Goal: Task Accomplishment & Management: Use online tool/utility

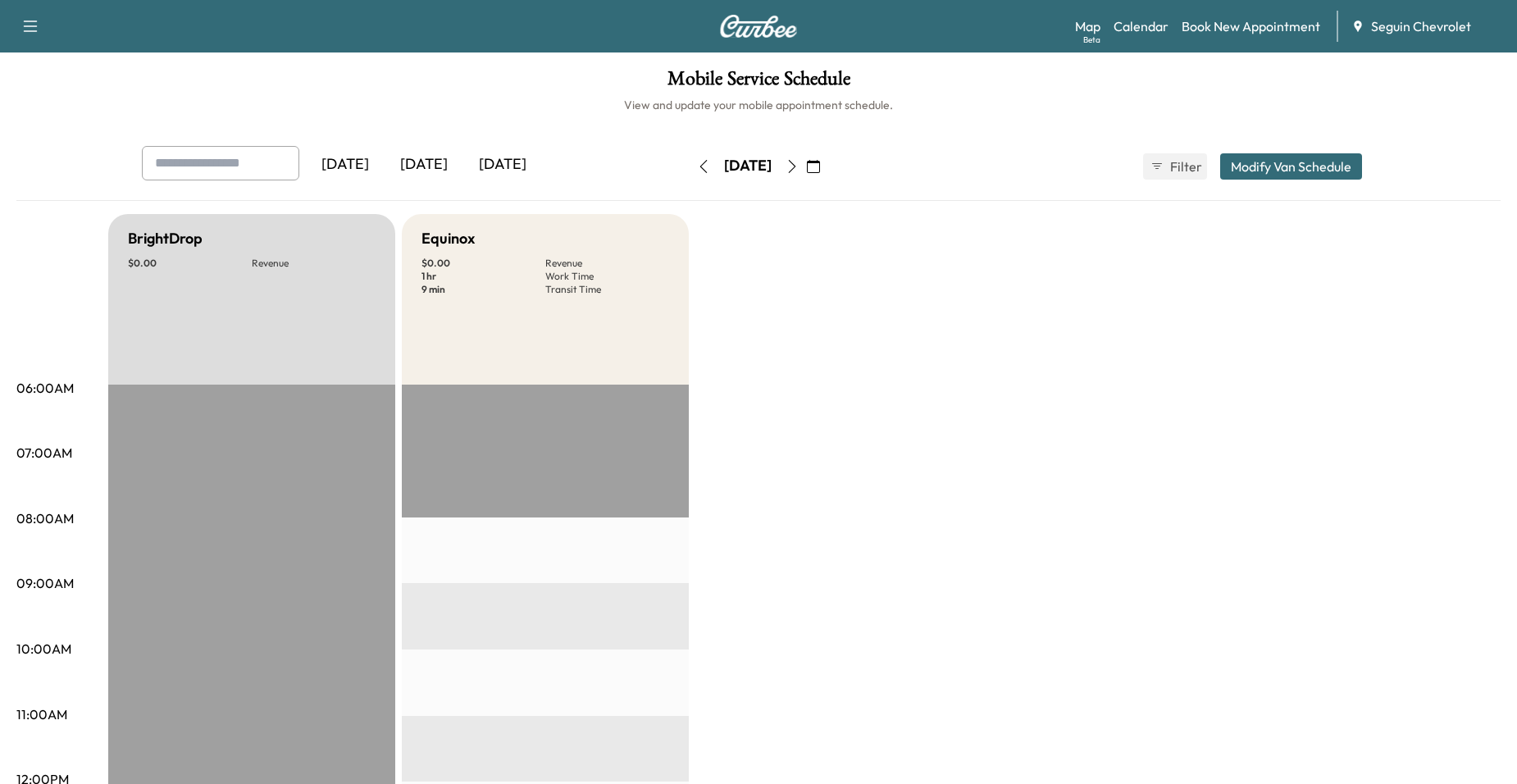
click at [820, 166] on icon "button" at bounding box center [814, 167] width 13 height 13
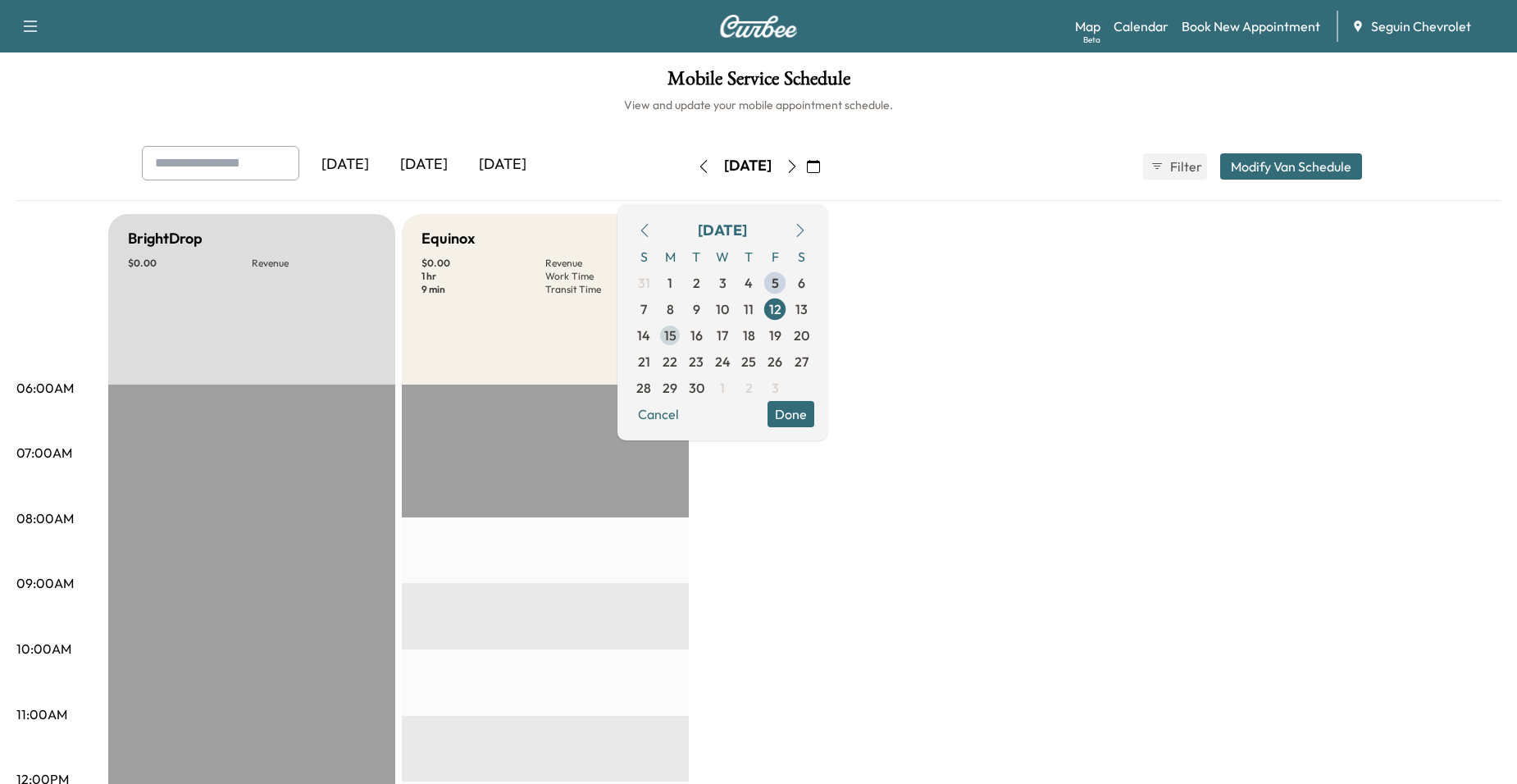
click at [676, 336] on span "15" at bounding box center [670, 335] width 12 height 19
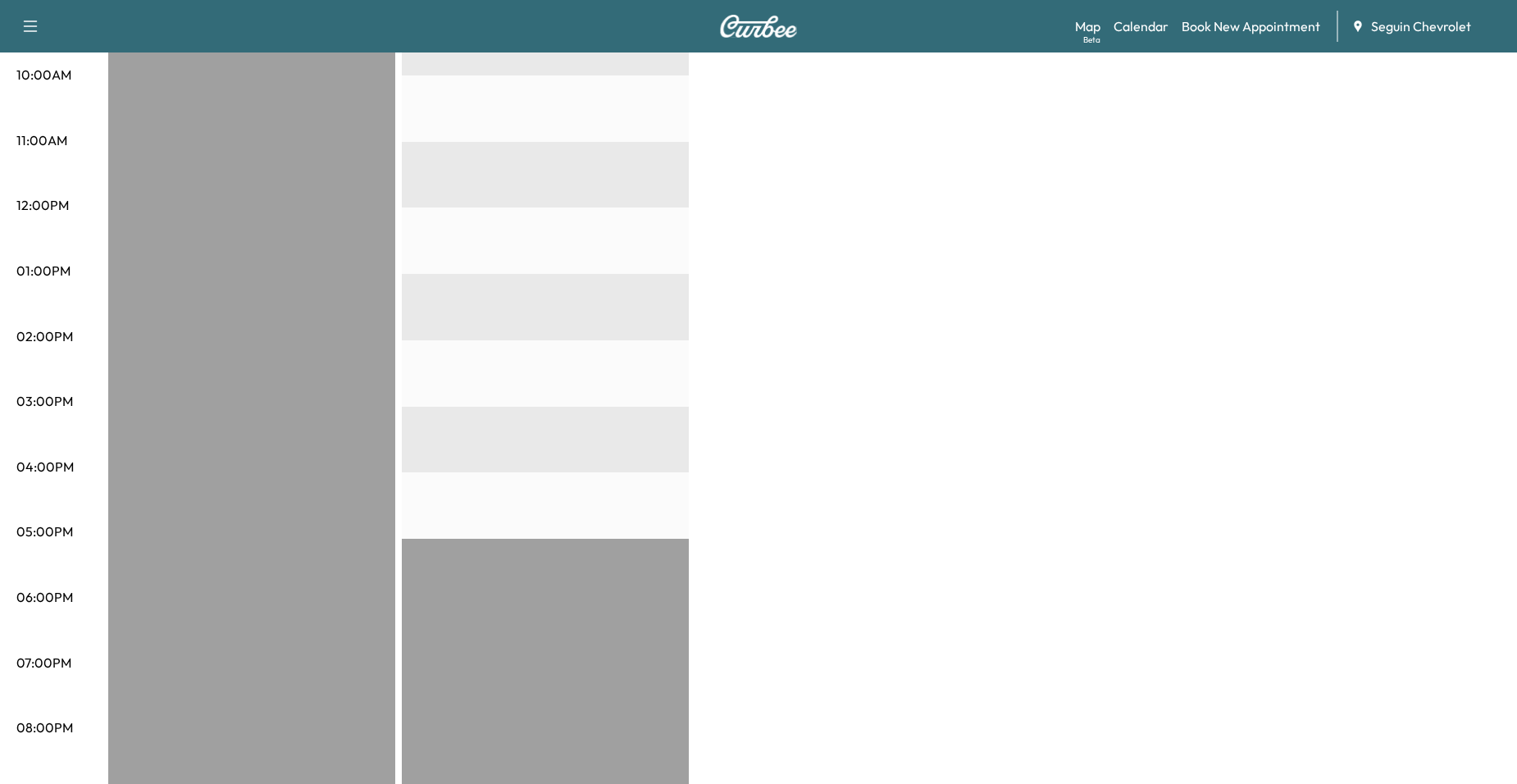
click at [421, 388] on div "EST Start" at bounding box center [546, 340] width 287 height 1059
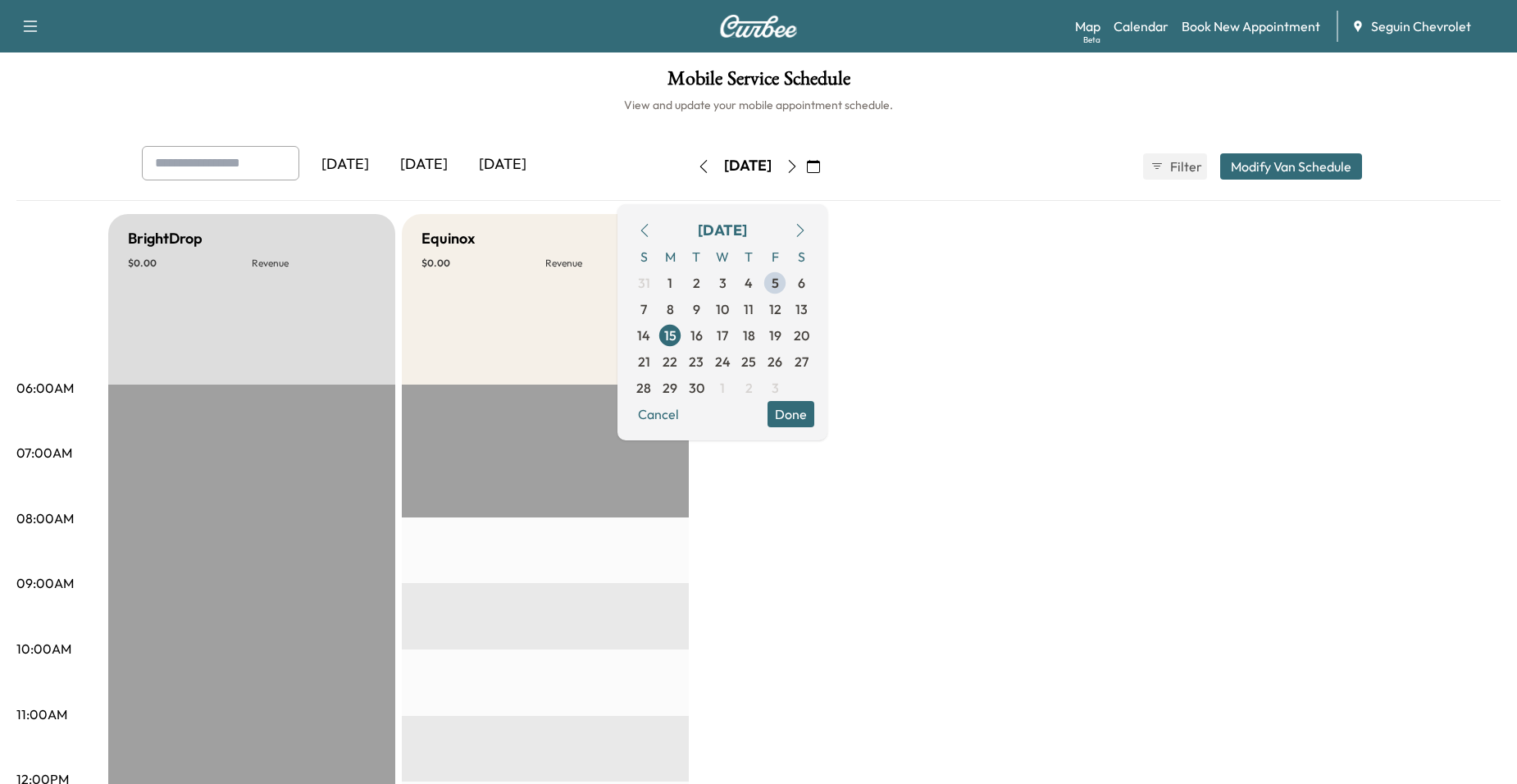
click at [772, 164] on div "[DATE]" at bounding box center [747, 166] width 47 height 20
click at [815, 414] on button "Done" at bounding box center [790, 414] width 46 height 26
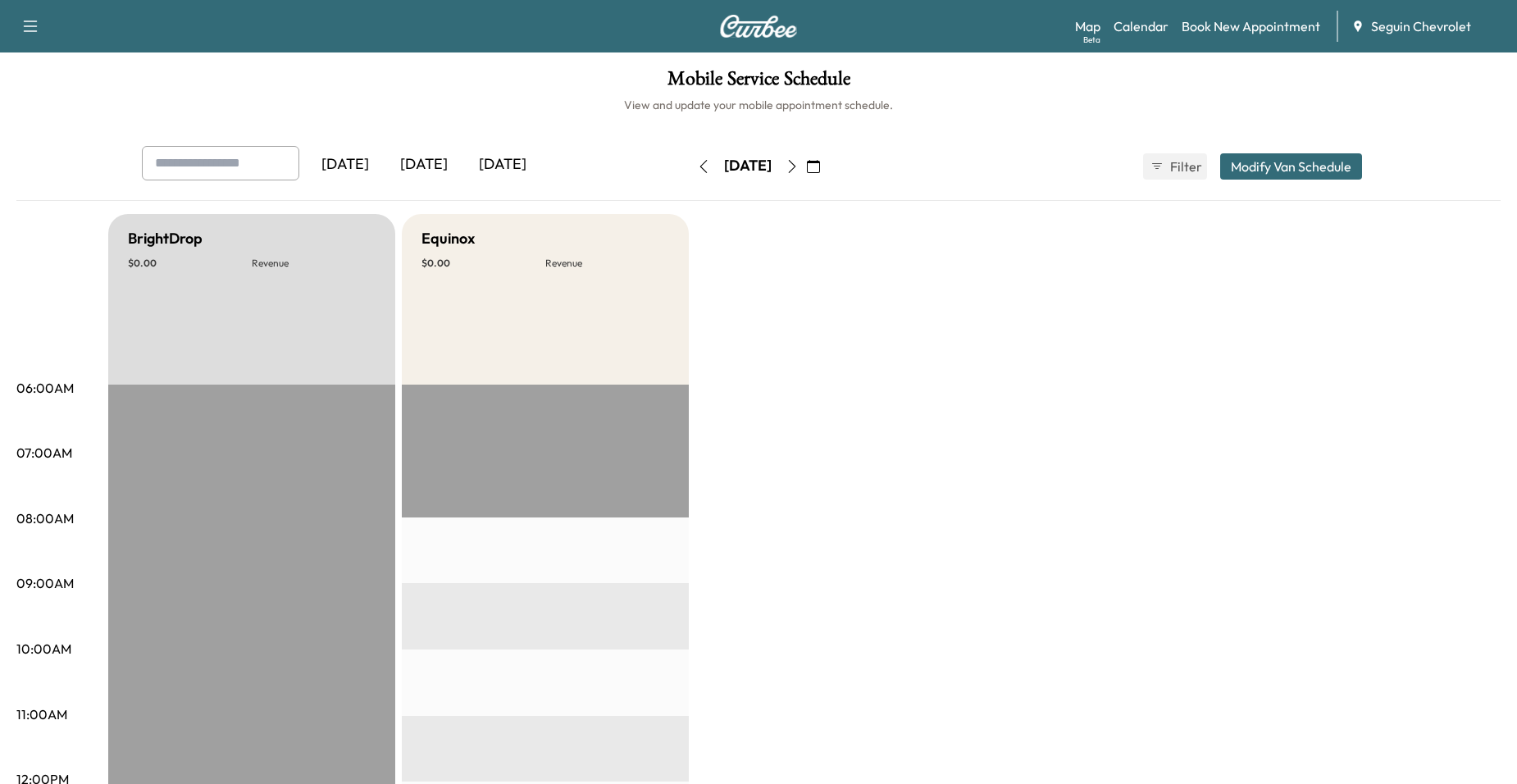
click at [820, 162] on icon "button" at bounding box center [814, 167] width 13 height 13
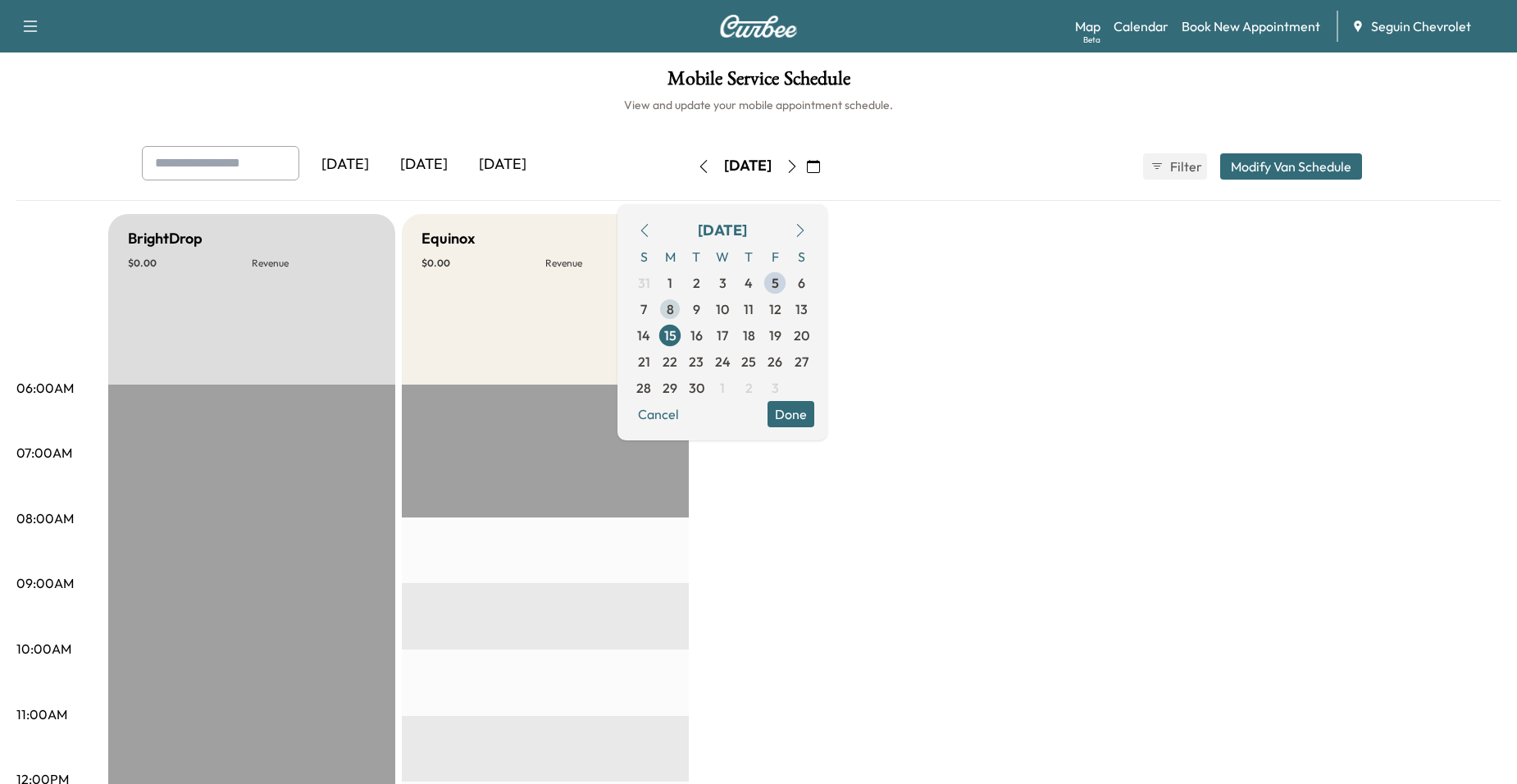
click at [674, 309] on span "8" at bounding box center [671, 309] width 7 height 19
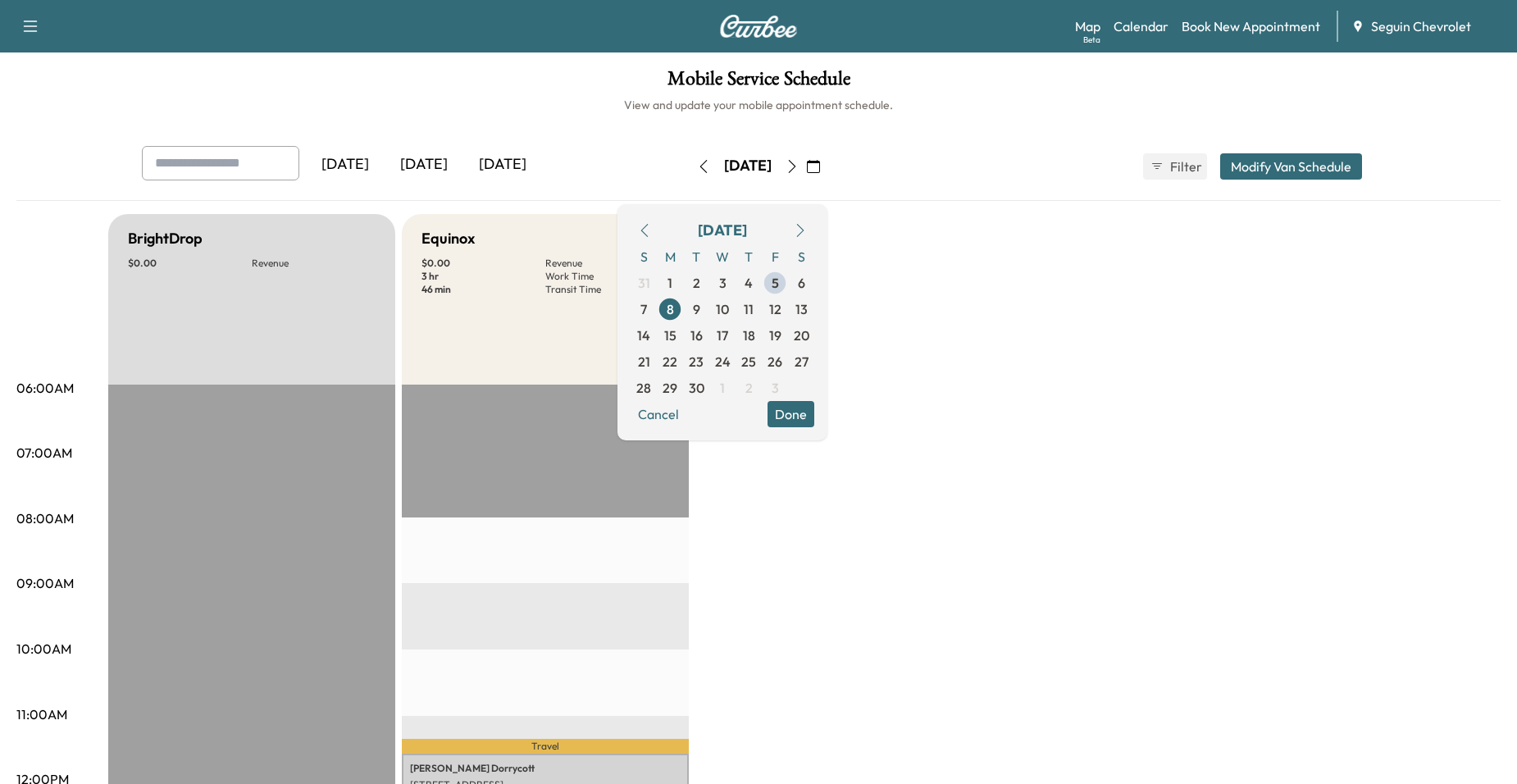
click at [592, 227] on div "Equinox" at bounding box center [545, 238] width 247 height 23
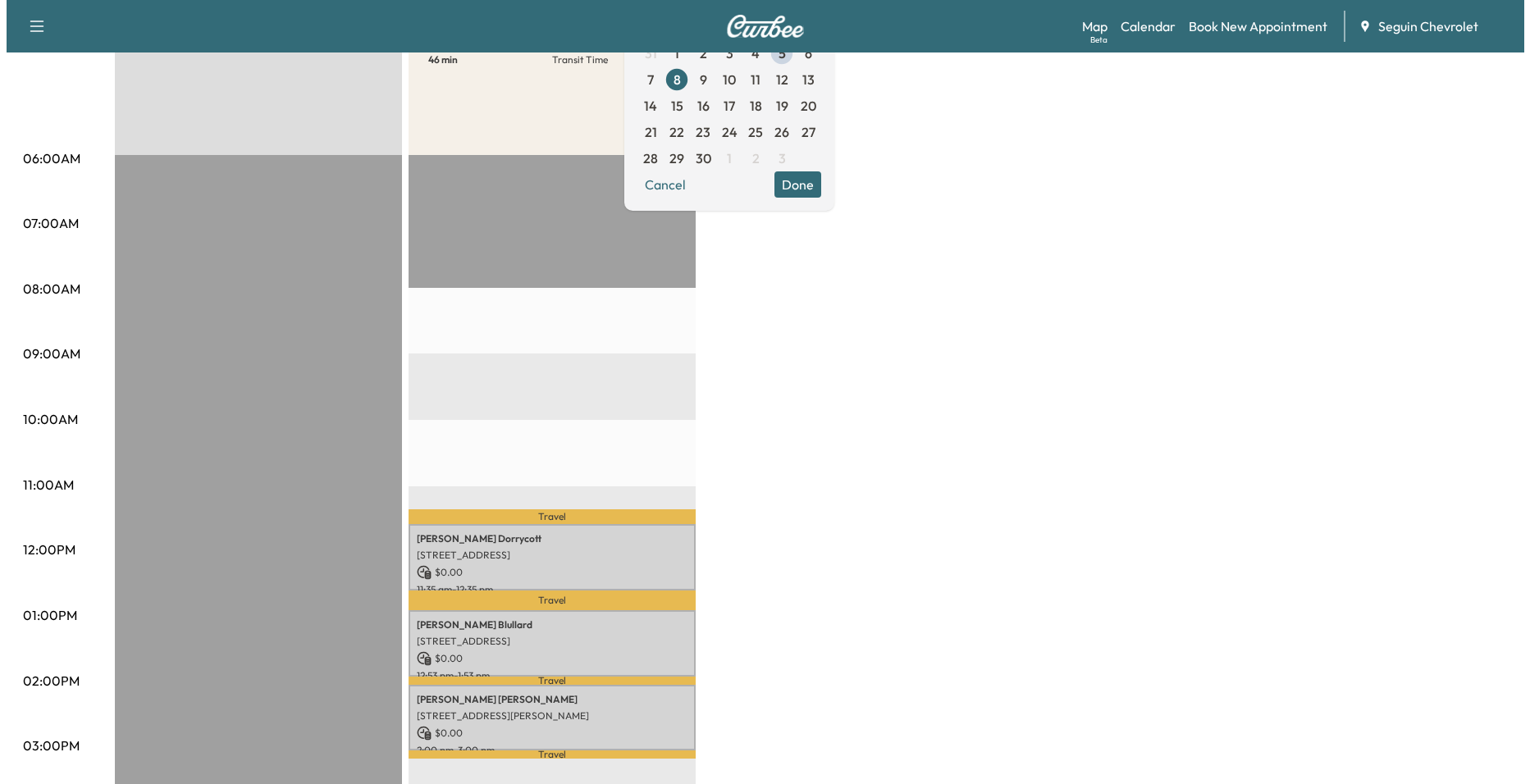
scroll to position [410, 0]
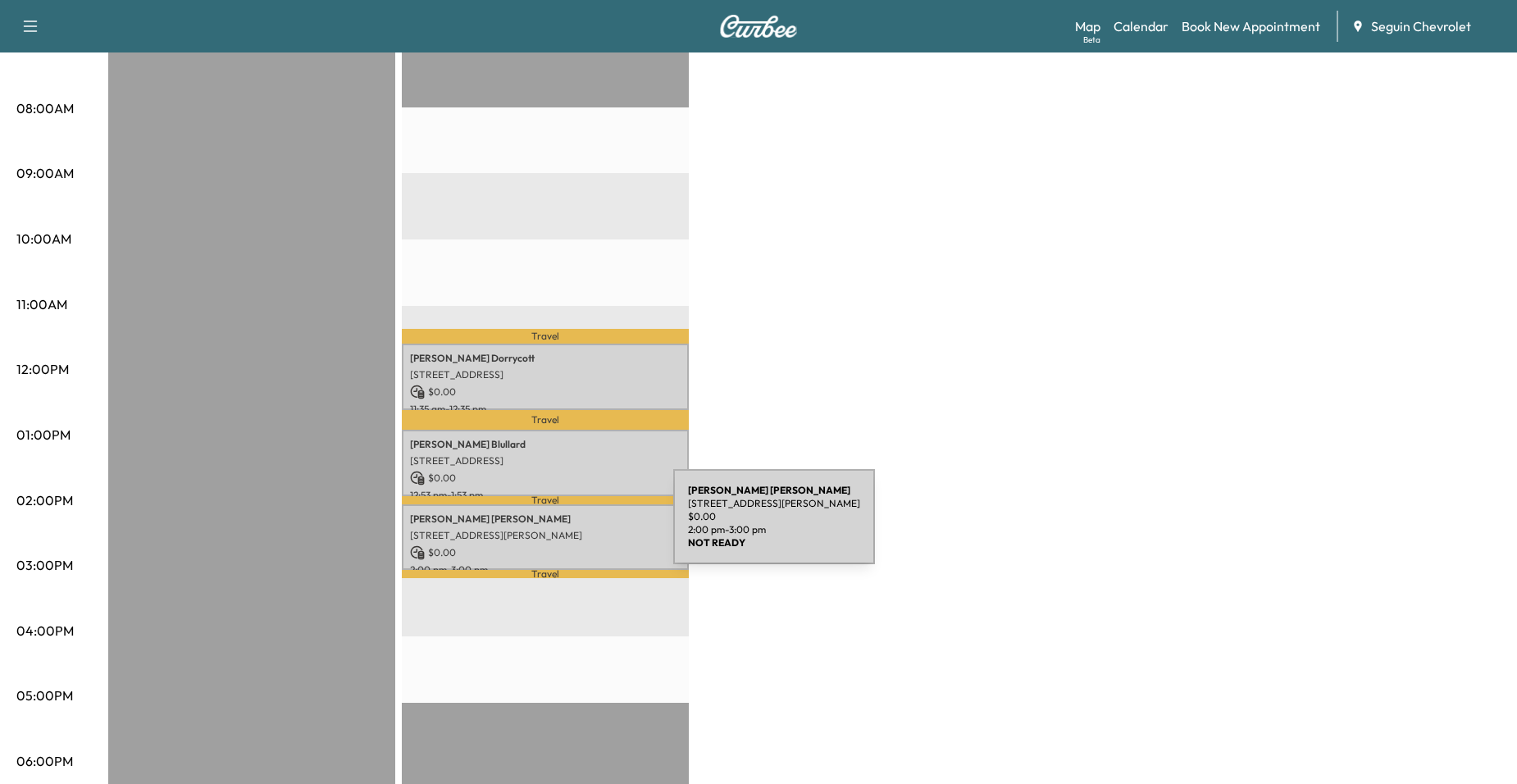
click at [547, 529] on p "[STREET_ADDRESS][PERSON_NAME]" at bounding box center [545, 536] width 271 height 13
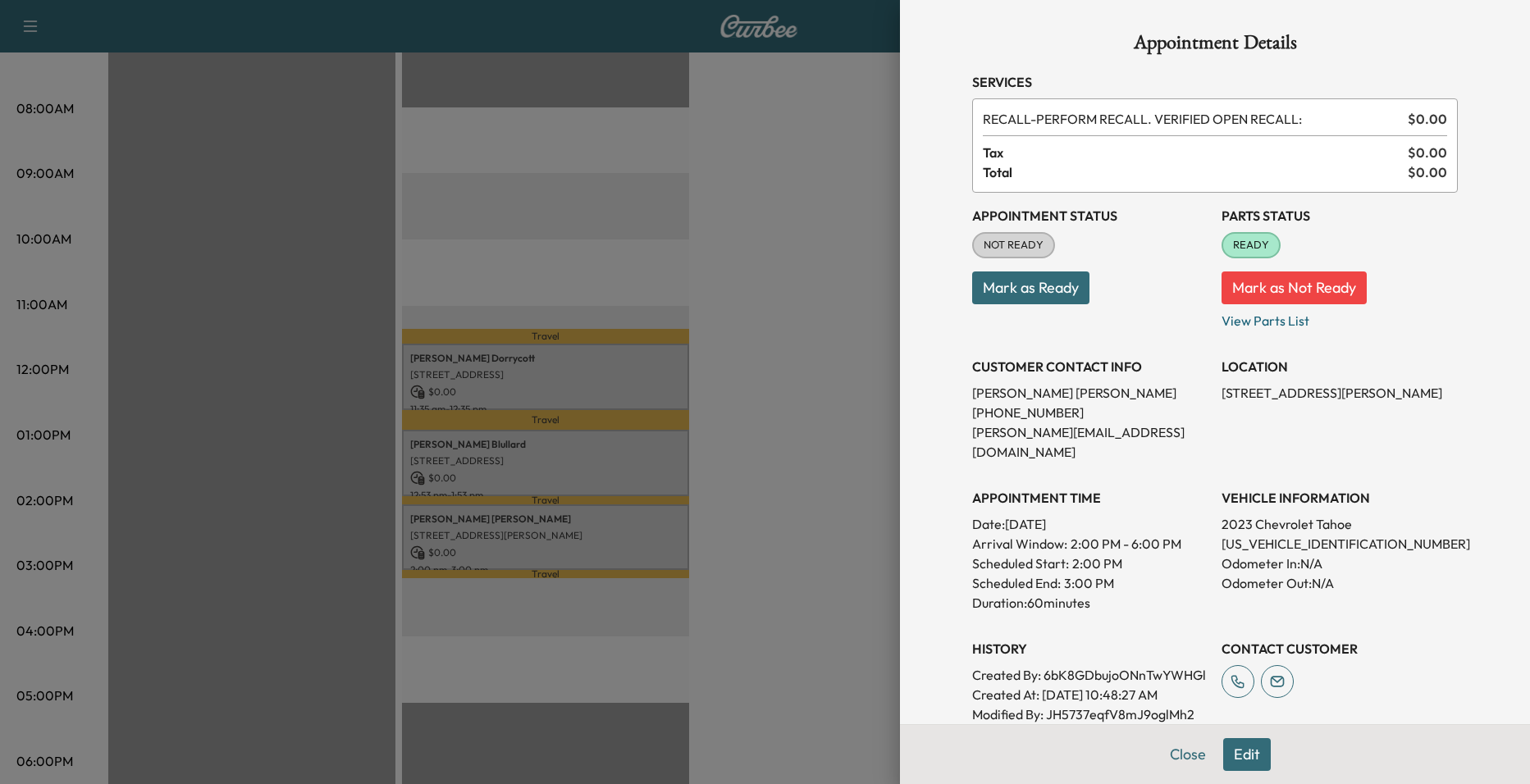
drag, startPoint x: 547, startPoint y: 526, endPoint x: 483, endPoint y: 425, distance: 119.6
click at [483, 425] on div at bounding box center [765, 392] width 1530 height 784
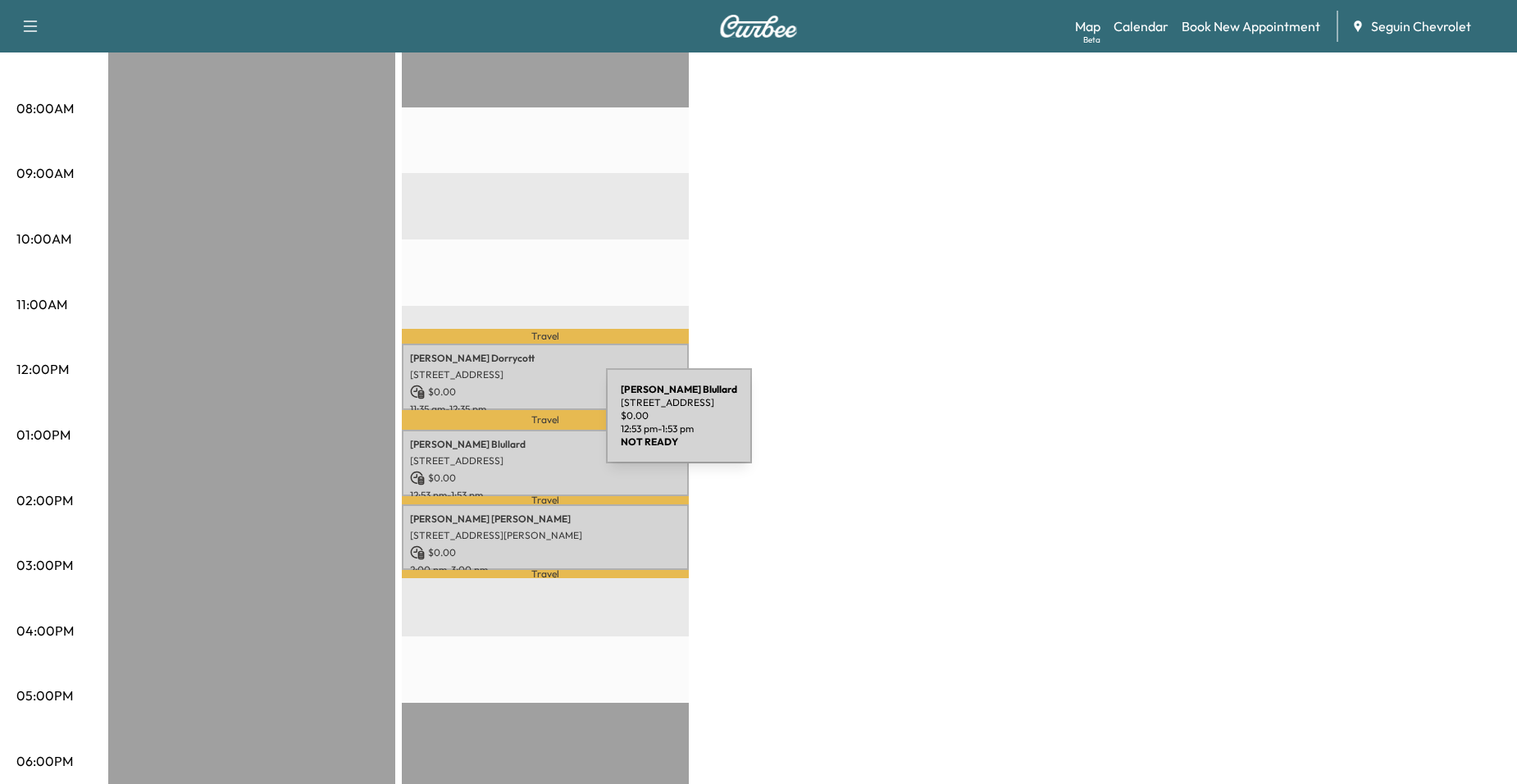
click at [481, 430] on div "Bruce Blullard 1506 East Ridge Parkway, Seguin, TX 78155, United States of Amer…" at bounding box center [546, 463] width 287 height 67
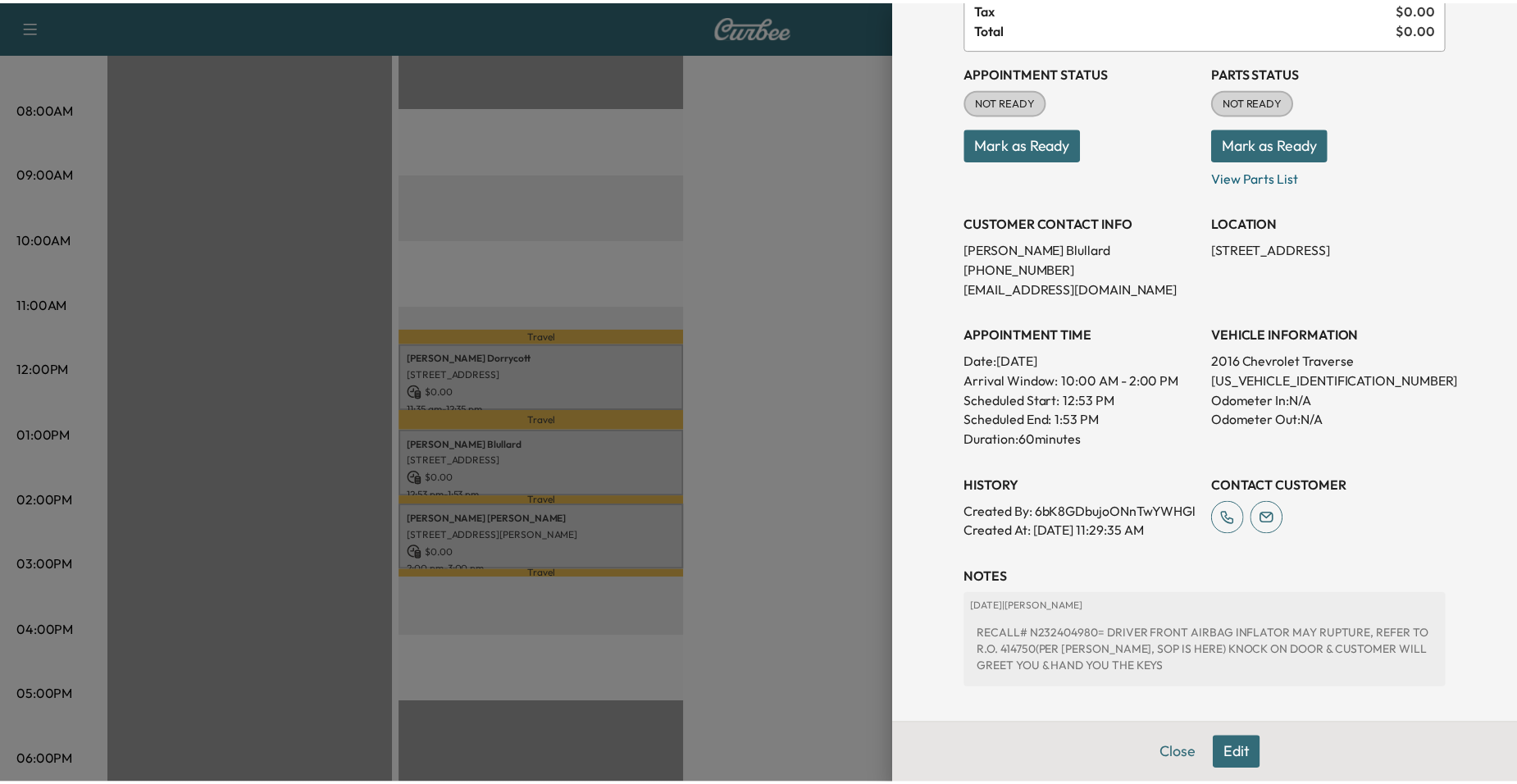
scroll to position [164, 0]
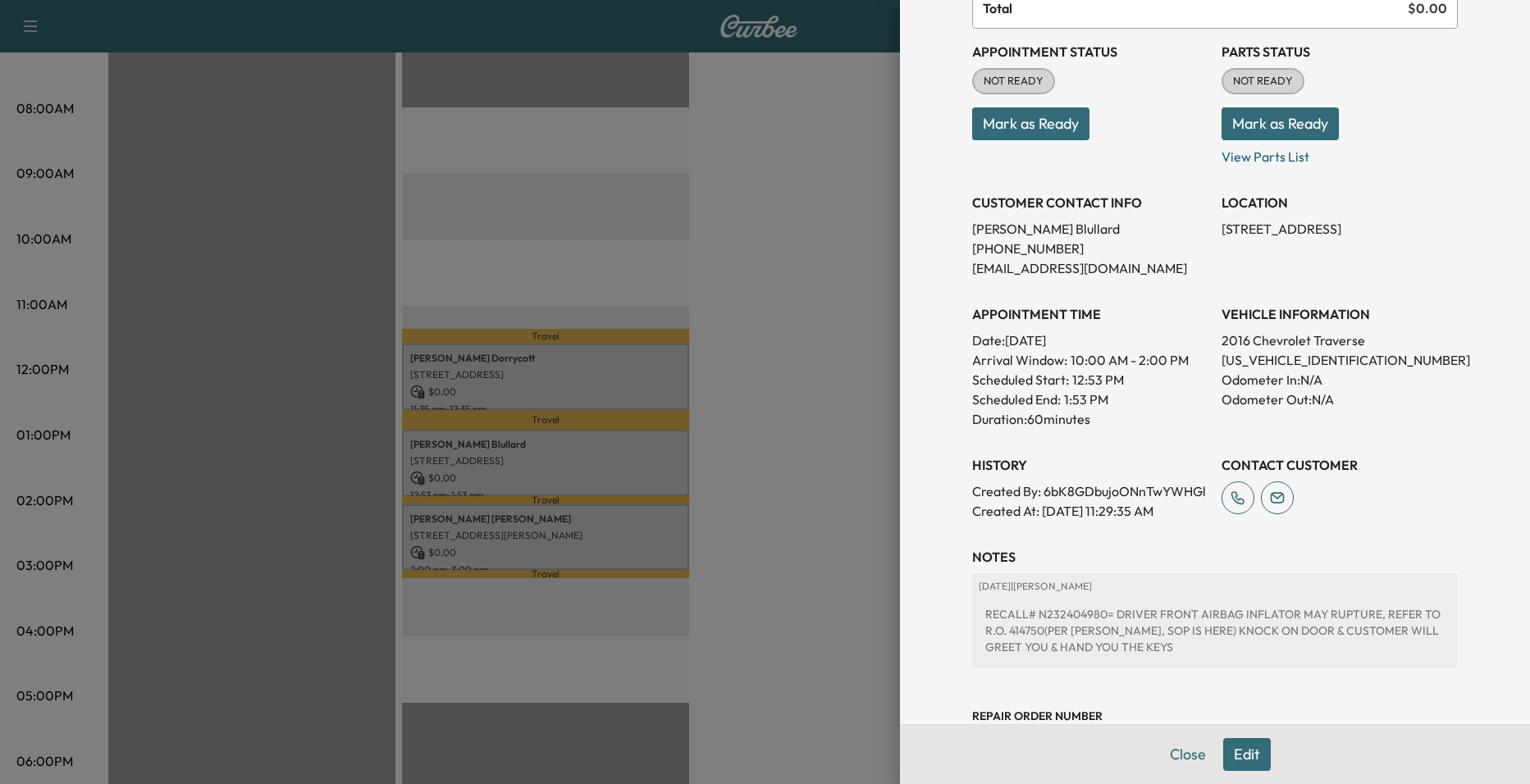
click at [757, 360] on div at bounding box center [765, 392] width 1530 height 784
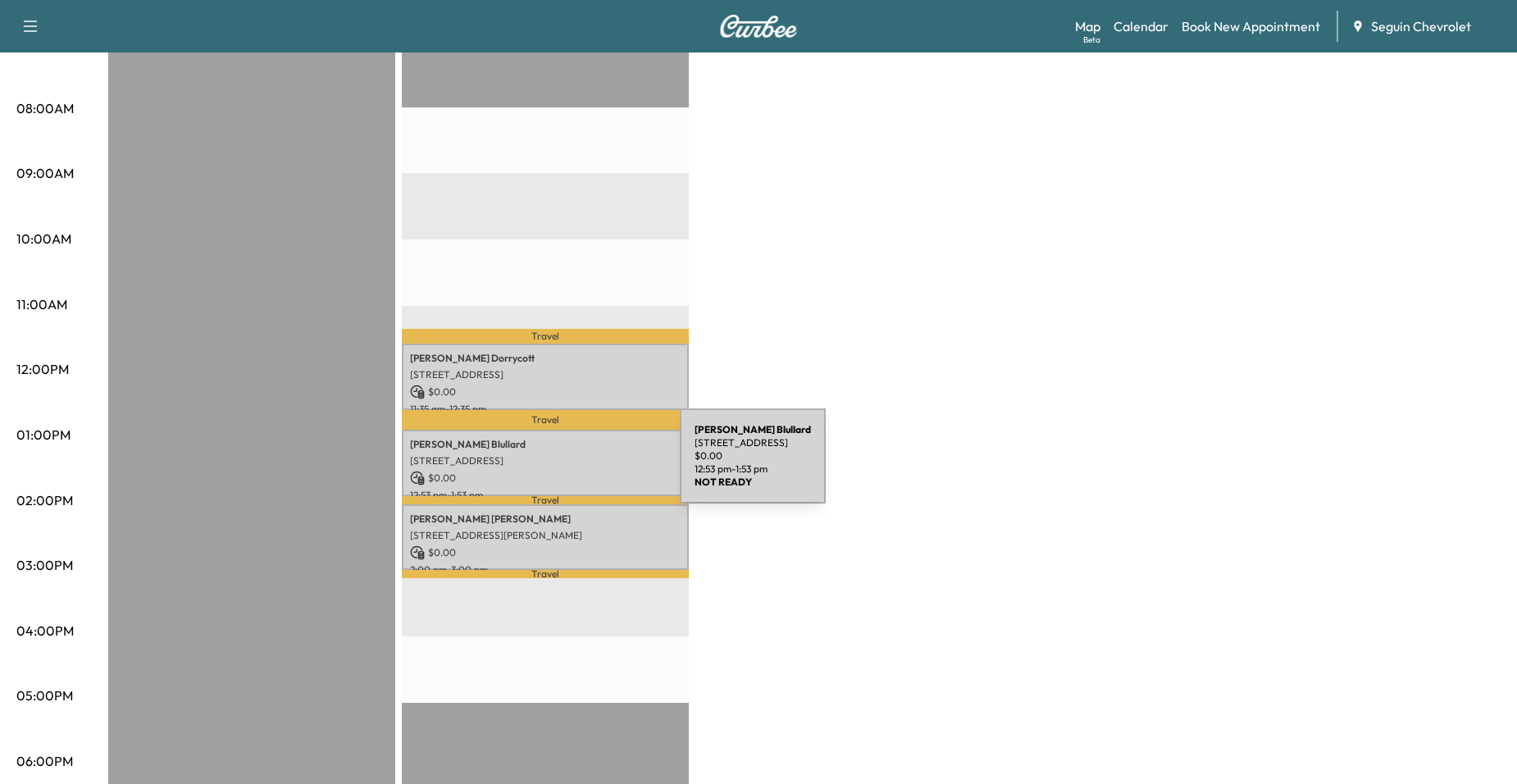
click at [557, 471] on p "$ 0.00" at bounding box center [545, 478] width 271 height 15
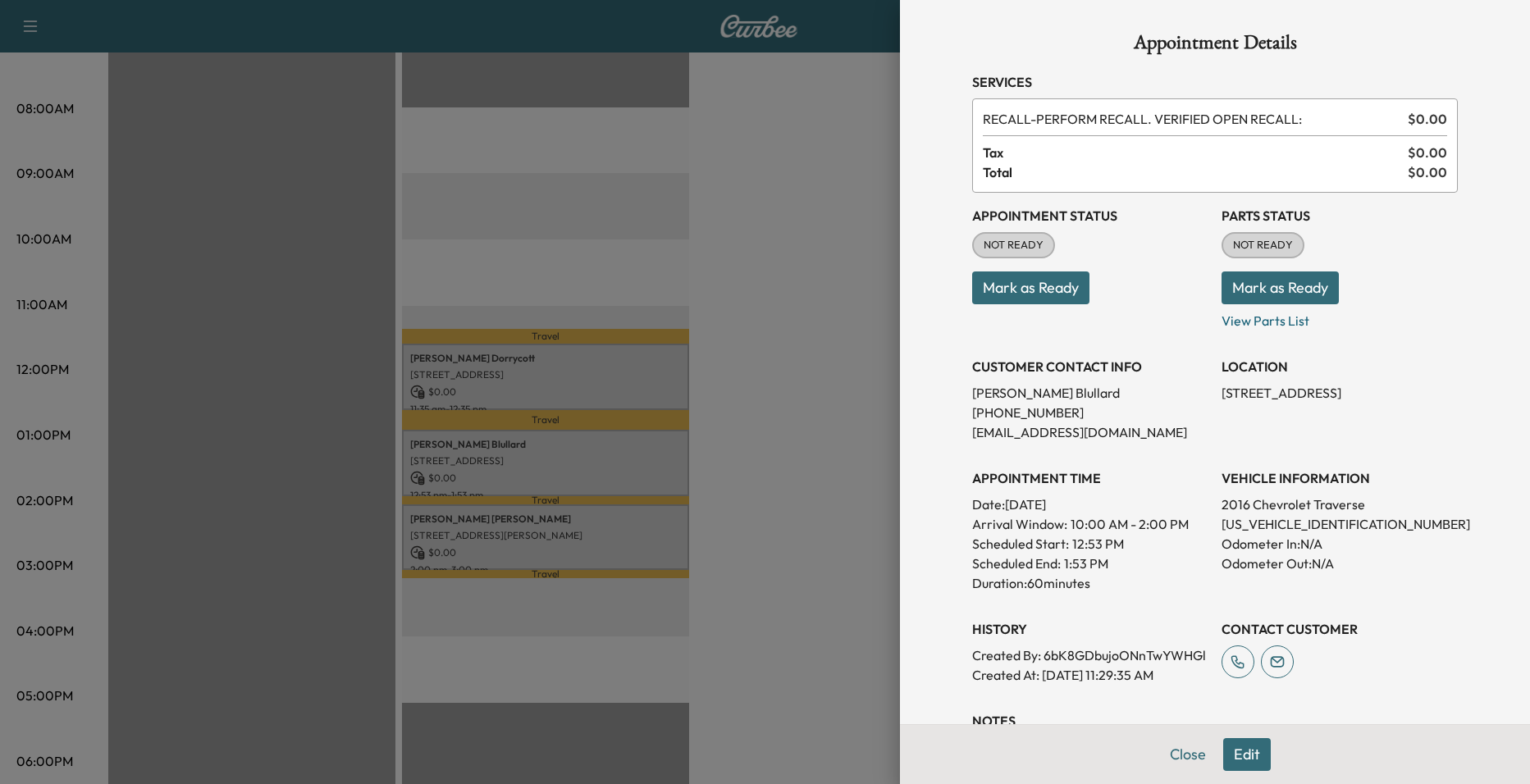
click at [734, 427] on div at bounding box center [765, 392] width 1530 height 784
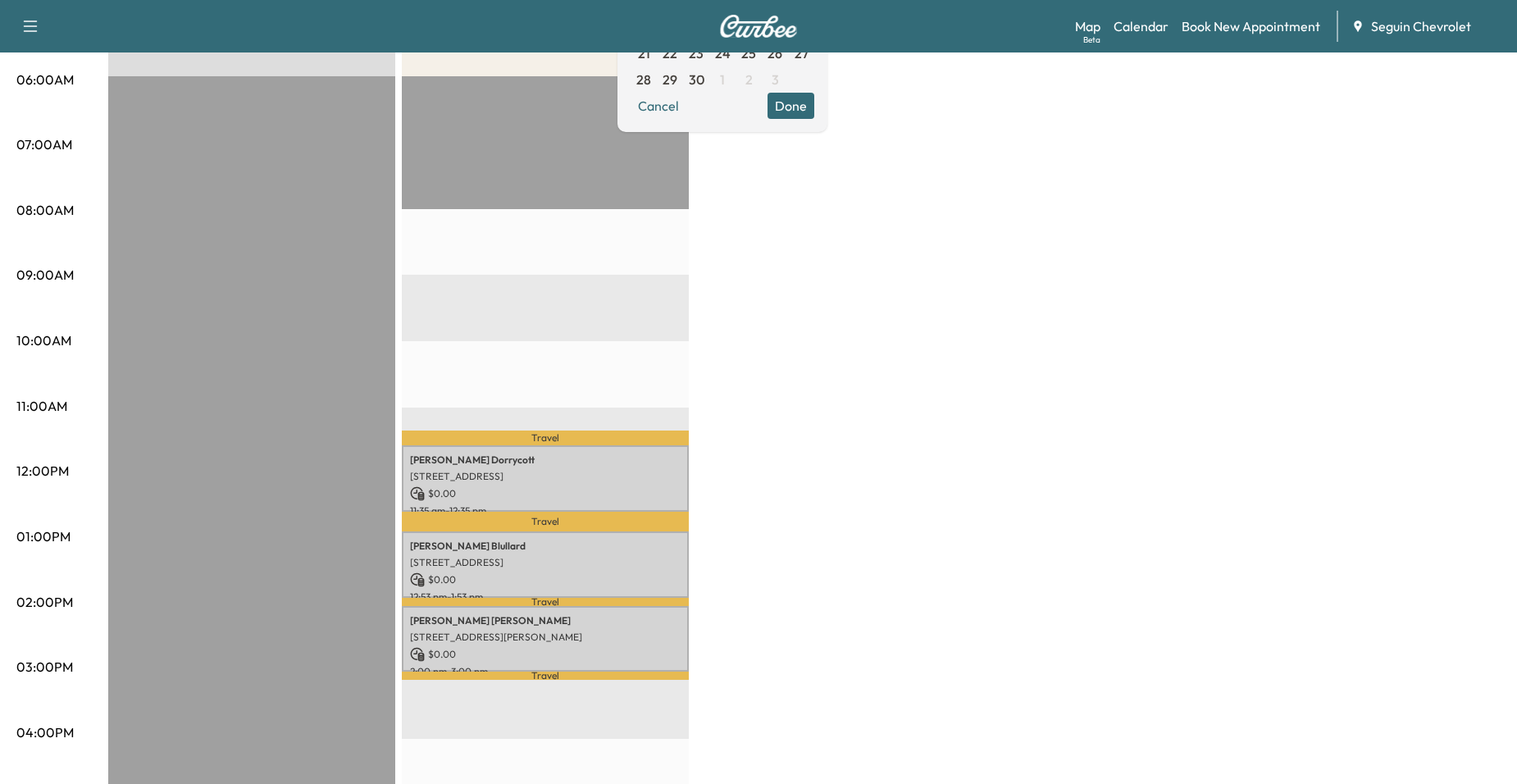
scroll to position [0, 0]
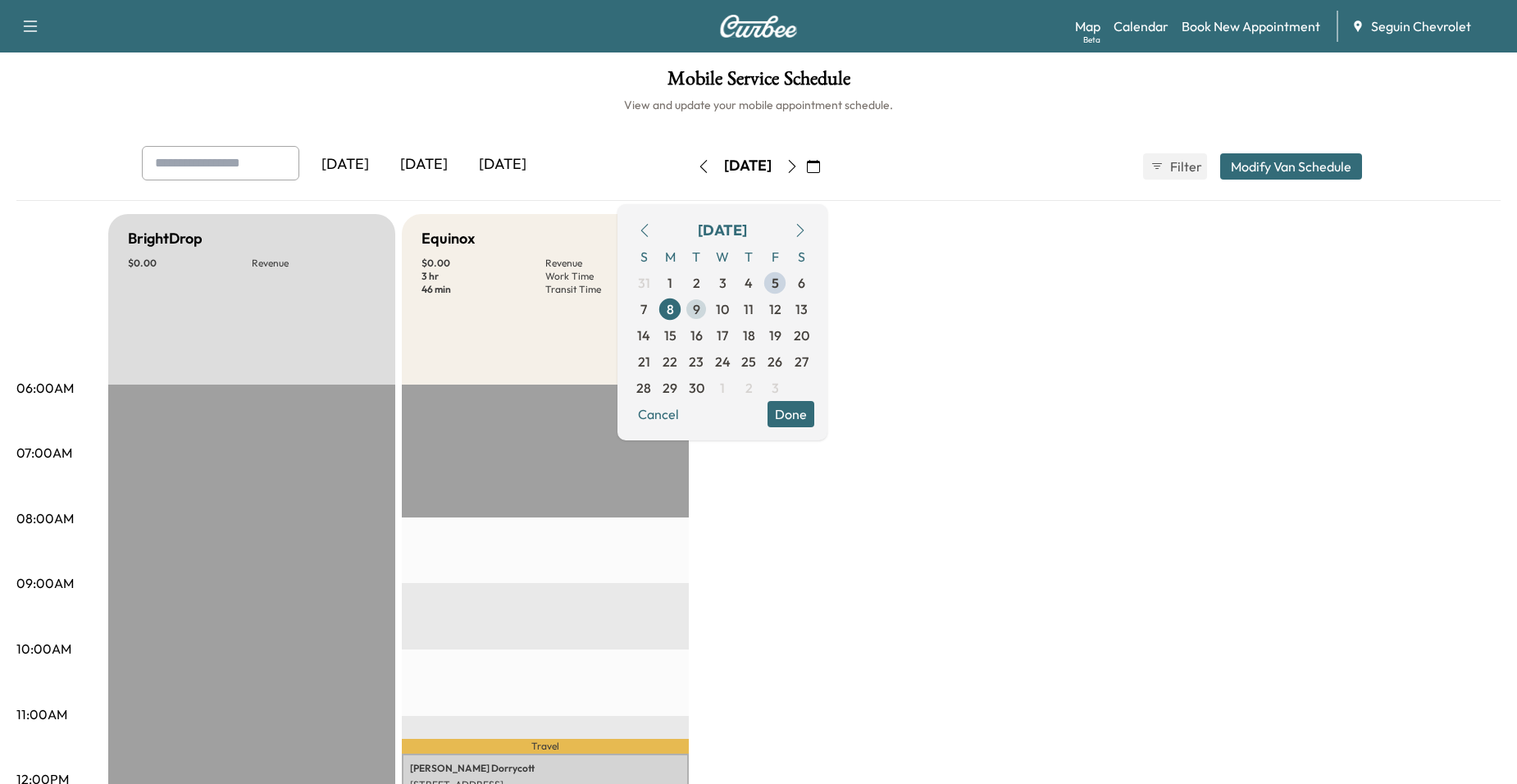
click at [710, 311] on span "9" at bounding box center [696, 309] width 26 height 26
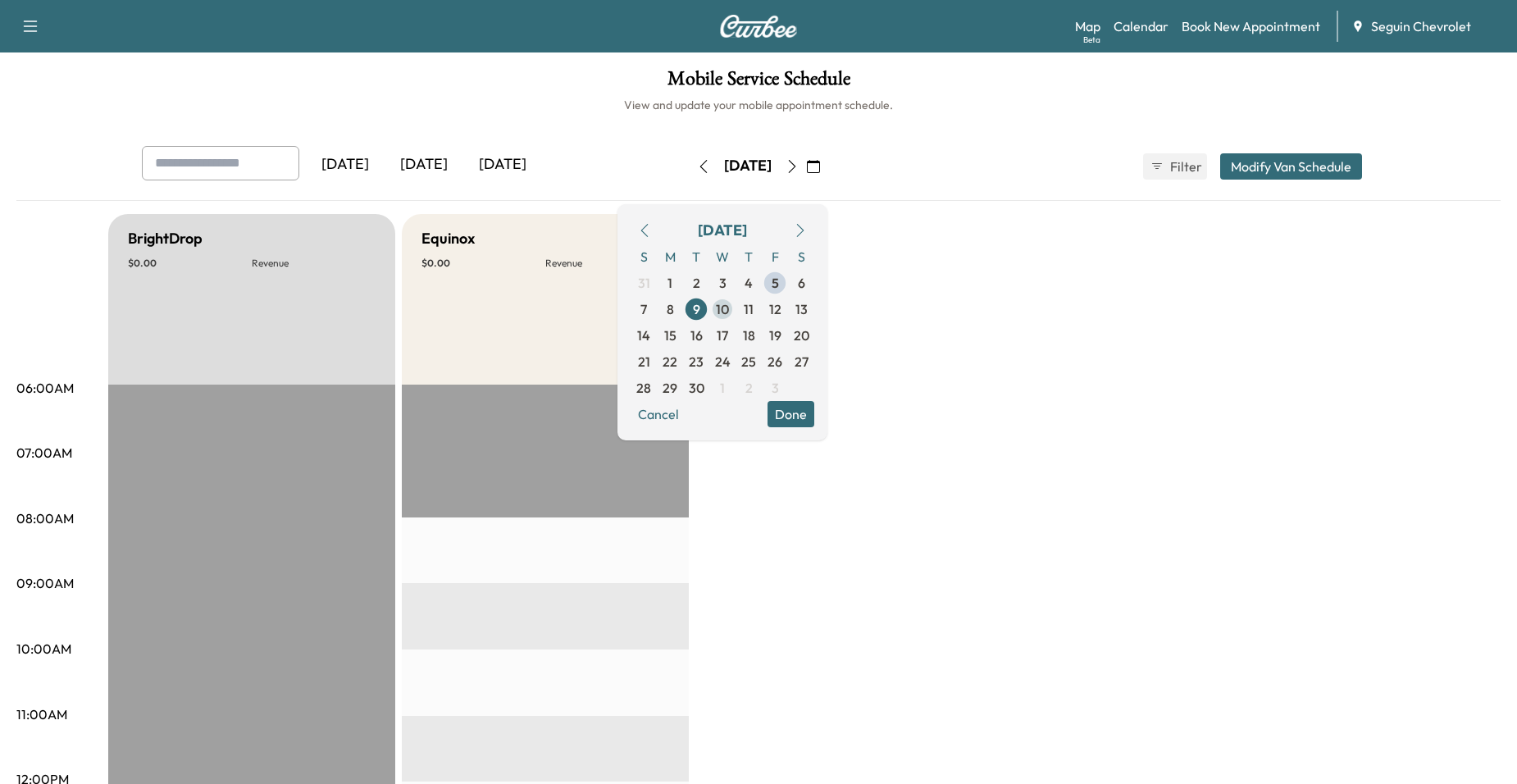
click at [736, 306] on span "10" at bounding box center [723, 309] width 26 height 26
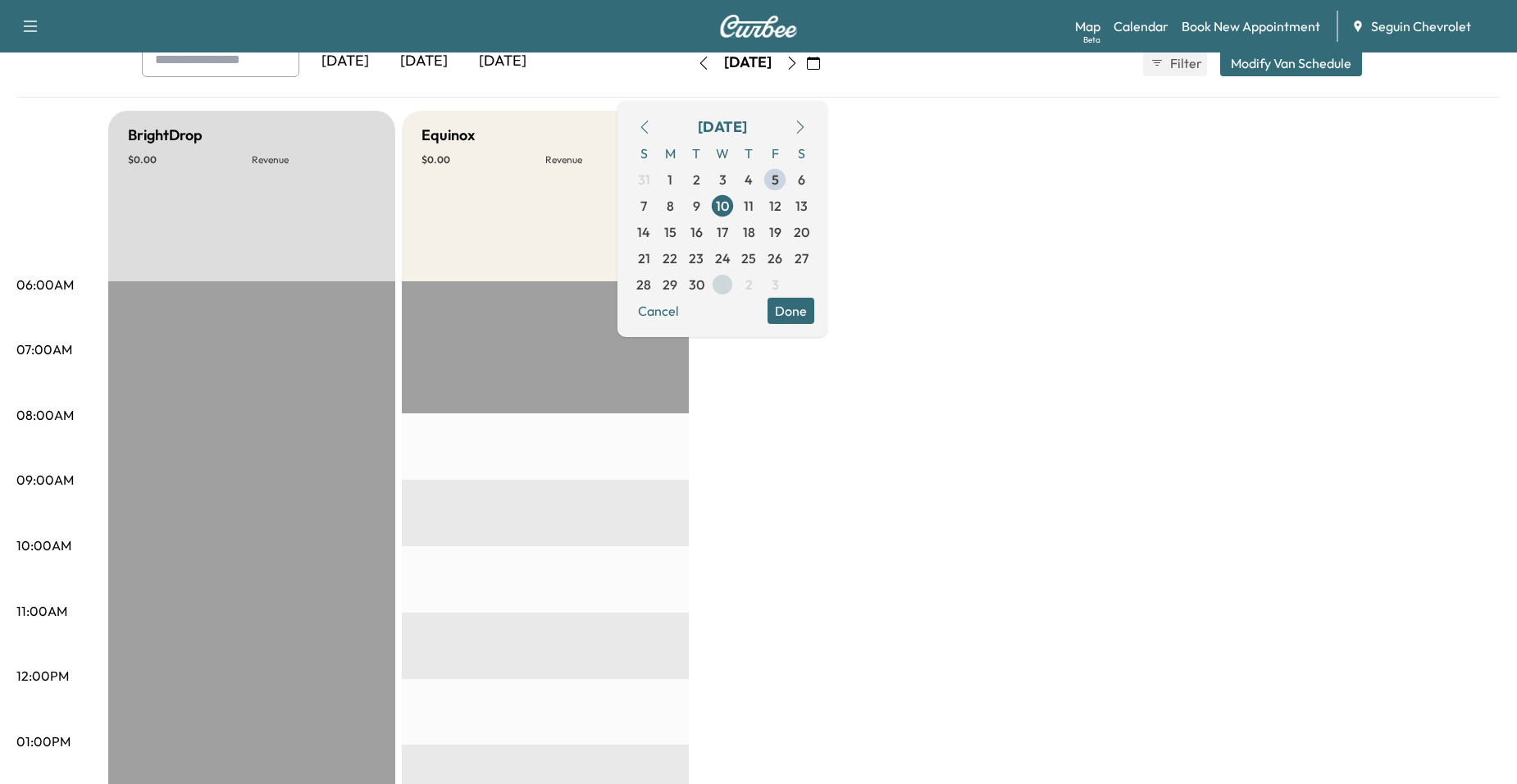
scroll to position [82, 0]
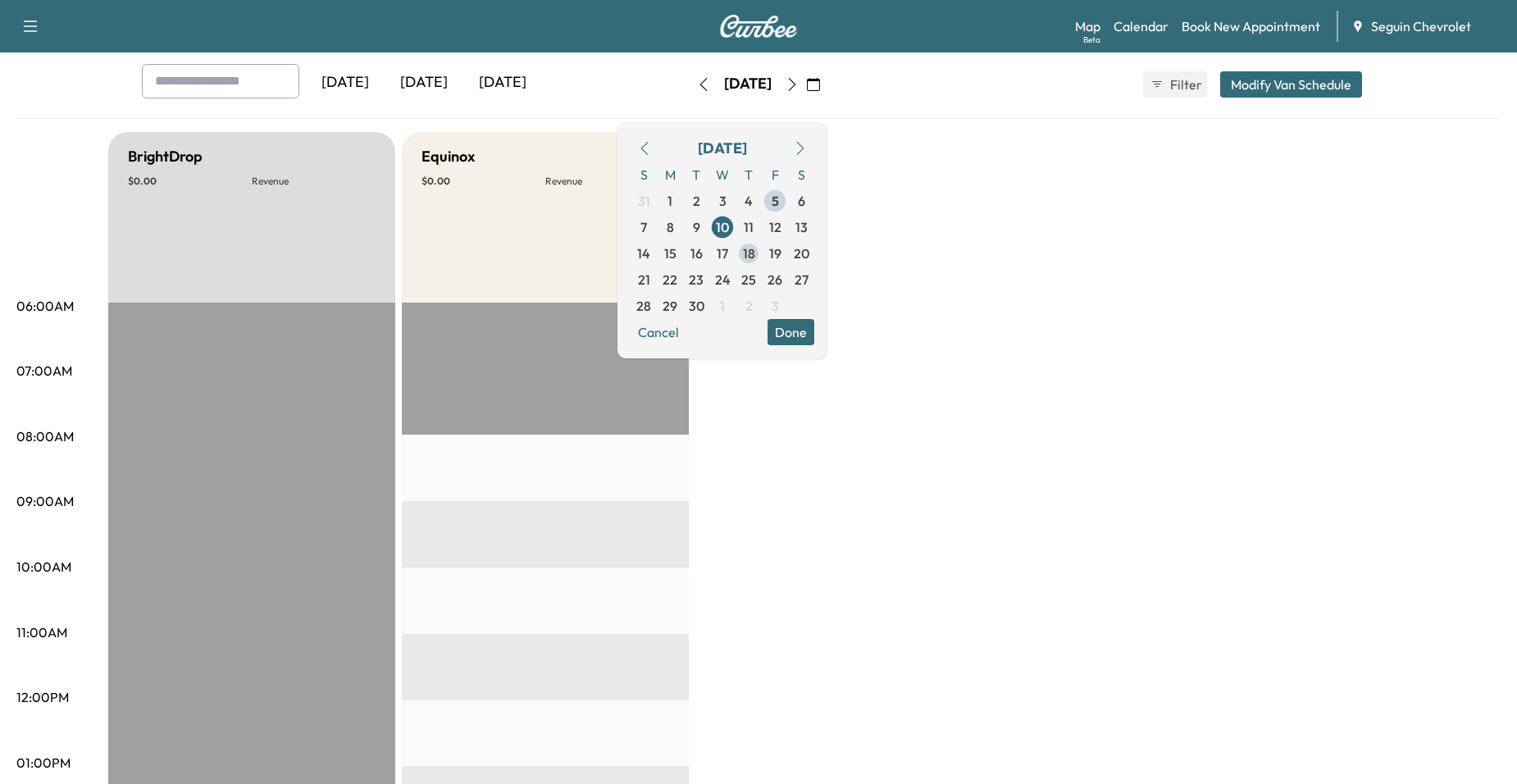
click at [762, 242] on span "18" at bounding box center [749, 253] width 26 height 26
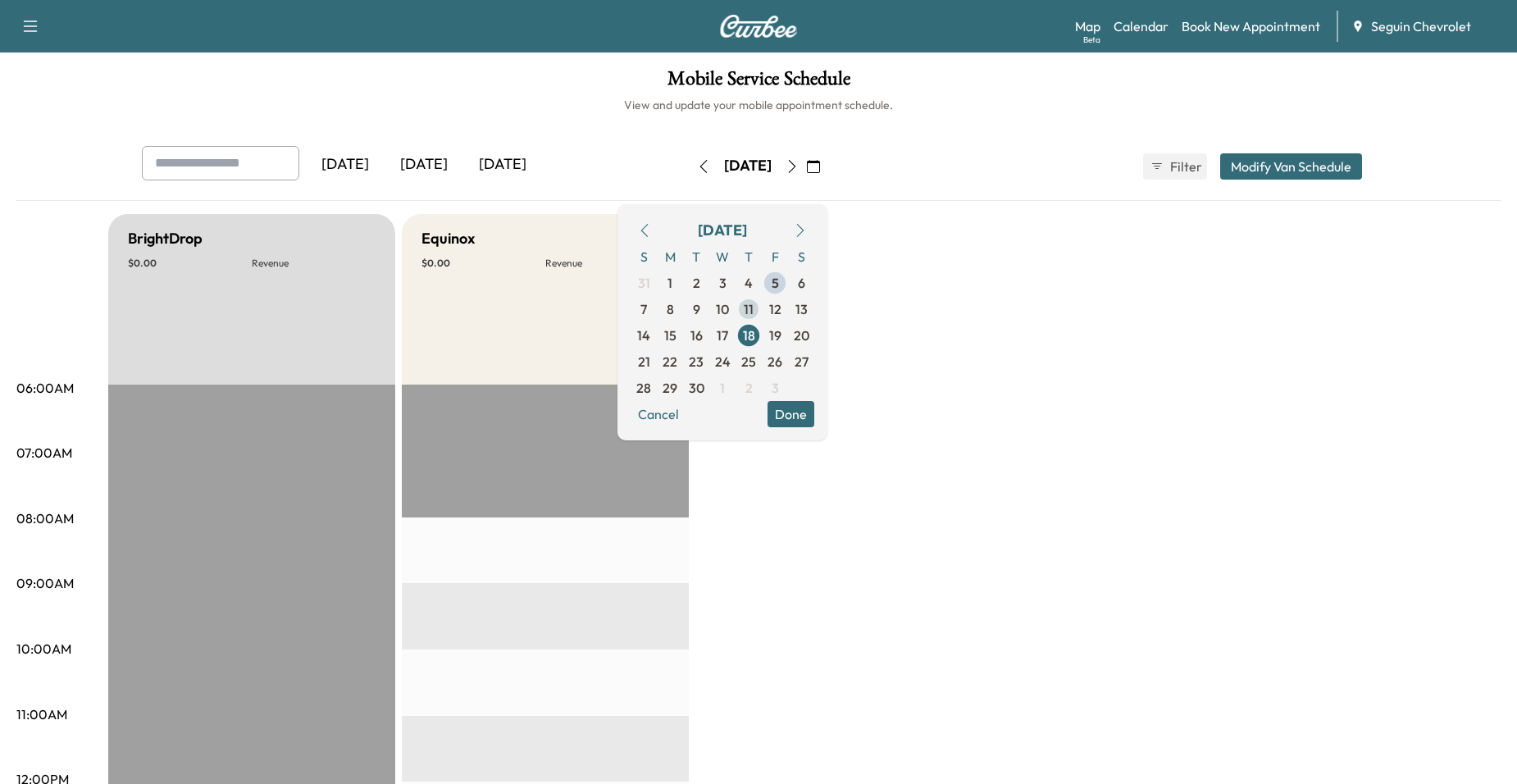
click at [762, 304] on span "11" at bounding box center [749, 309] width 26 height 26
click at [781, 305] on span "12" at bounding box center [775, 309] width 12 height 19
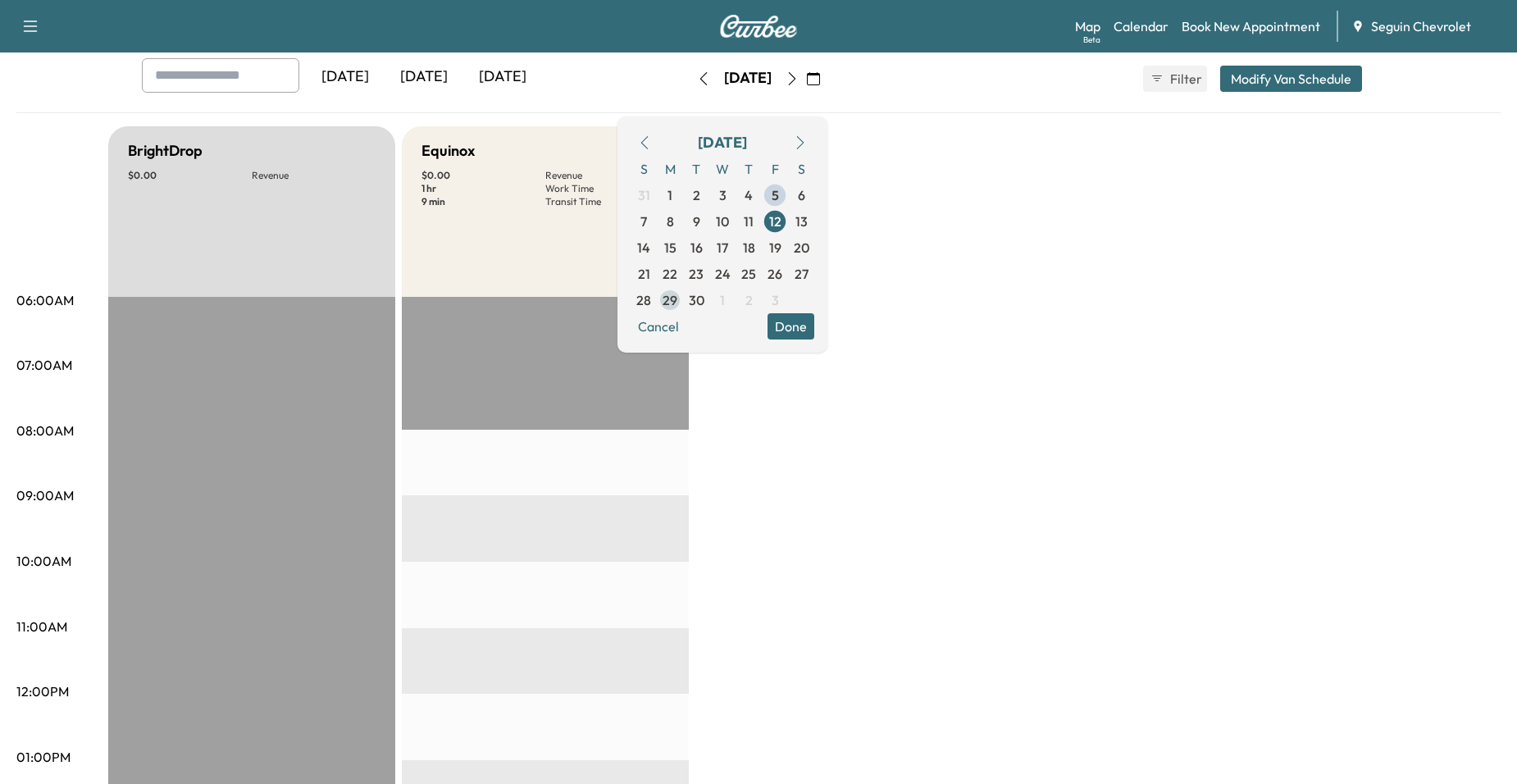
scroll to position [82, 0]
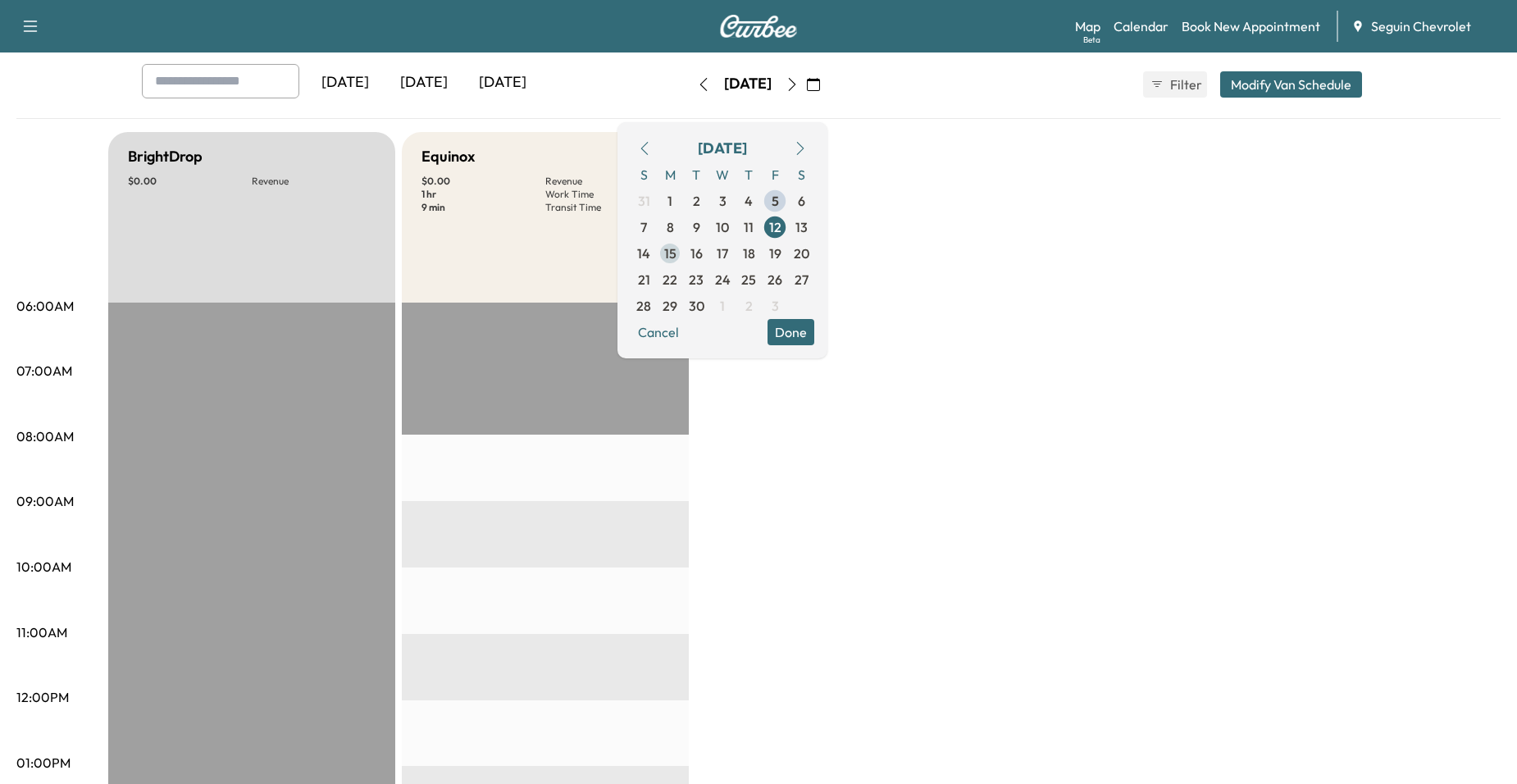
click at [676, 260] on span "15" at bounding box center [670, 253] width 12 height 19
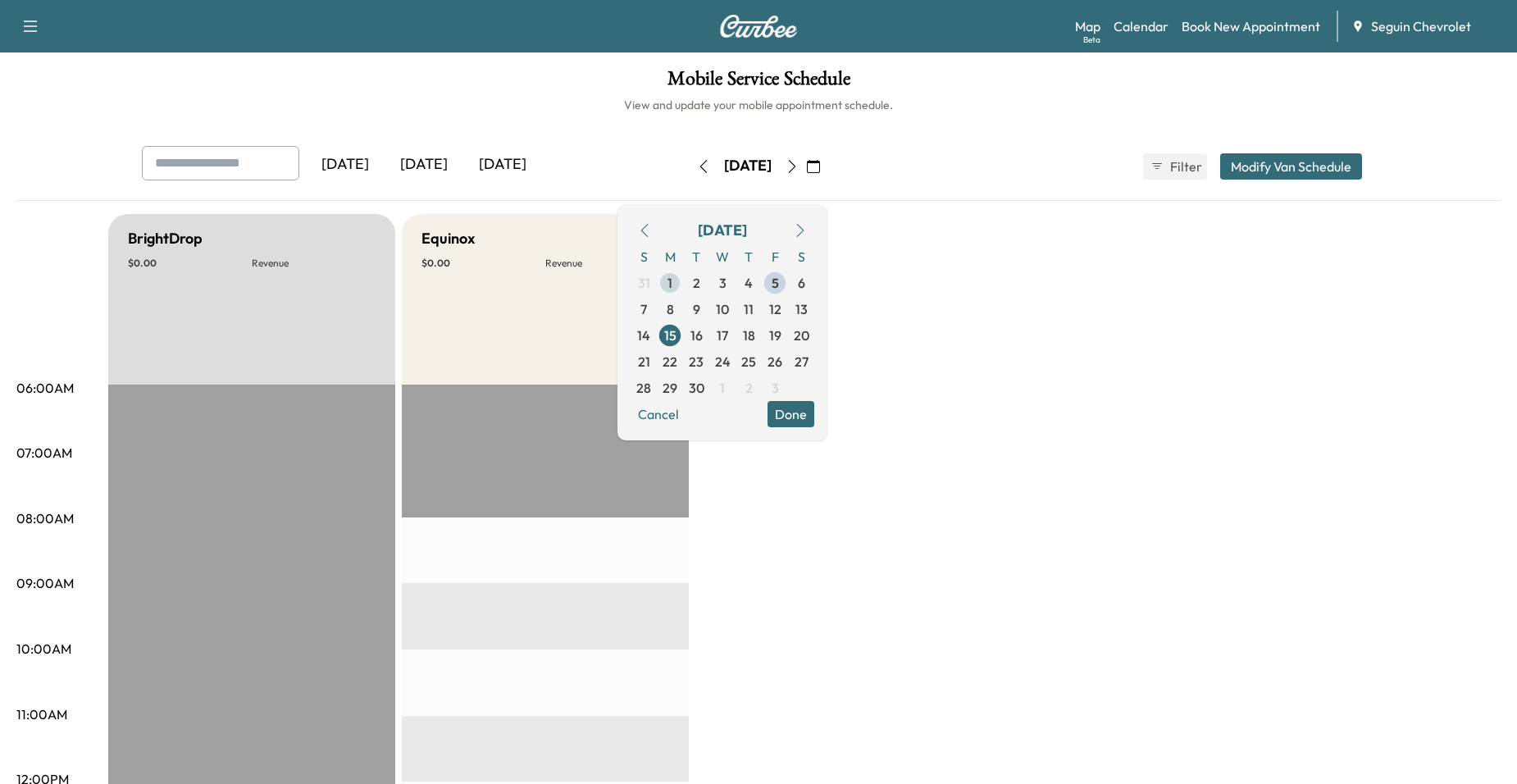
click at [673, 278] on span "1" at bounding box center [669, 283] width 5 height 19
click at [710, 278] on span "2" at bounding box center [696, 283] width 26 height 26
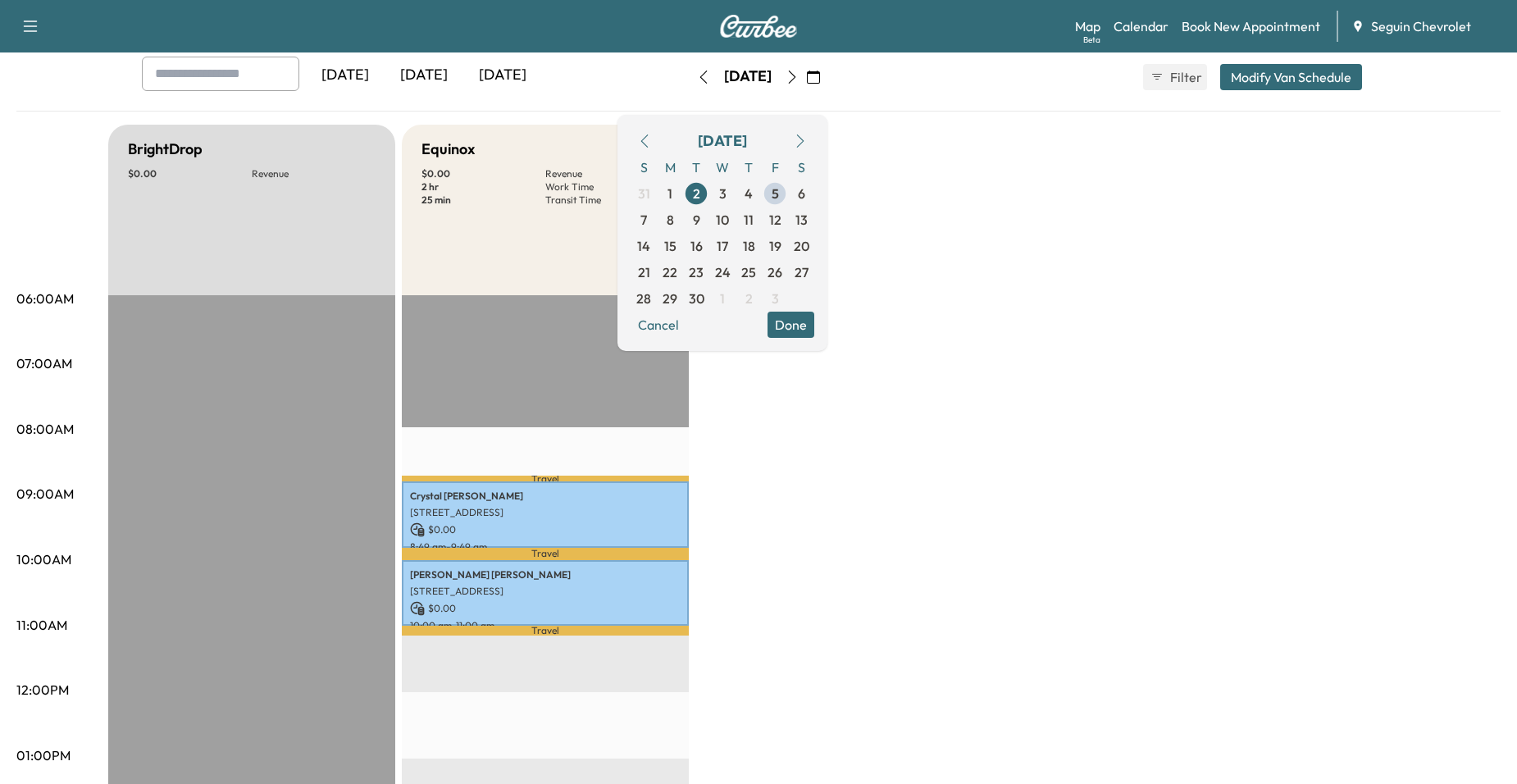
scroll to position [82, 0]
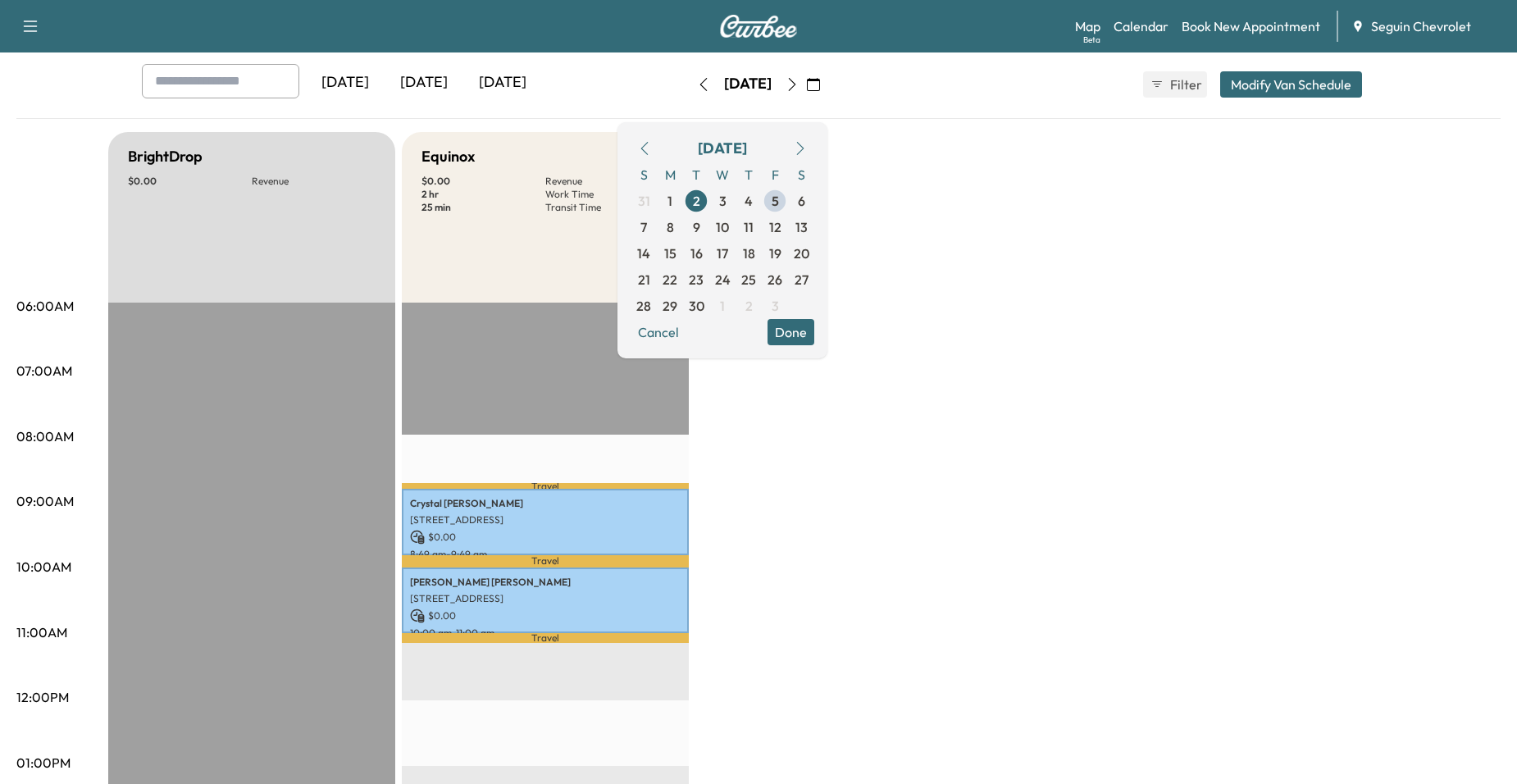
click at [821, 476] on div "BrightDrop $ 0.00 Revenue EST Start Equinox $ 0.00 Revenue 2 hr Work Time 25 mi…" at bounding box center [804, 746] width 1393 height 1230
click at [727, 205] on span "3" at bounding box center [723, 200] width 7 height 19
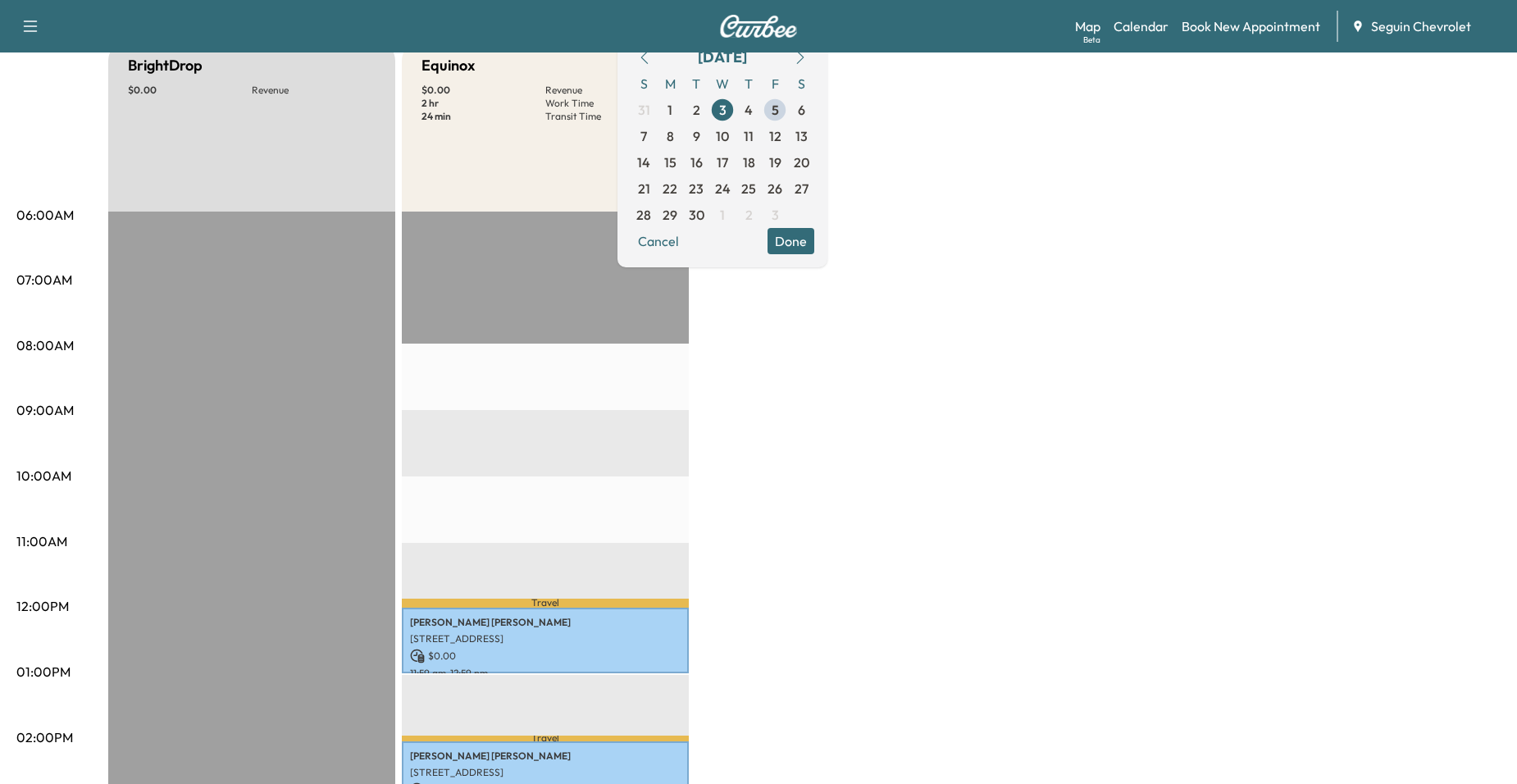
scroll to position [164, 0]
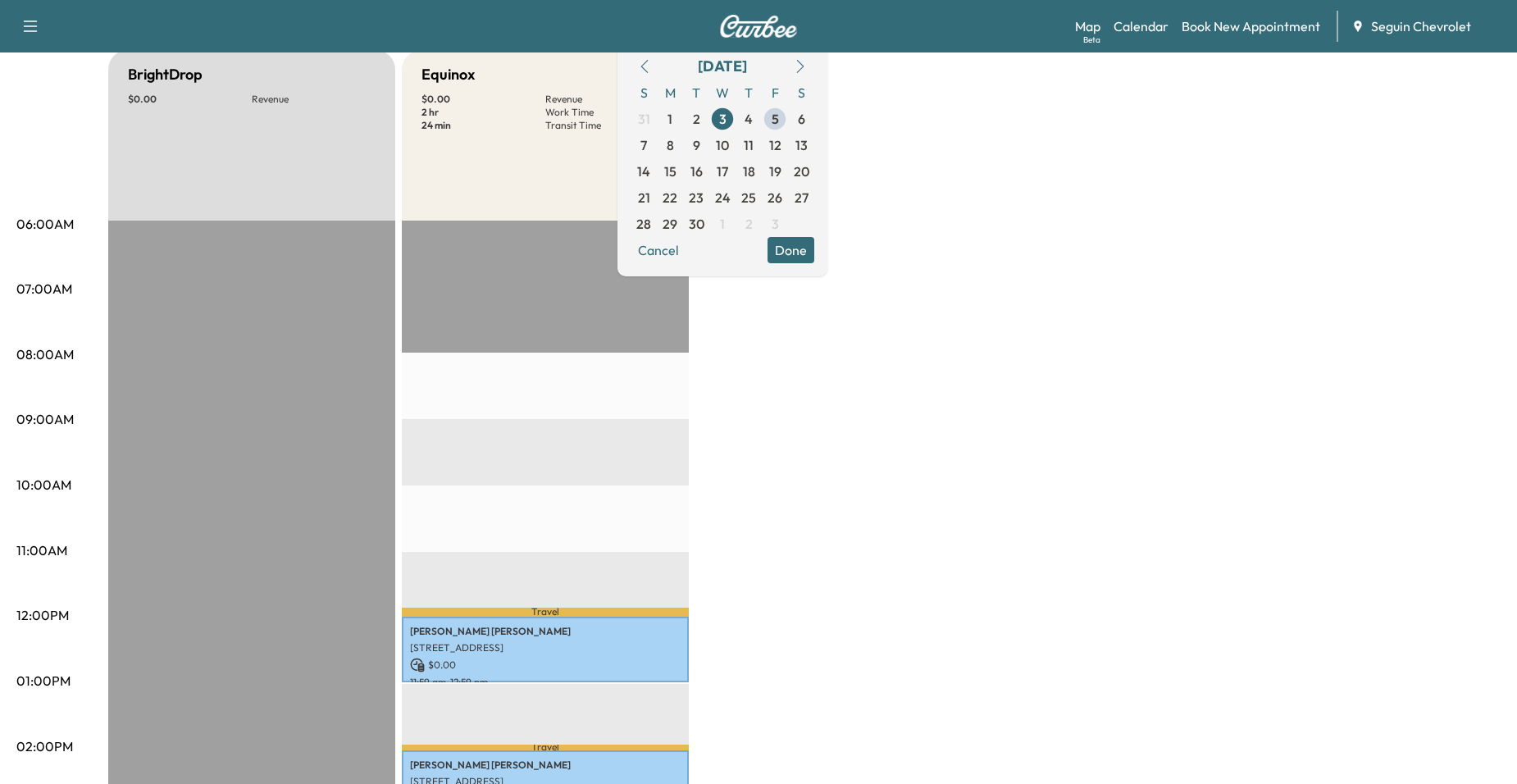
click at [779, 118] on span "5" at bounding box center [776, 119] width 7 height 19
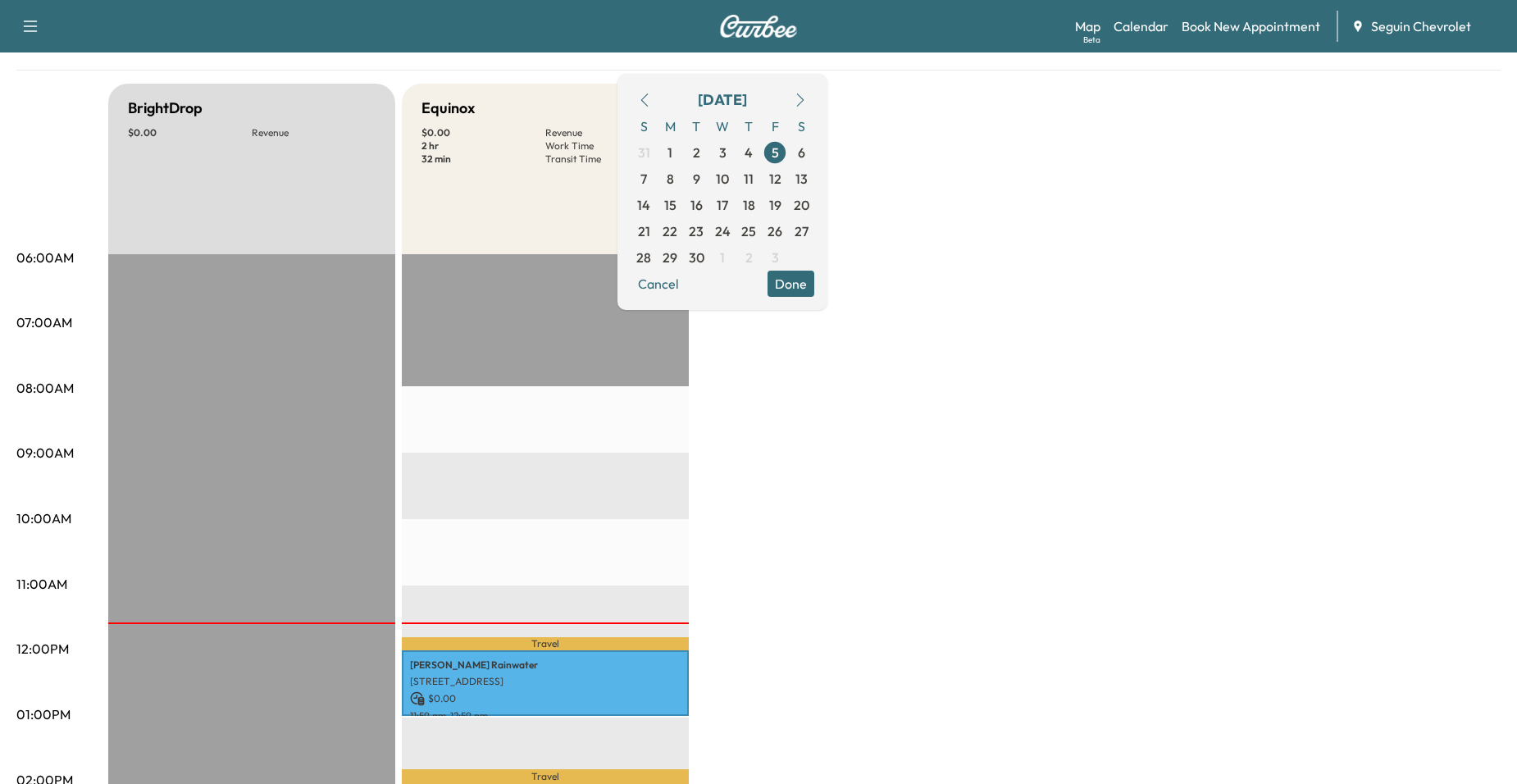
scroll to position [410, 0]
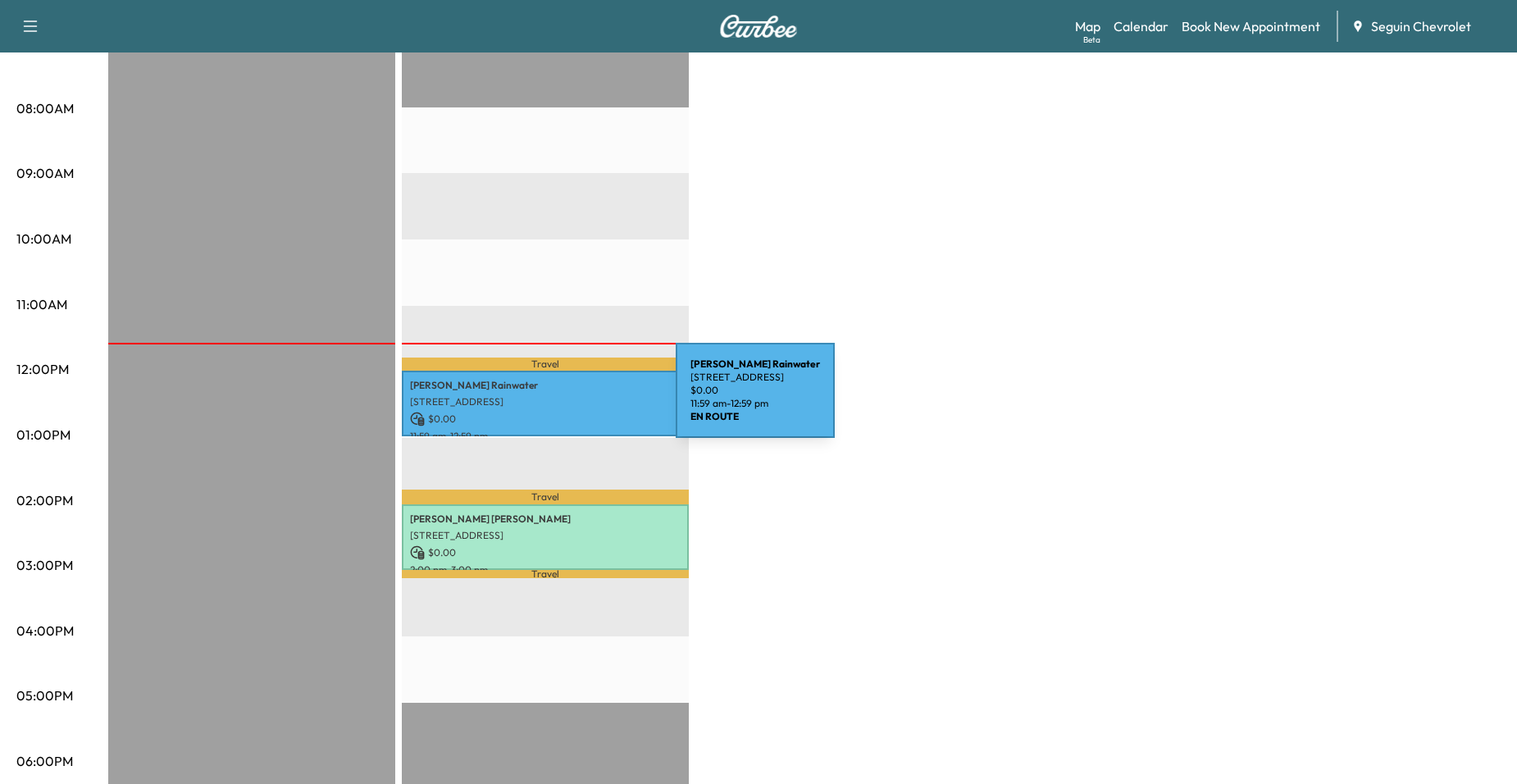
click at [552, 400] on p "[STREET_ADDRESS]" at bounding box center [545, 402] width 271 height 13
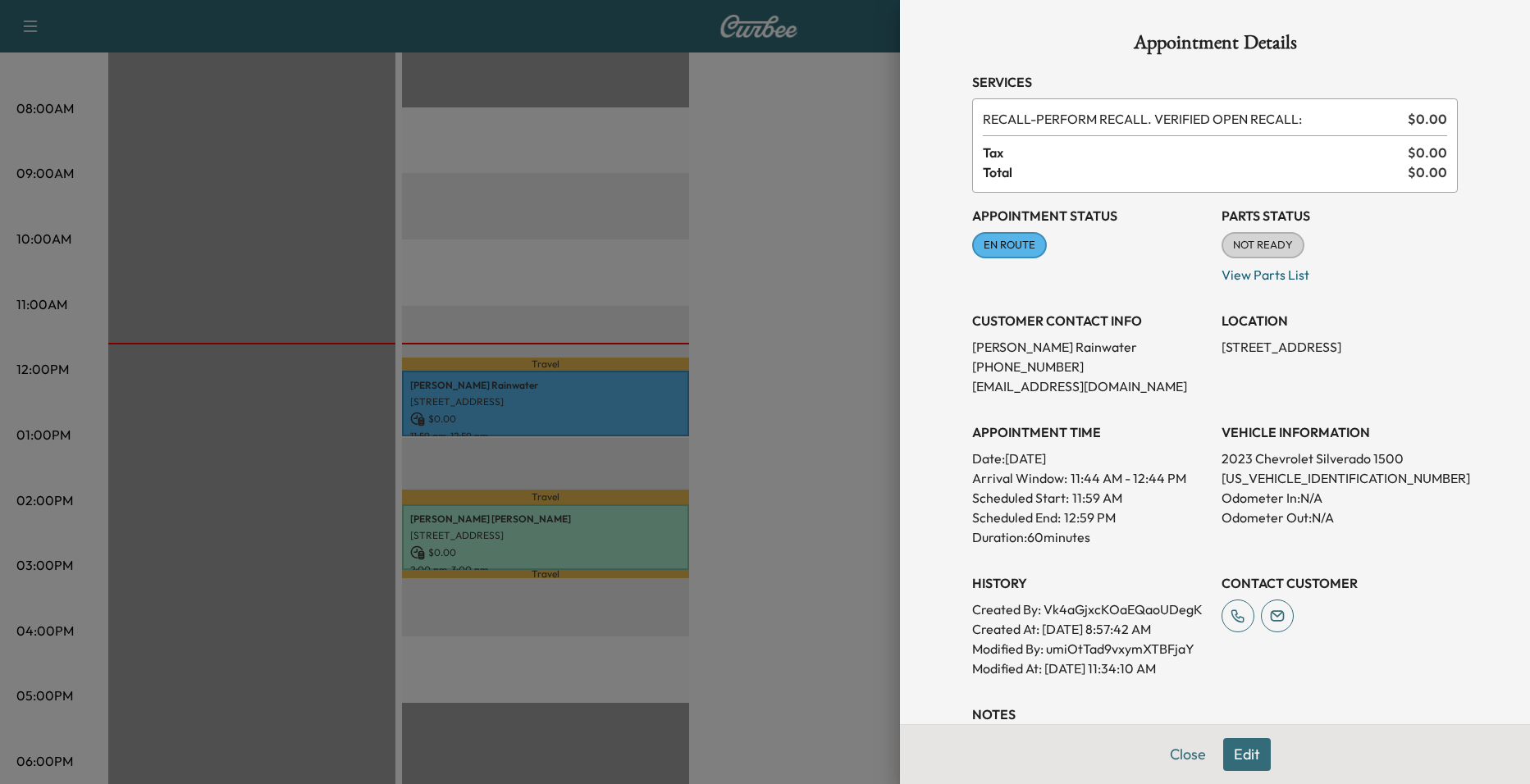
click at [570, 511] on div at bounding box center [765, 392] width 1530 height 784
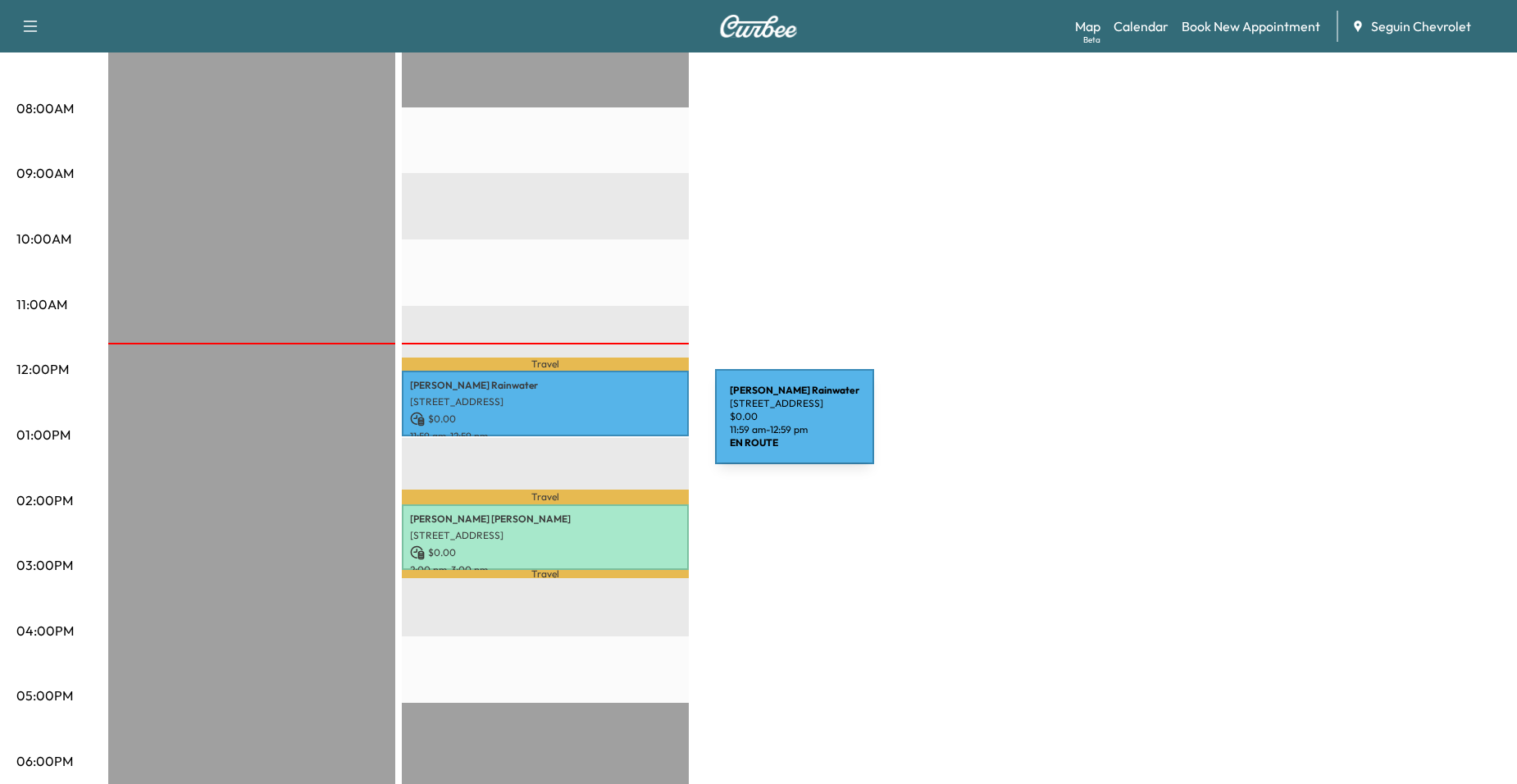
click at [592, 430] on p "11:59 am - 12:59 pm" at bounding box center [545, 436] width 271 height 13
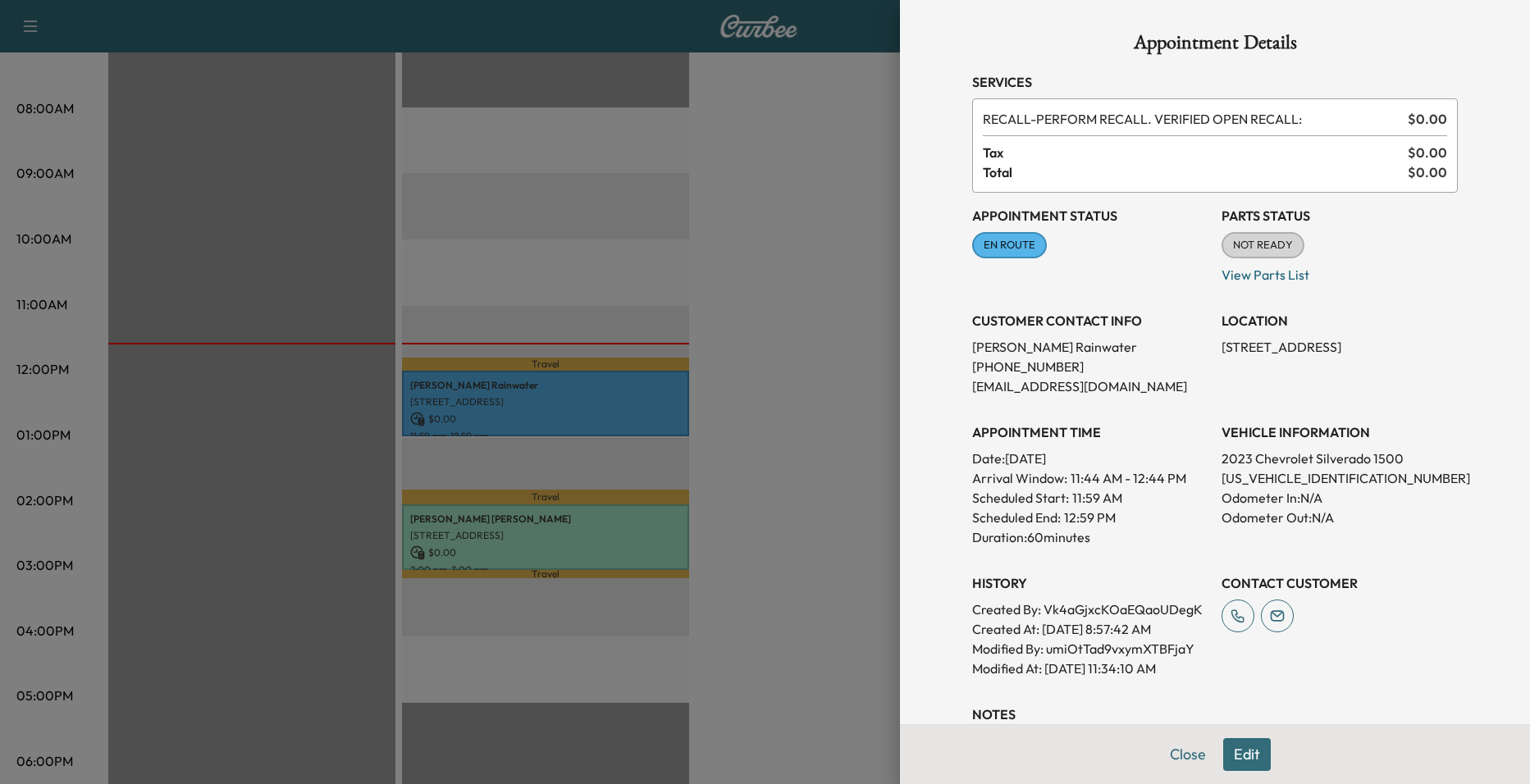
click at [643, 304] on div at bounding box center [765, 392] width 1530 height 784
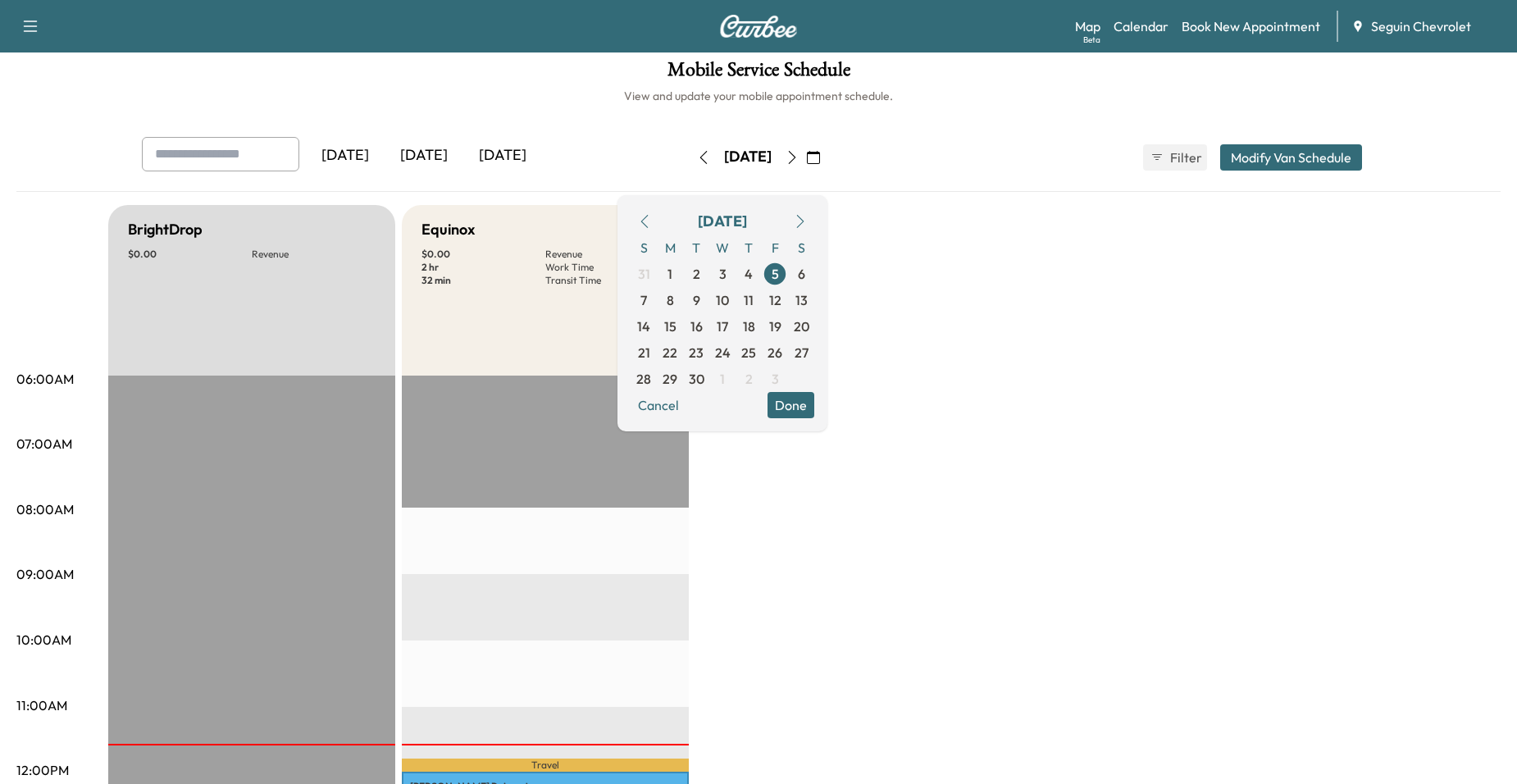
scroll to position [0, 0]
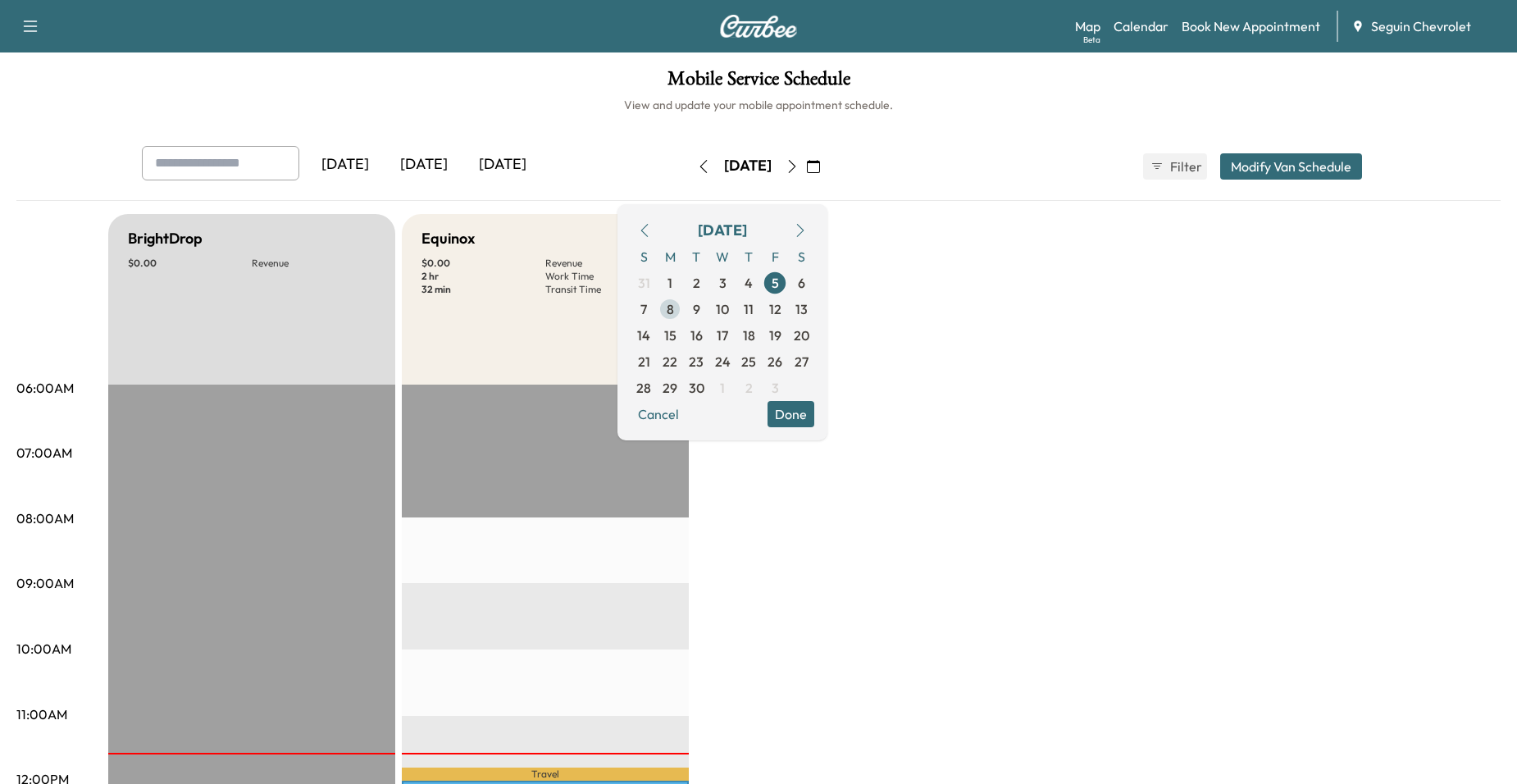
click at [683, 314] on span "8" at bounding box center [670, 309] width 26 height 26
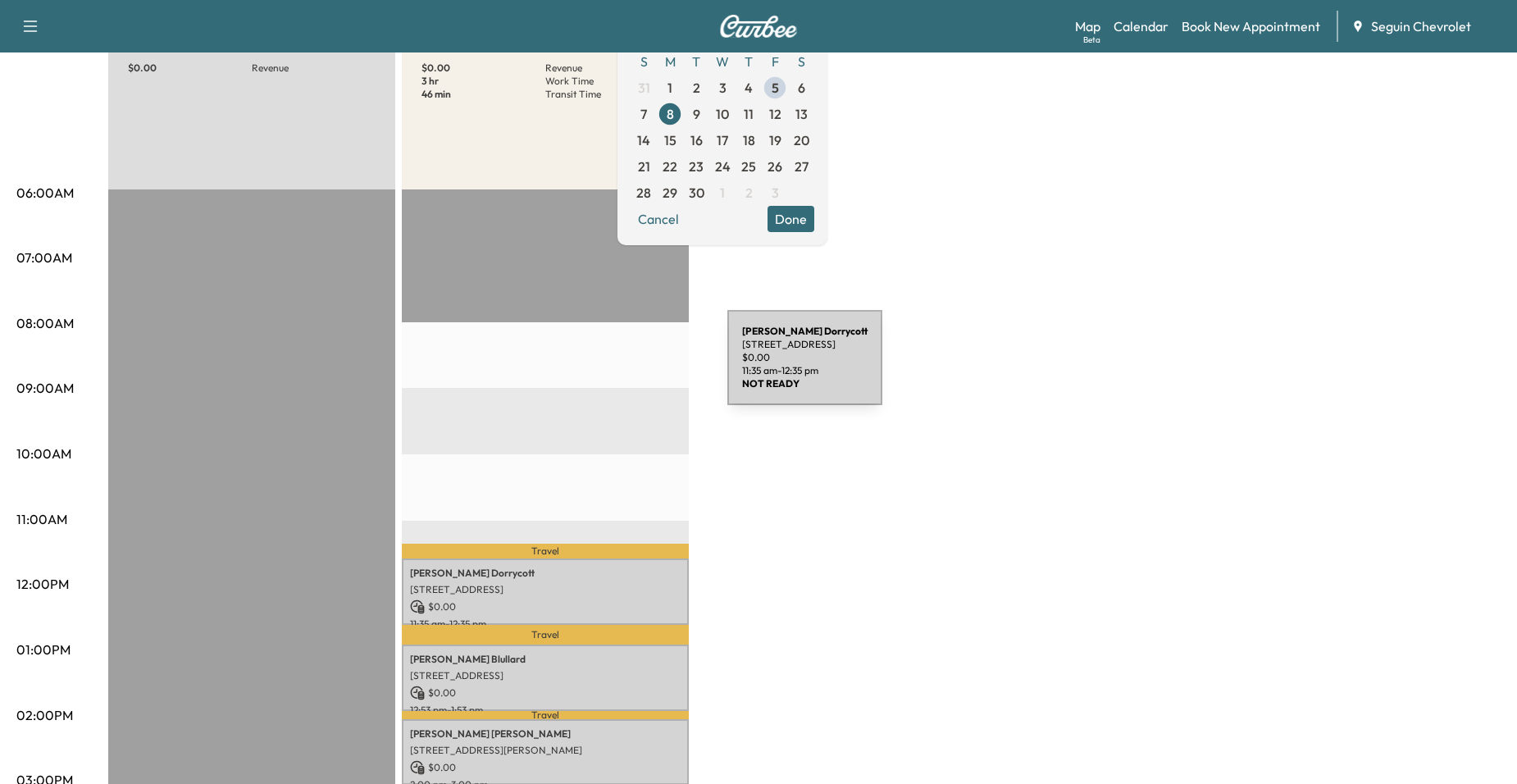
scroll to position [164, 0]
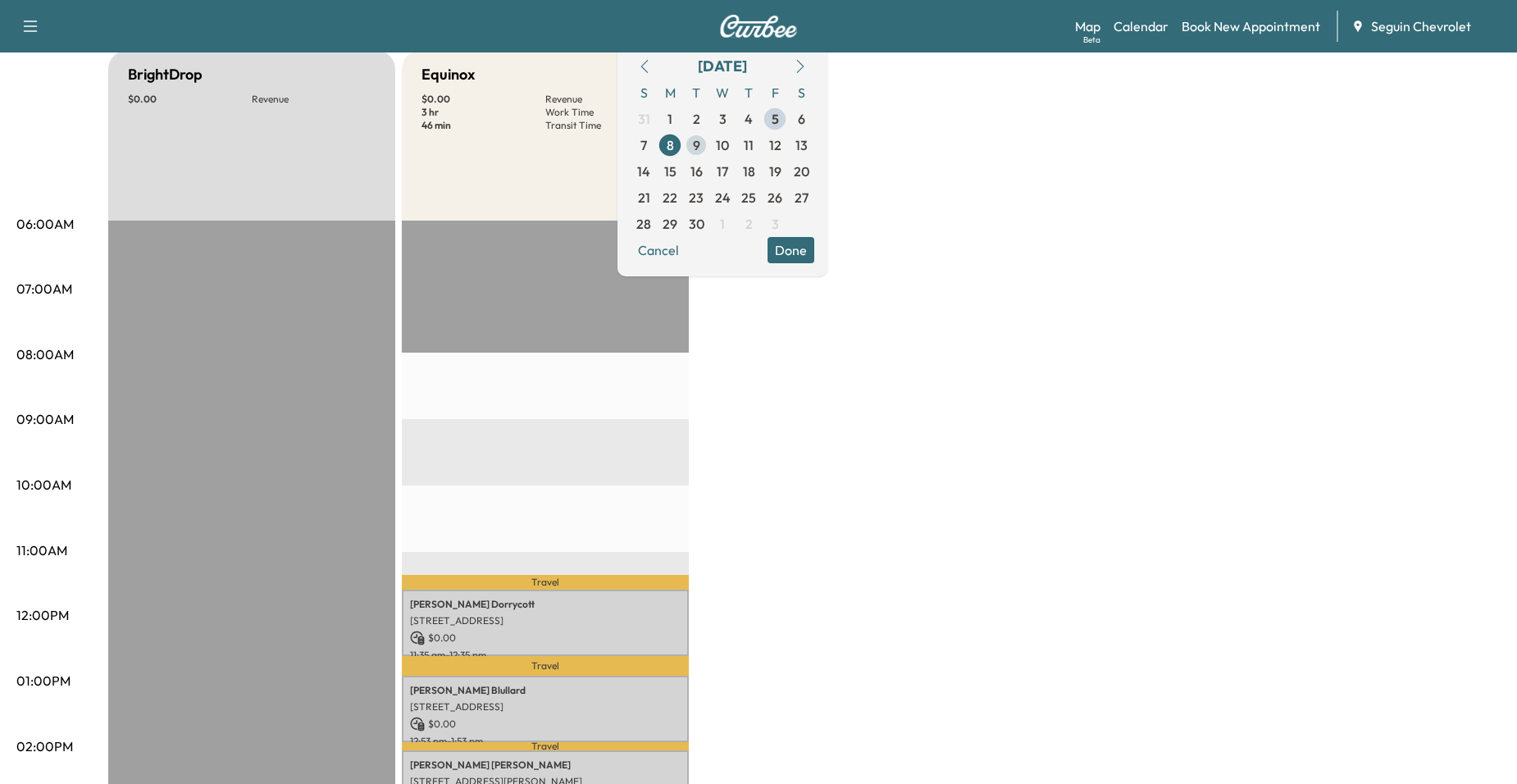
click at [710, 146] on span "9" at bounding box center [696, 145] width 26 height 26
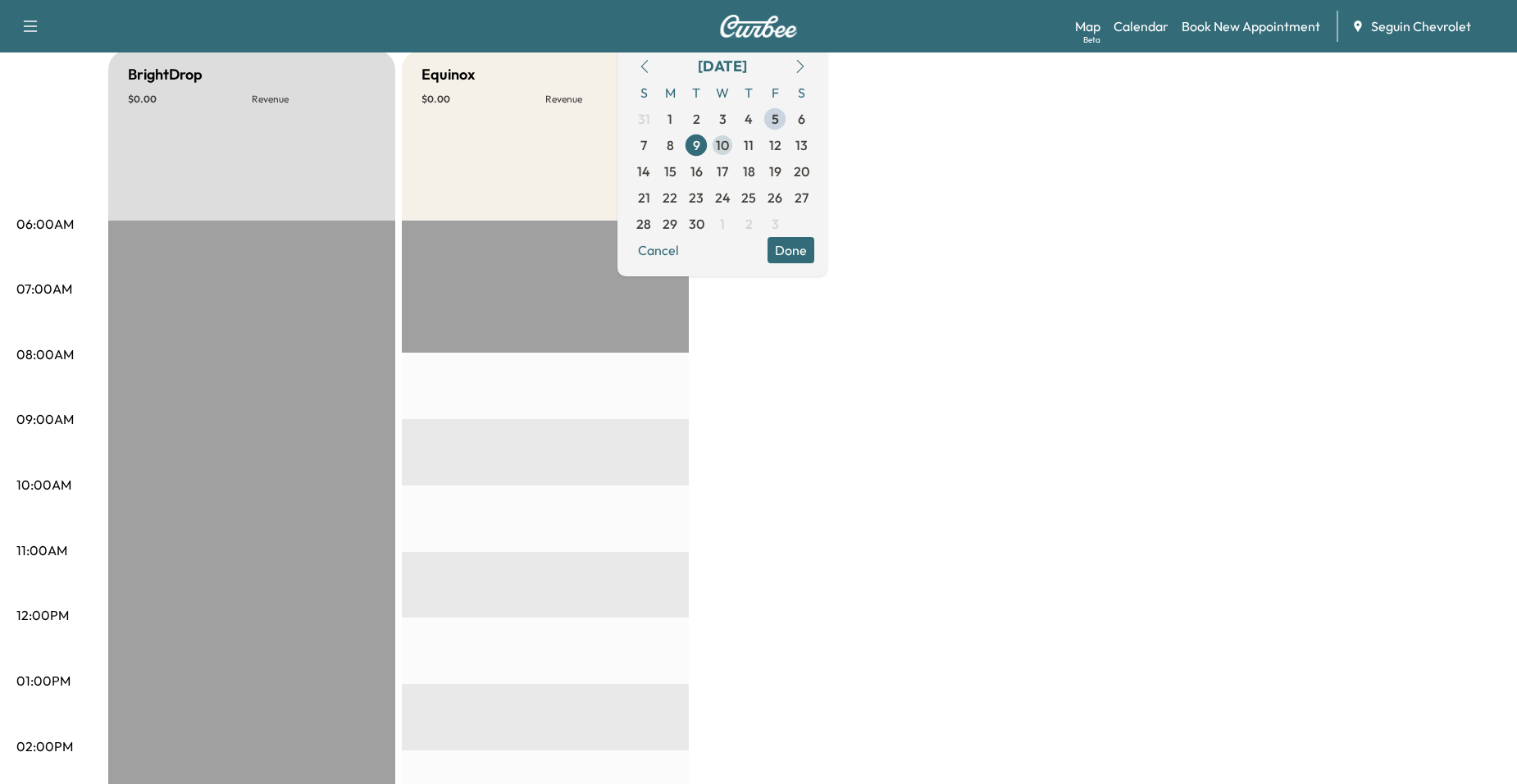
click at [729, 146] on span "10" at bounding box center [723, 145] width 13 height 19
click at [762, 146] on span "11" at bounding box center [749, 145] width 26 height 26
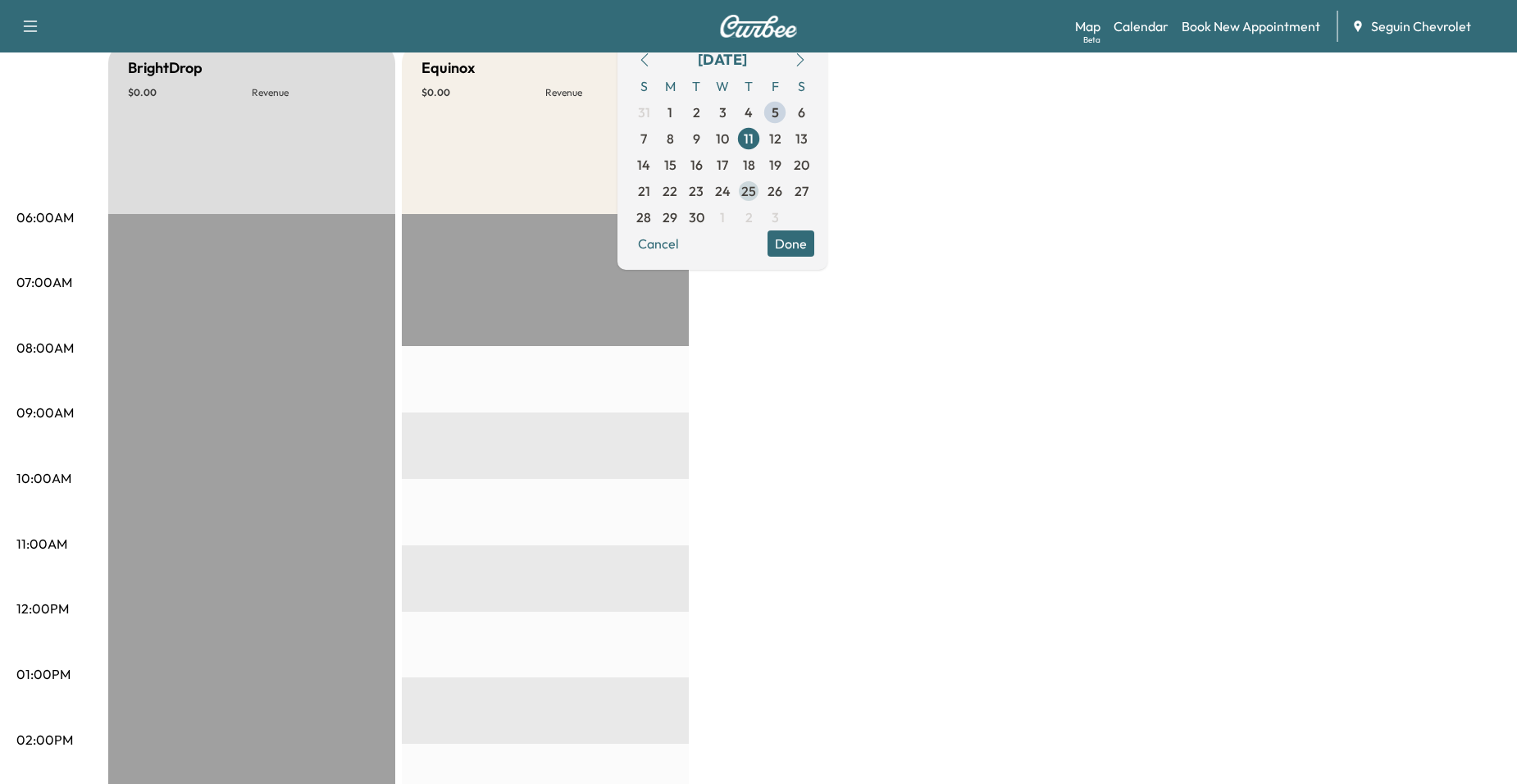
scroll to position [164, 0]
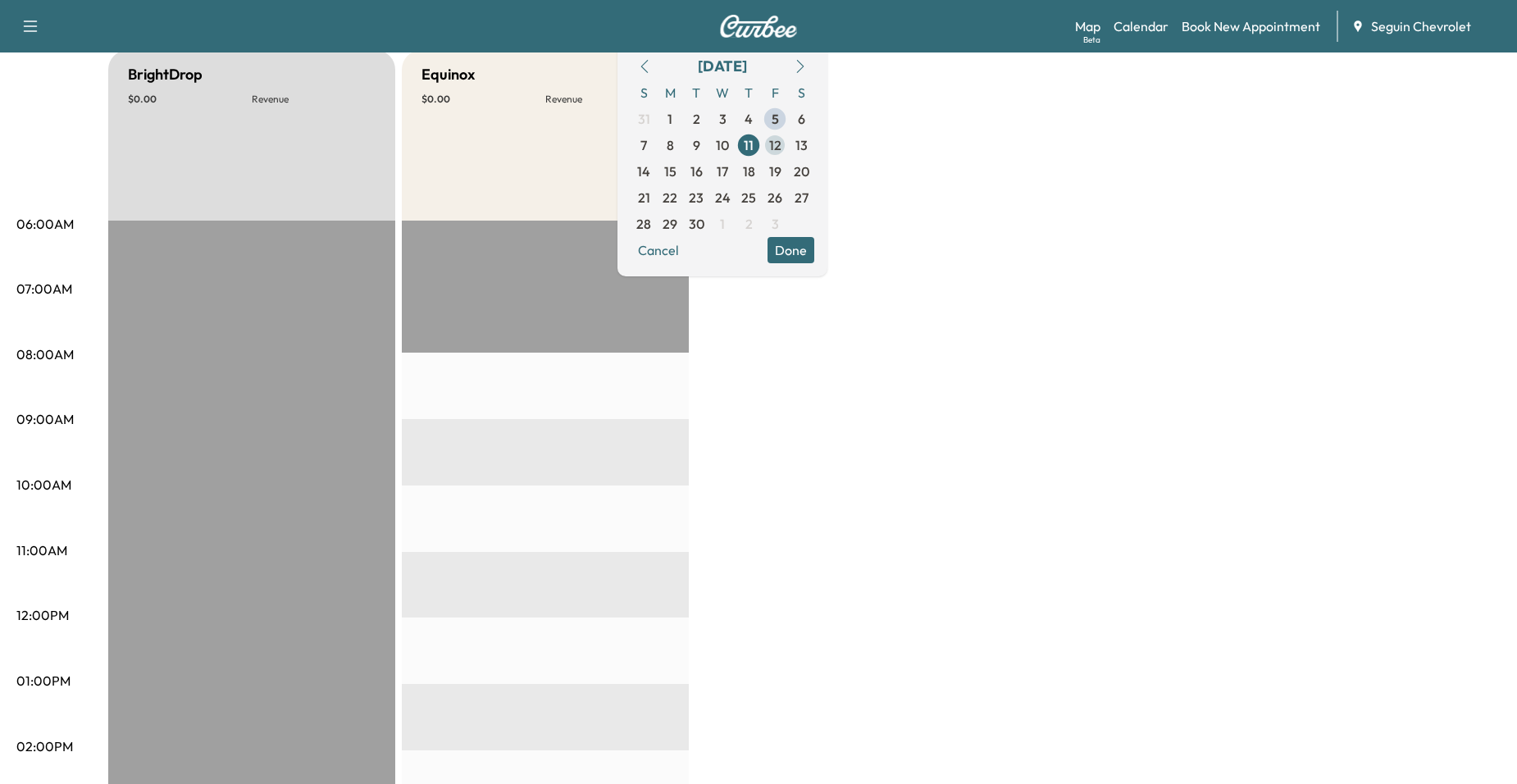
click at [788, 139] on span "12" at bounding box center [775, 145] width 26 height 26
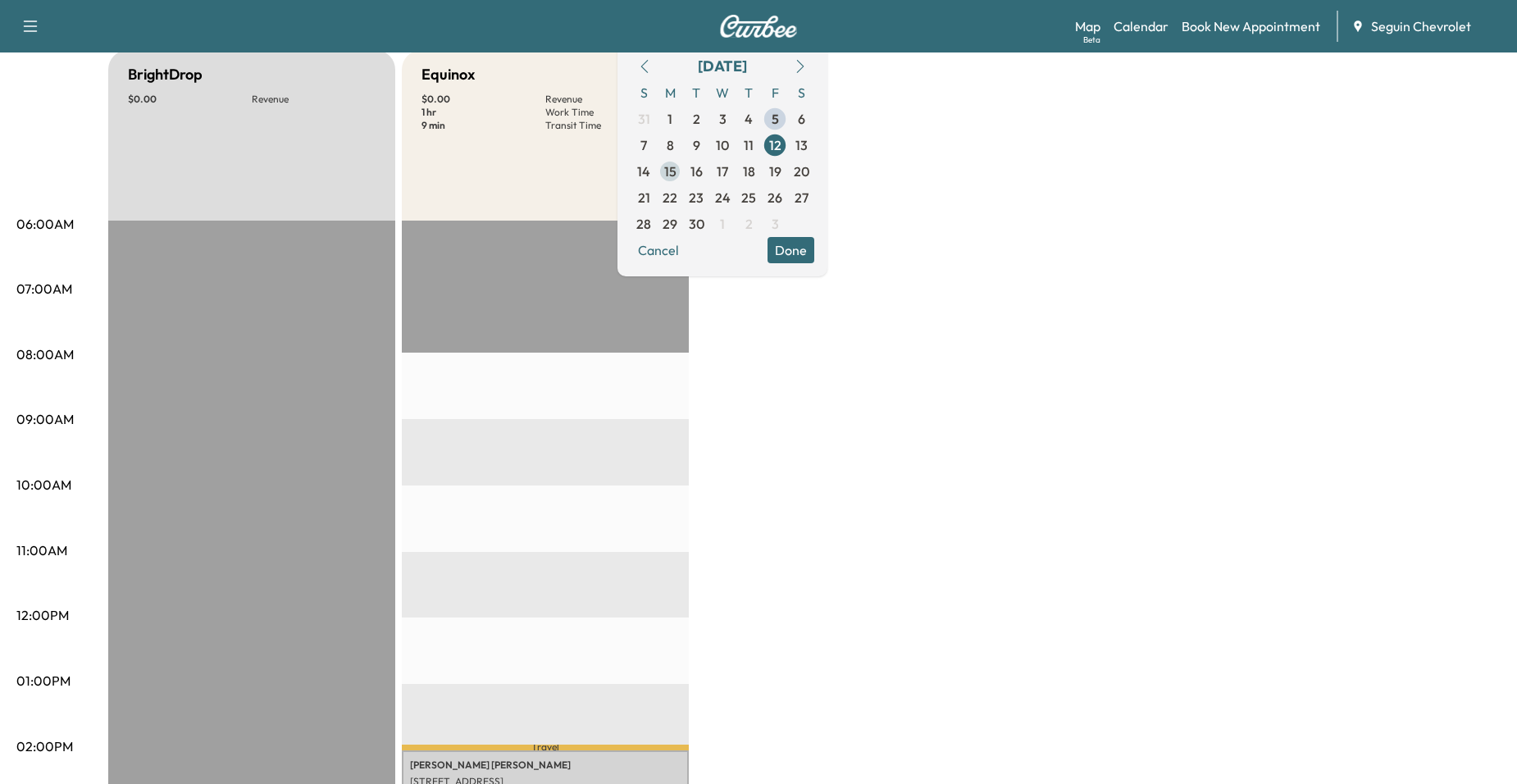
click at [683, 171] on span "15" at bounding box center [670, 171] width 26 height 26
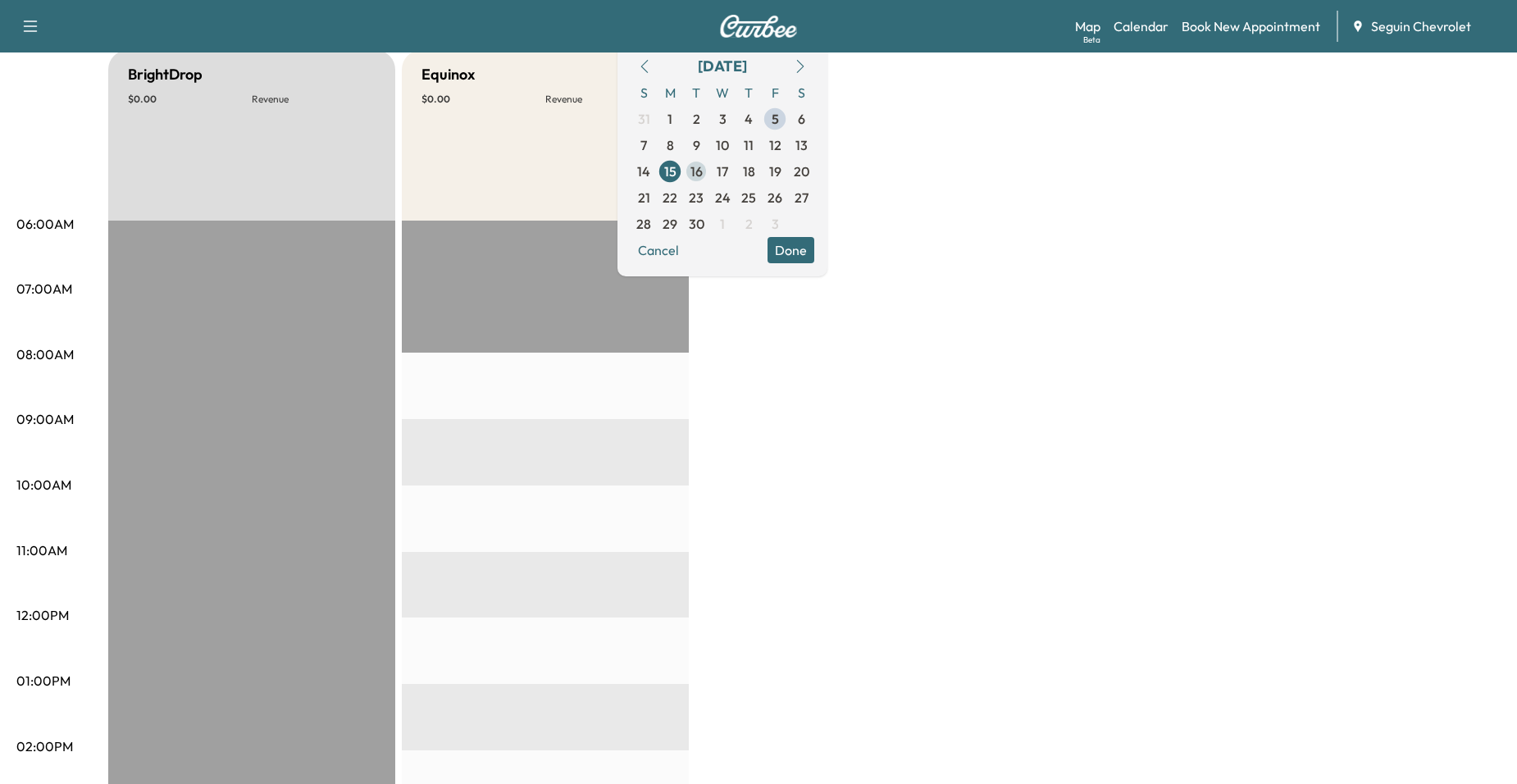
click at [702, 171] on span "16" at bounding box center [696, 171] width 12 height 19
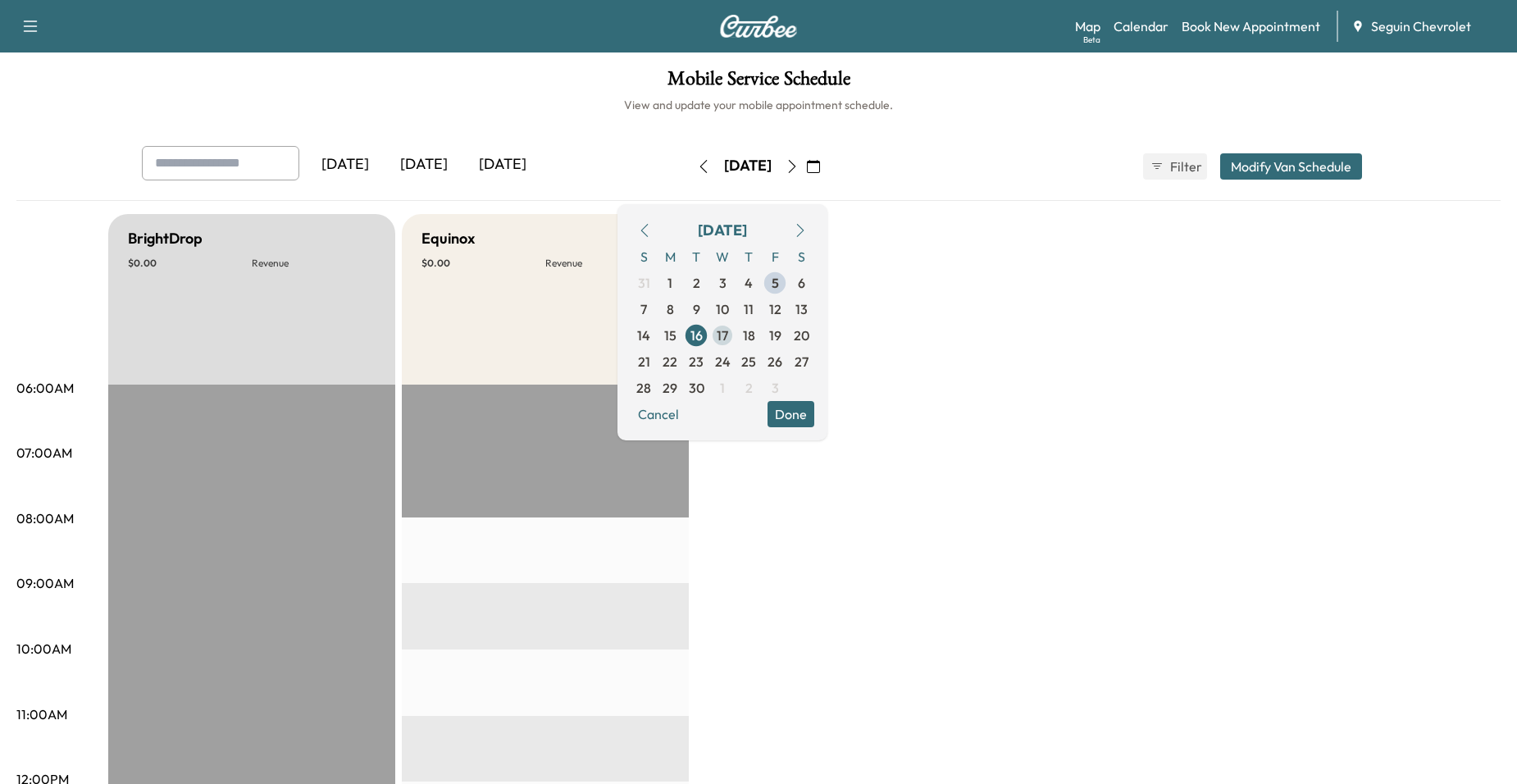
click at [728, 333] on span "17" at bounding box center [722, 335] width 11 height 19
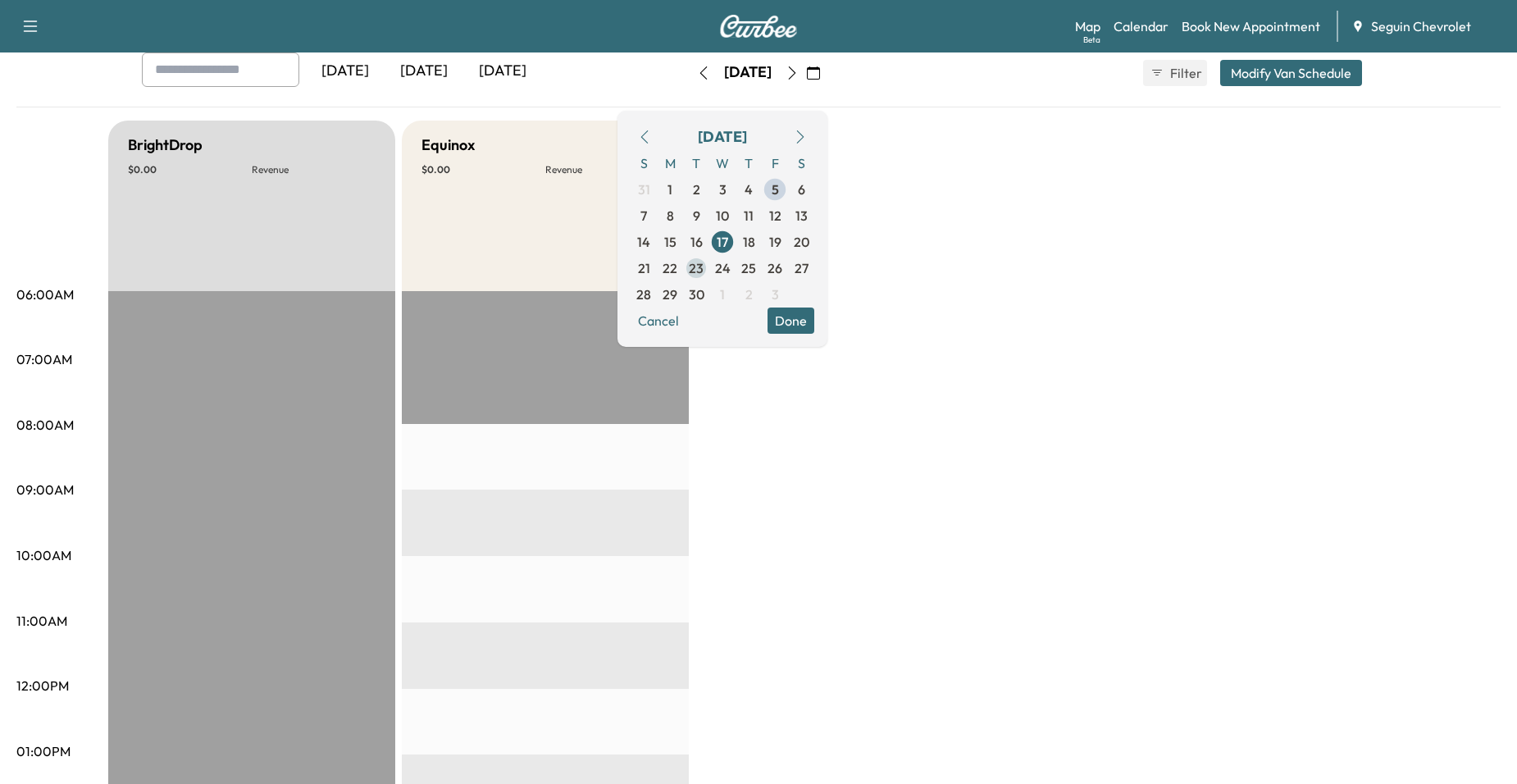
scroll to position [82, 0]
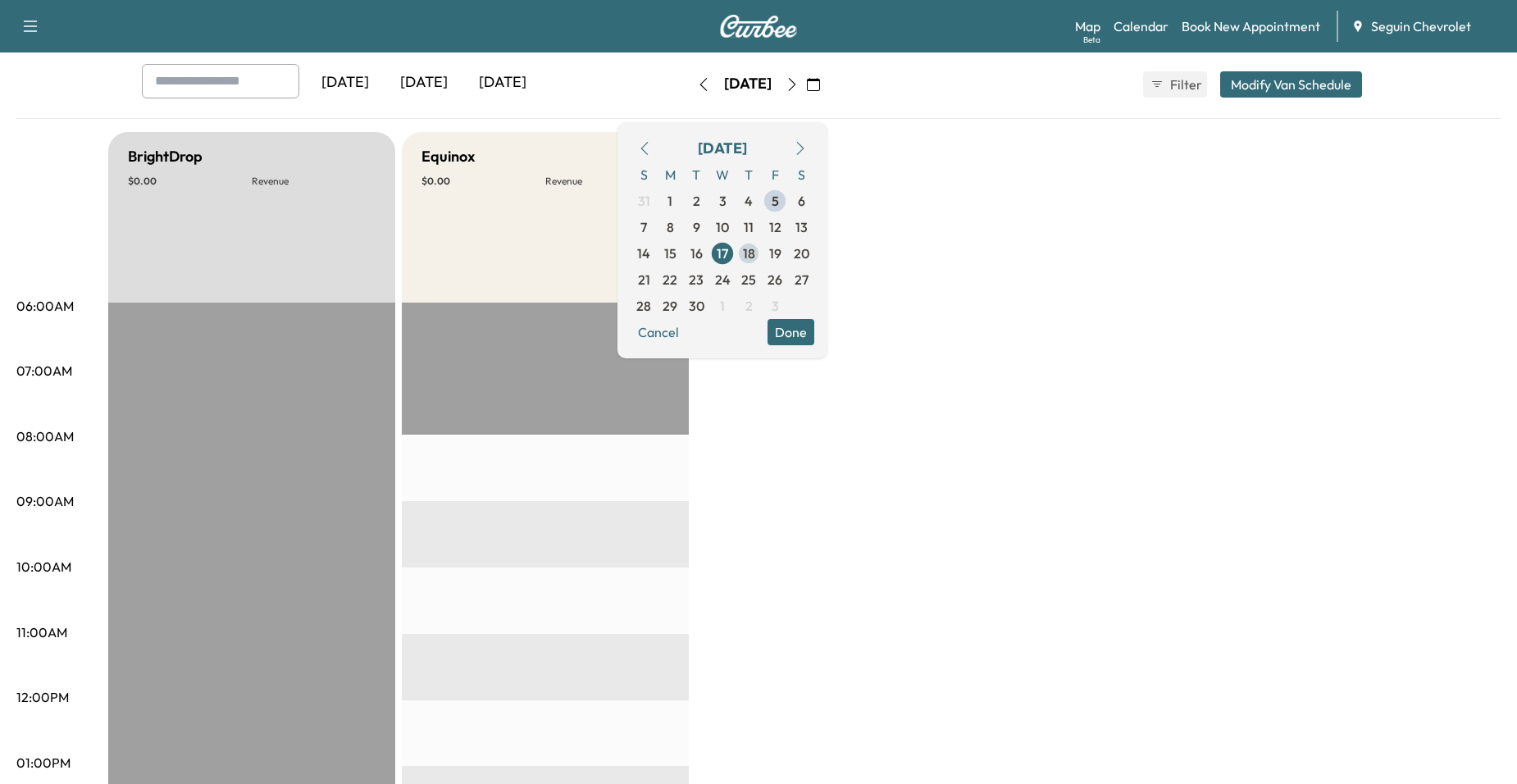
click at [755, 251] on span "18" at bounding box center [749, 253] width 12 height 19
click at [781, 253] on span "19" at bounding box center [775, 253] width 12 height 19
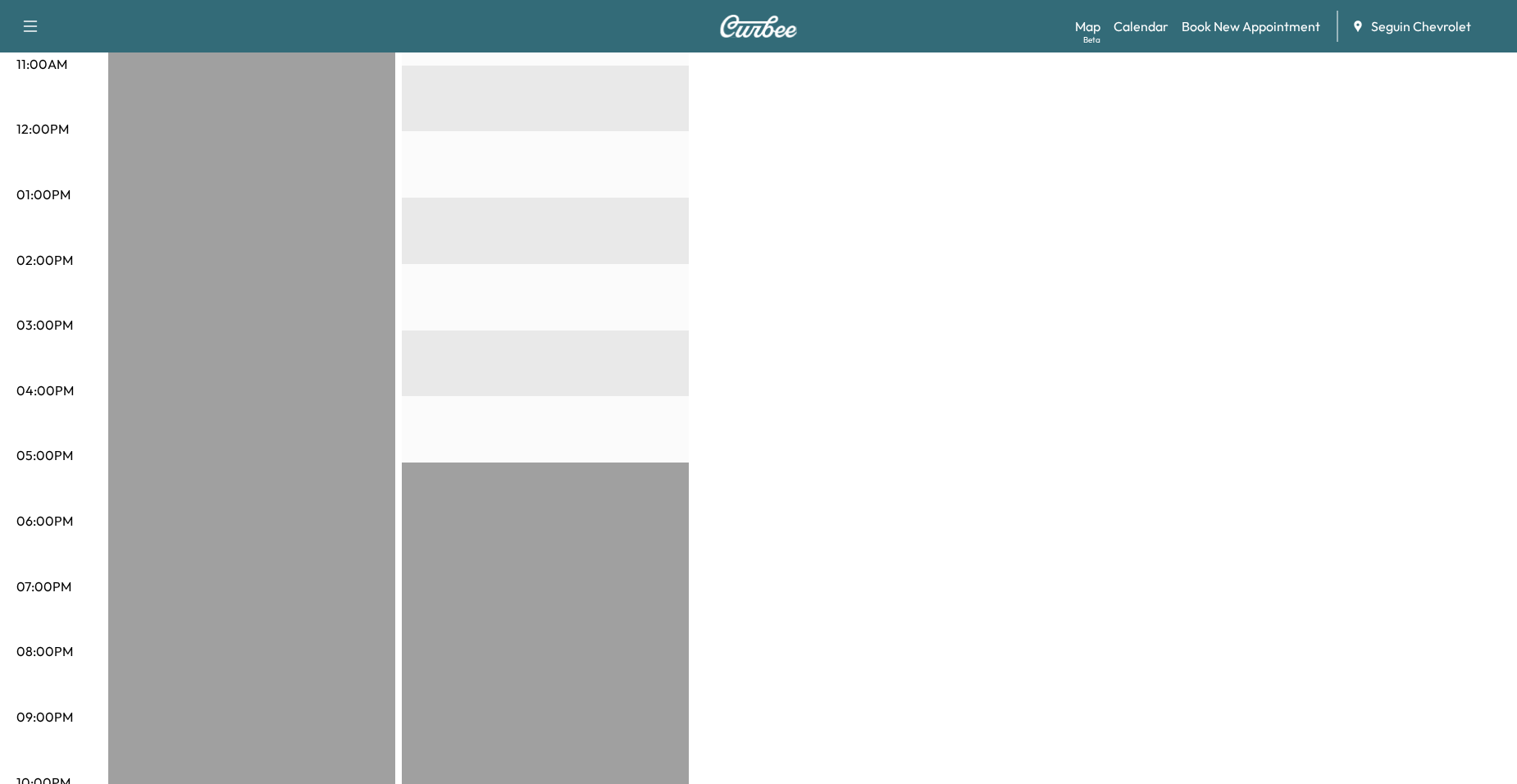
scroll to position [164, 0]
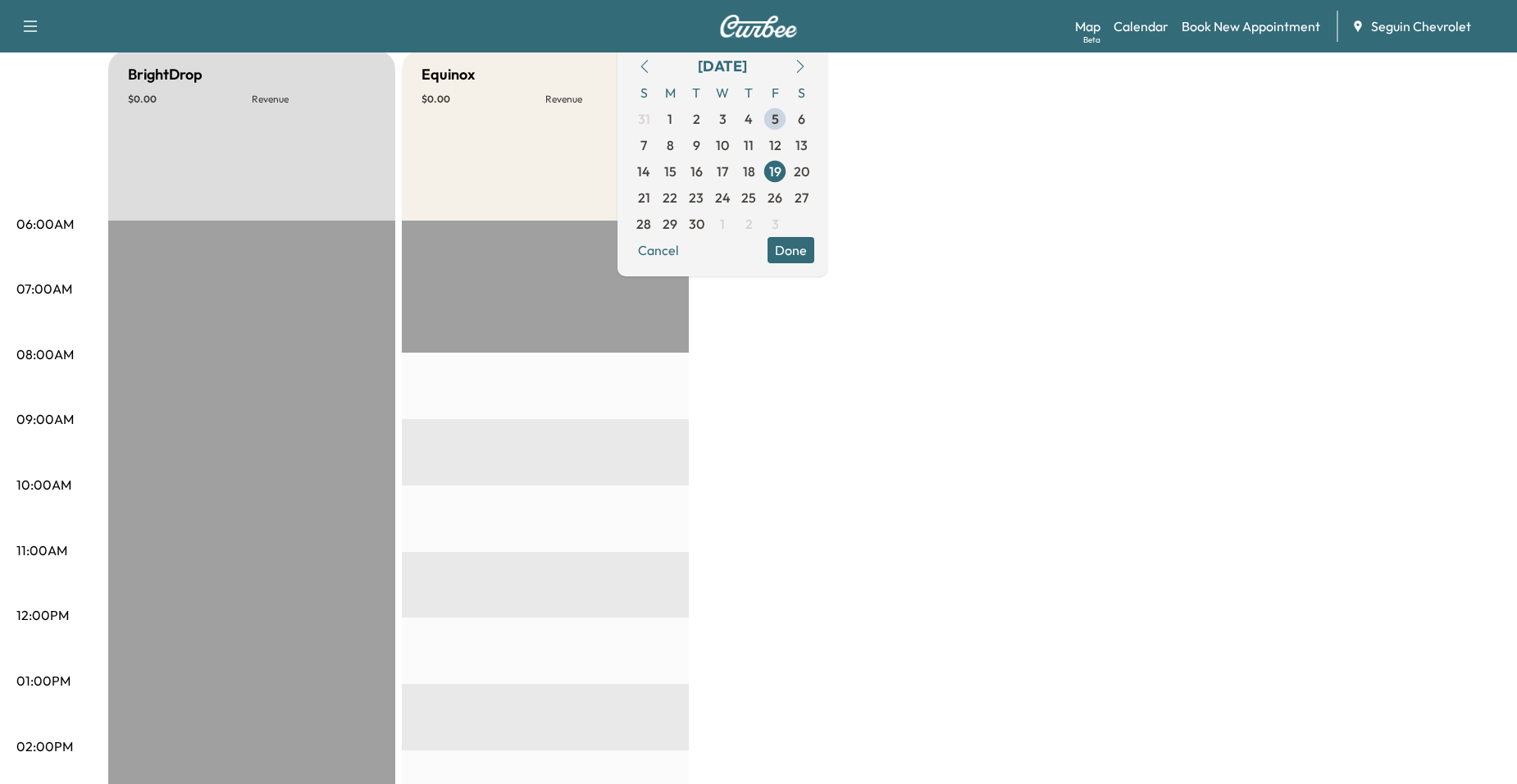
click at [1042, 383] on div "BrightDrop $ 0.00 Revenue EST Start Equinox $ 0.00 Revenue EST Start" at bounding box center [804, 664] width 1393 height 1230
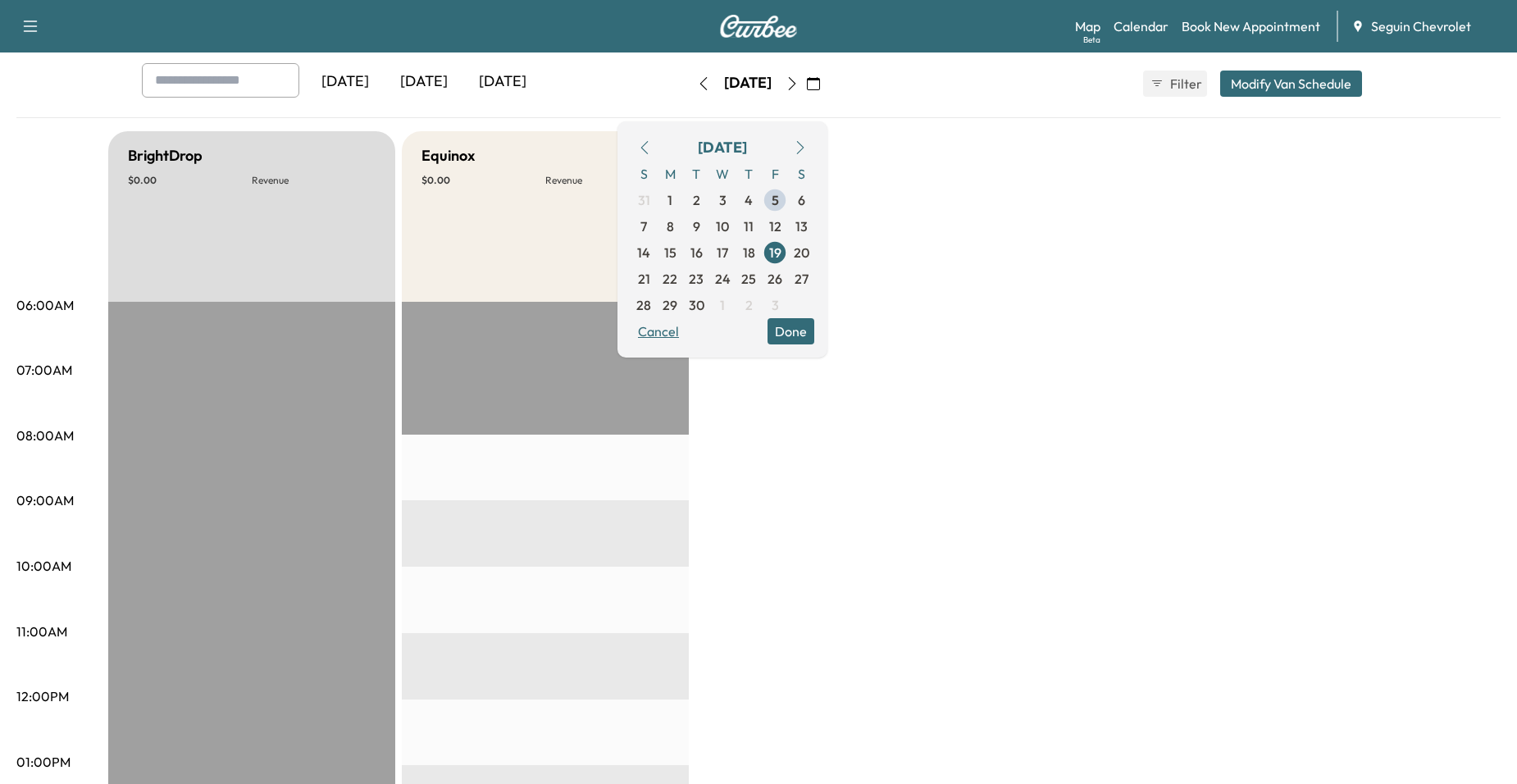
scroll to position [82, 0]
click at [687, 335] on button "Cancel" at bounding box center [659, 332] width 56 height 26
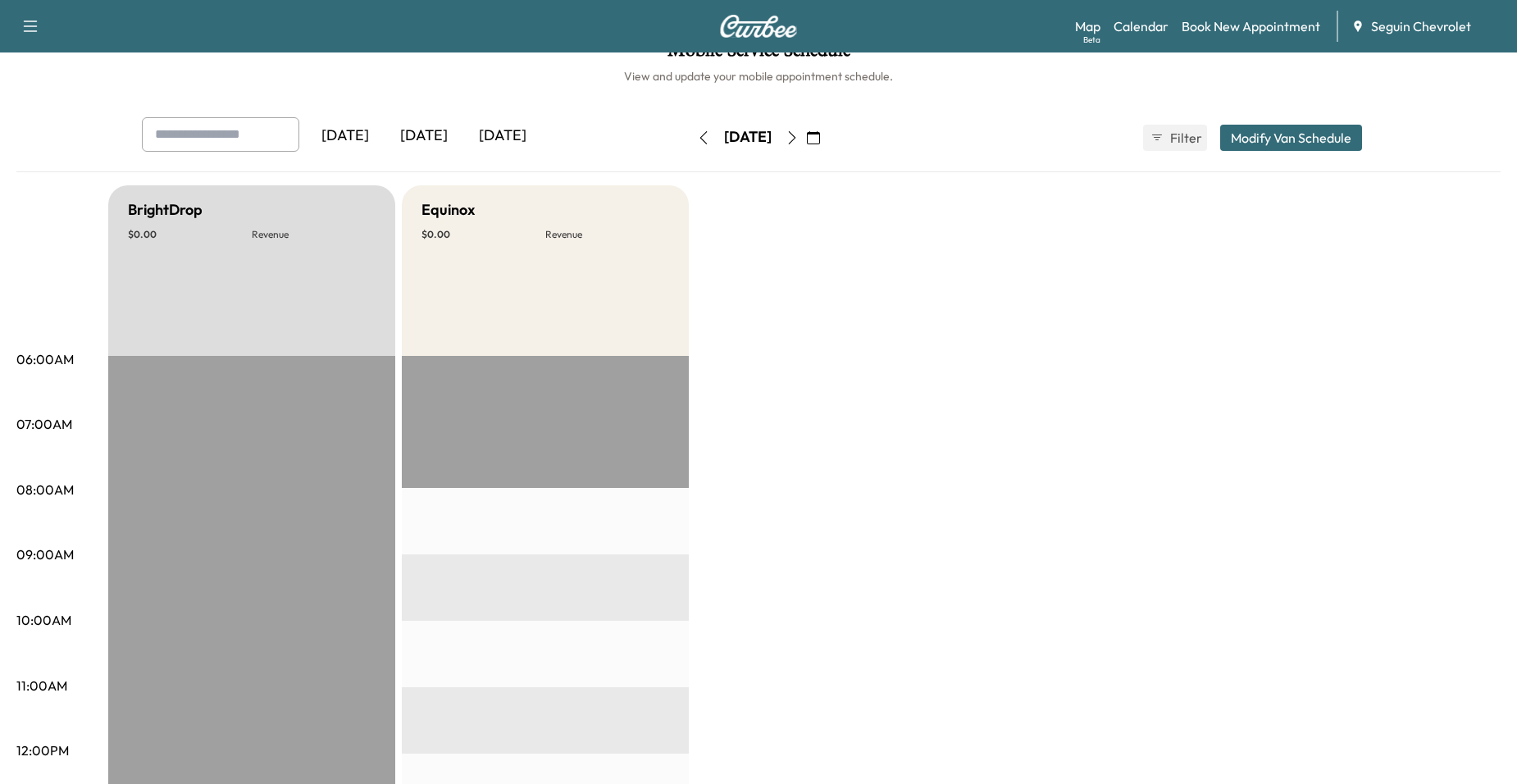
scroll to position [0, 0]
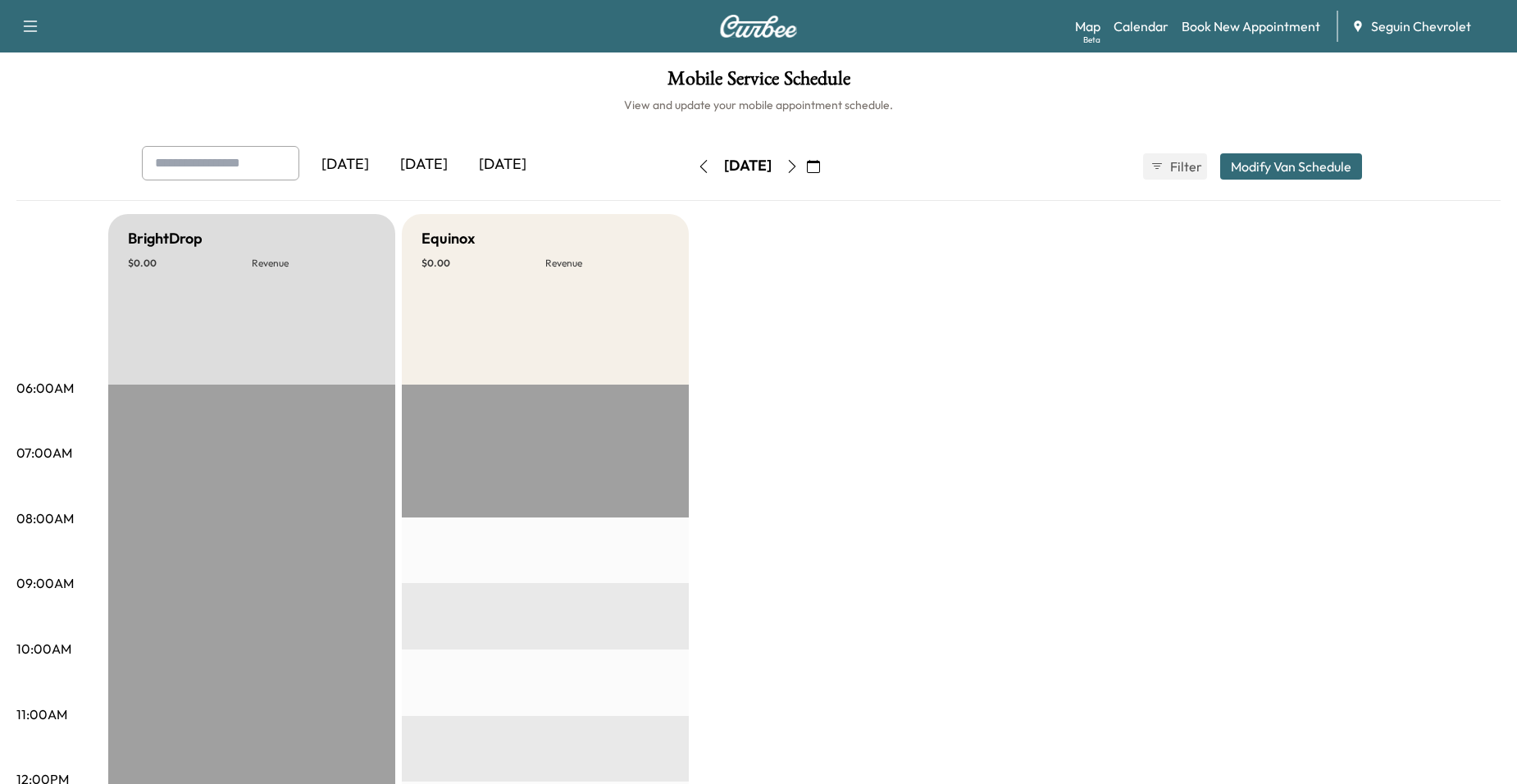
click at [820, 166] on icon "button" at bounding box center [814, 167] width 13 height 13
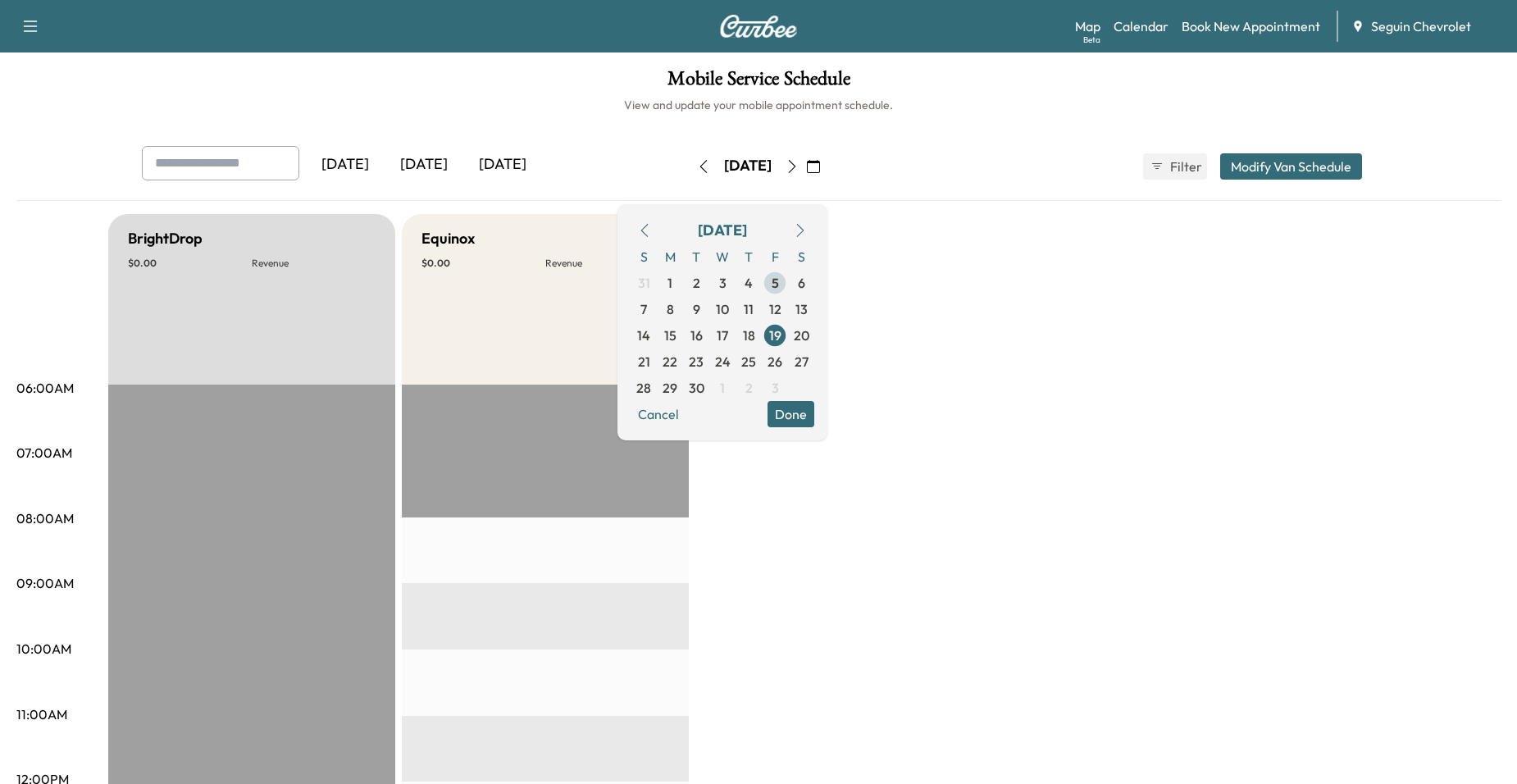
click at [788, 285] on span "5" at bounding box center [775, 283] width 26 height 26
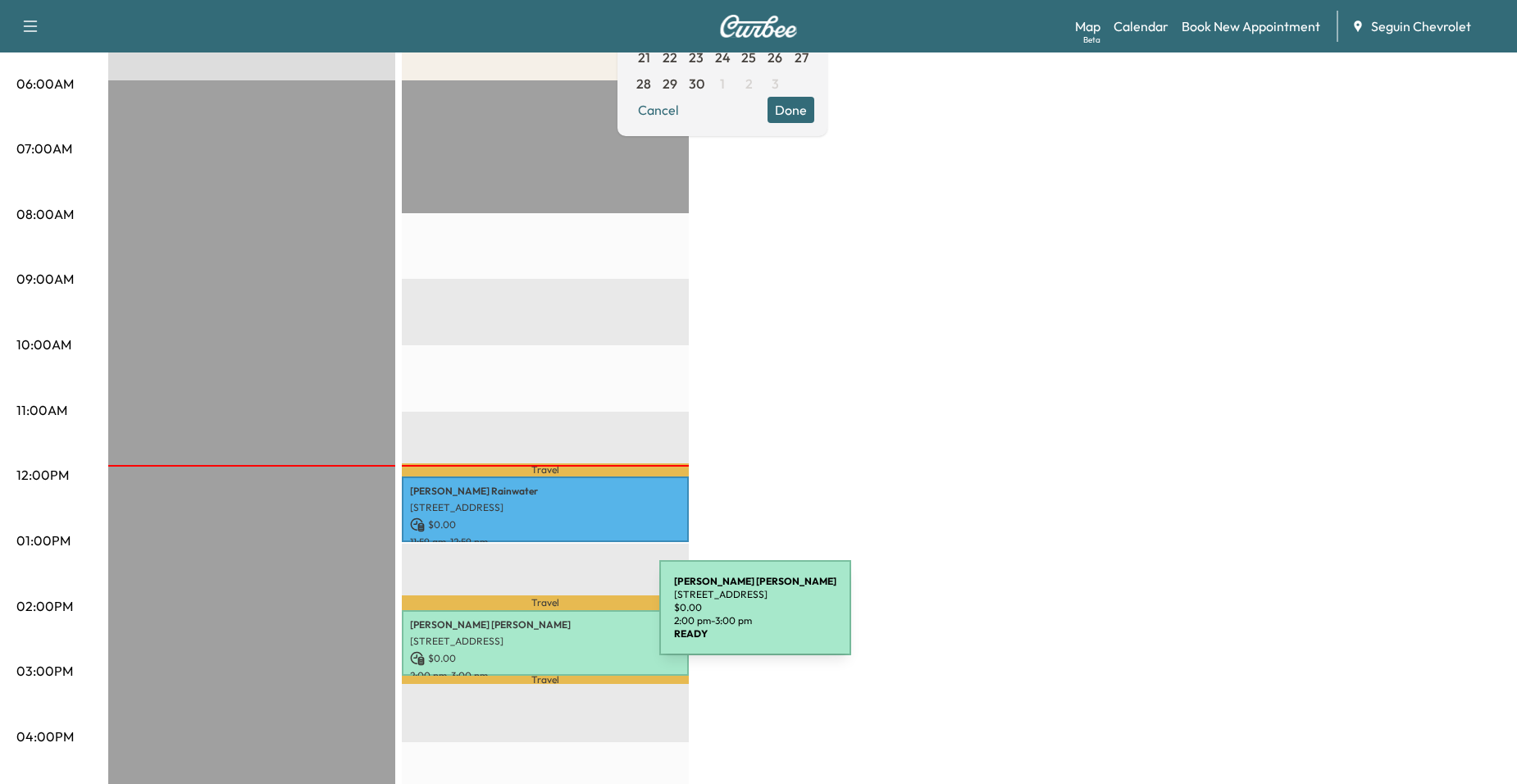
scroll to position [184, 0]
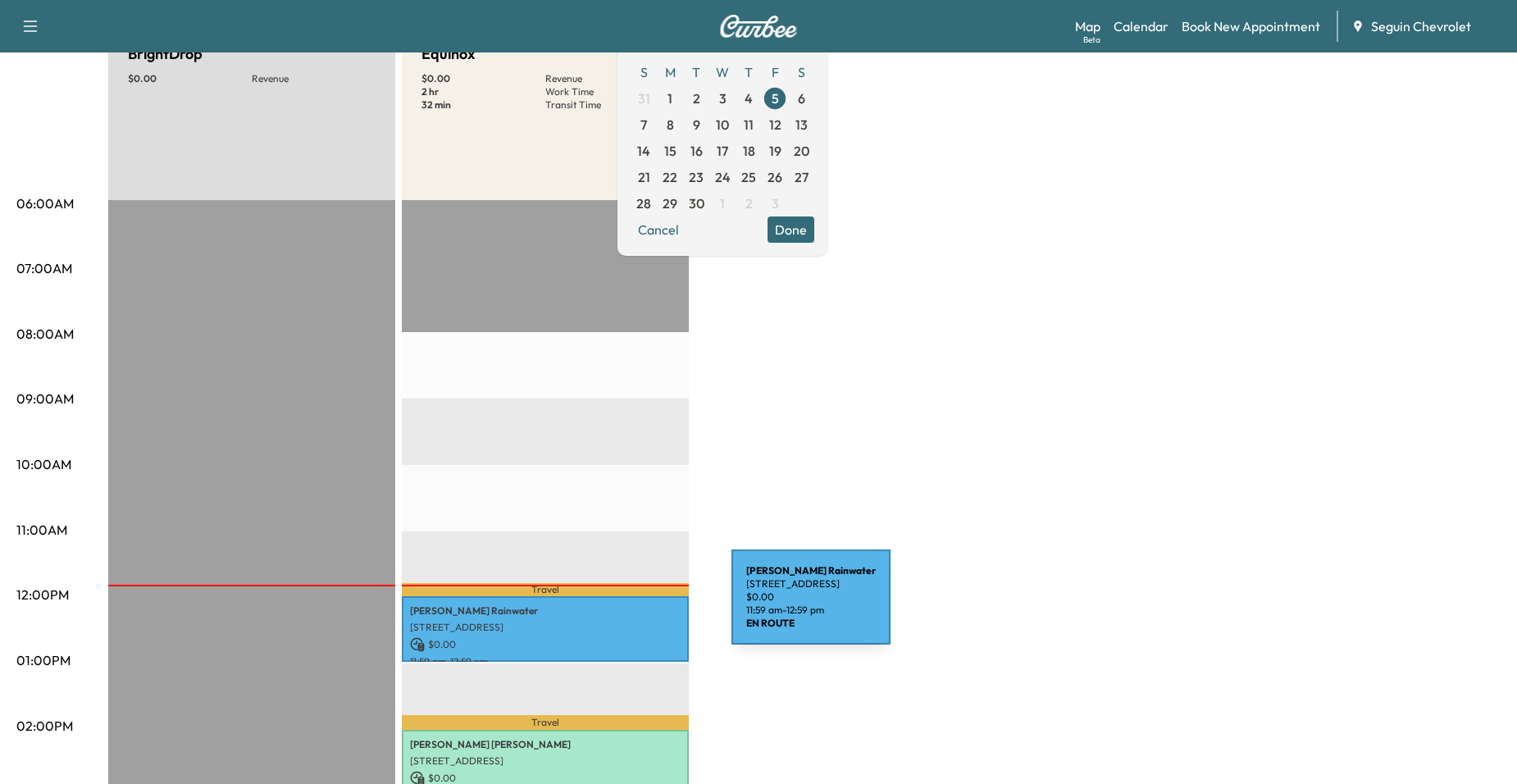
click at [609, 607] on p "[PERSON_NAME]" at bounding box center [545, 611] width 271 height 13
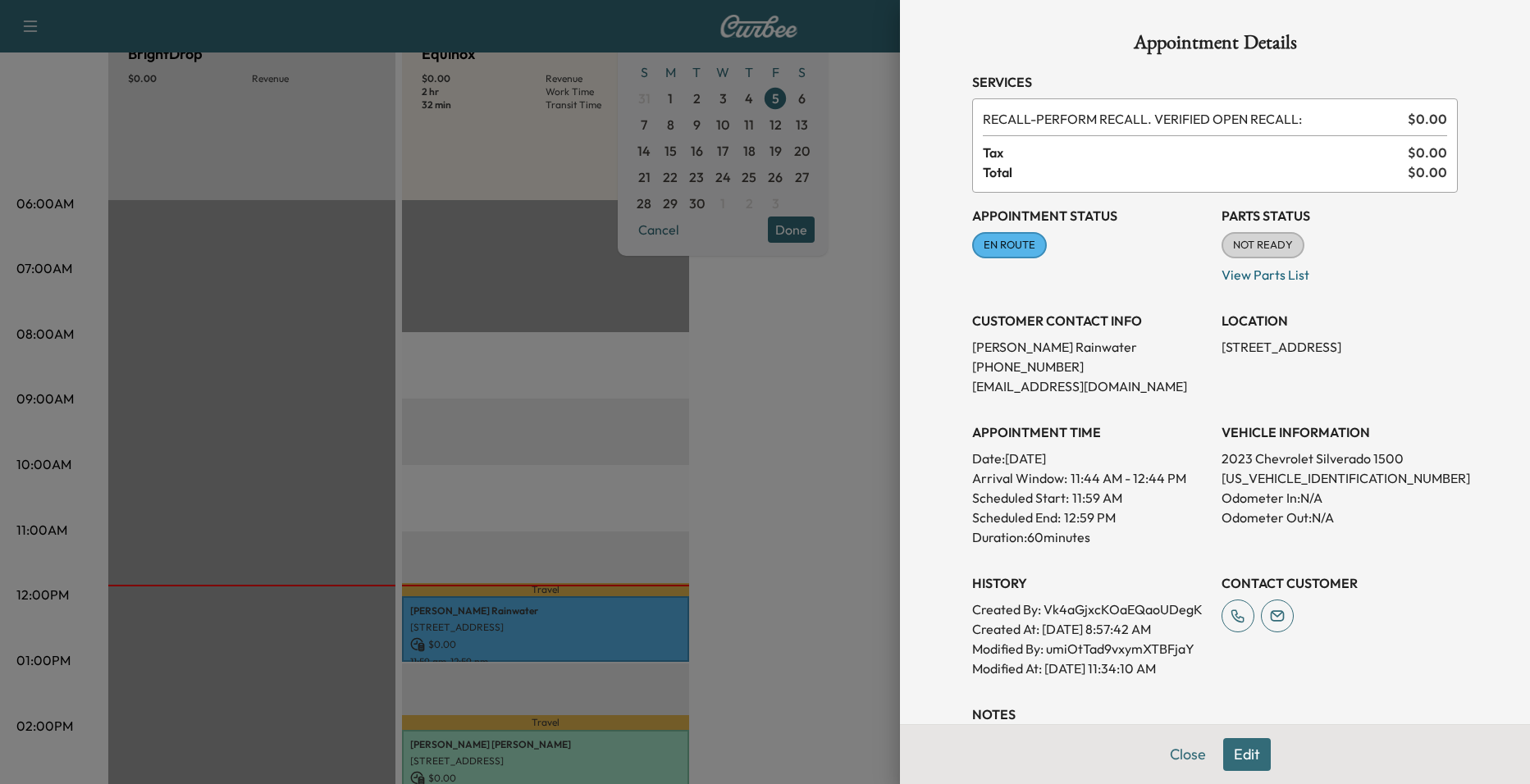
click at [698, 475] on div at bounding box center [765, 392] width 1530 height 784
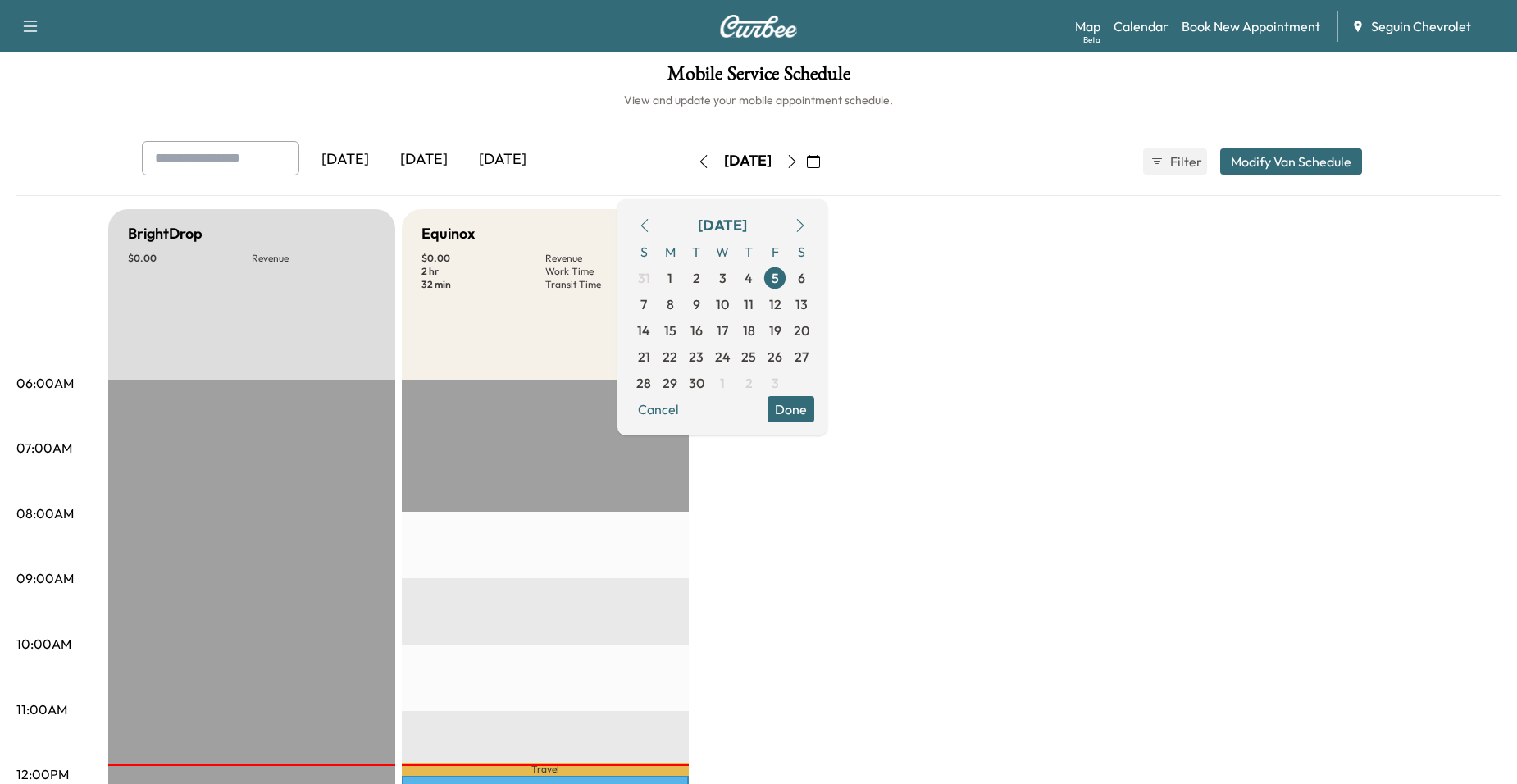
scroll to position [0, 0]
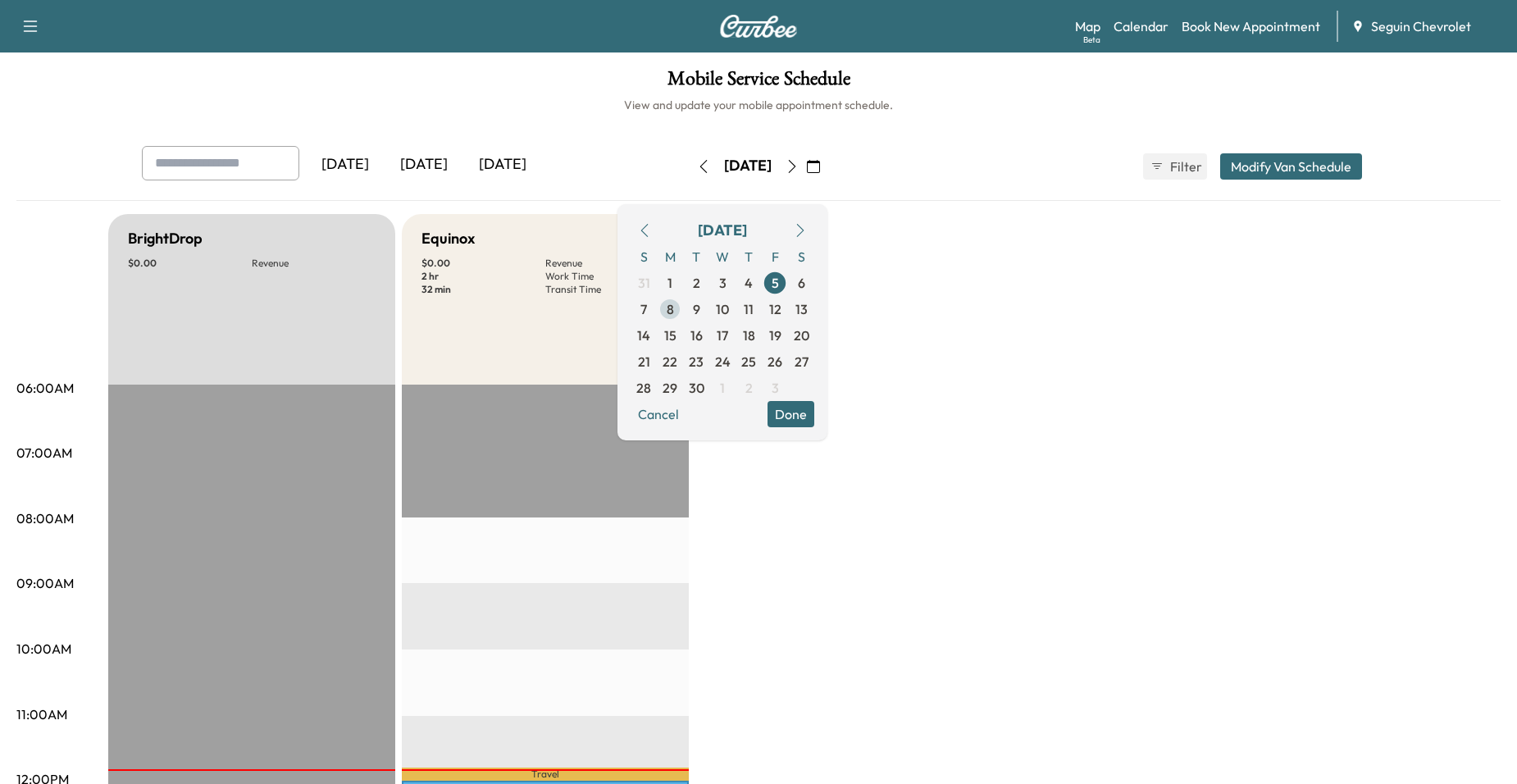
click at [683, 310] on span "8" at bounding box center [670, 309] width 26 height 26
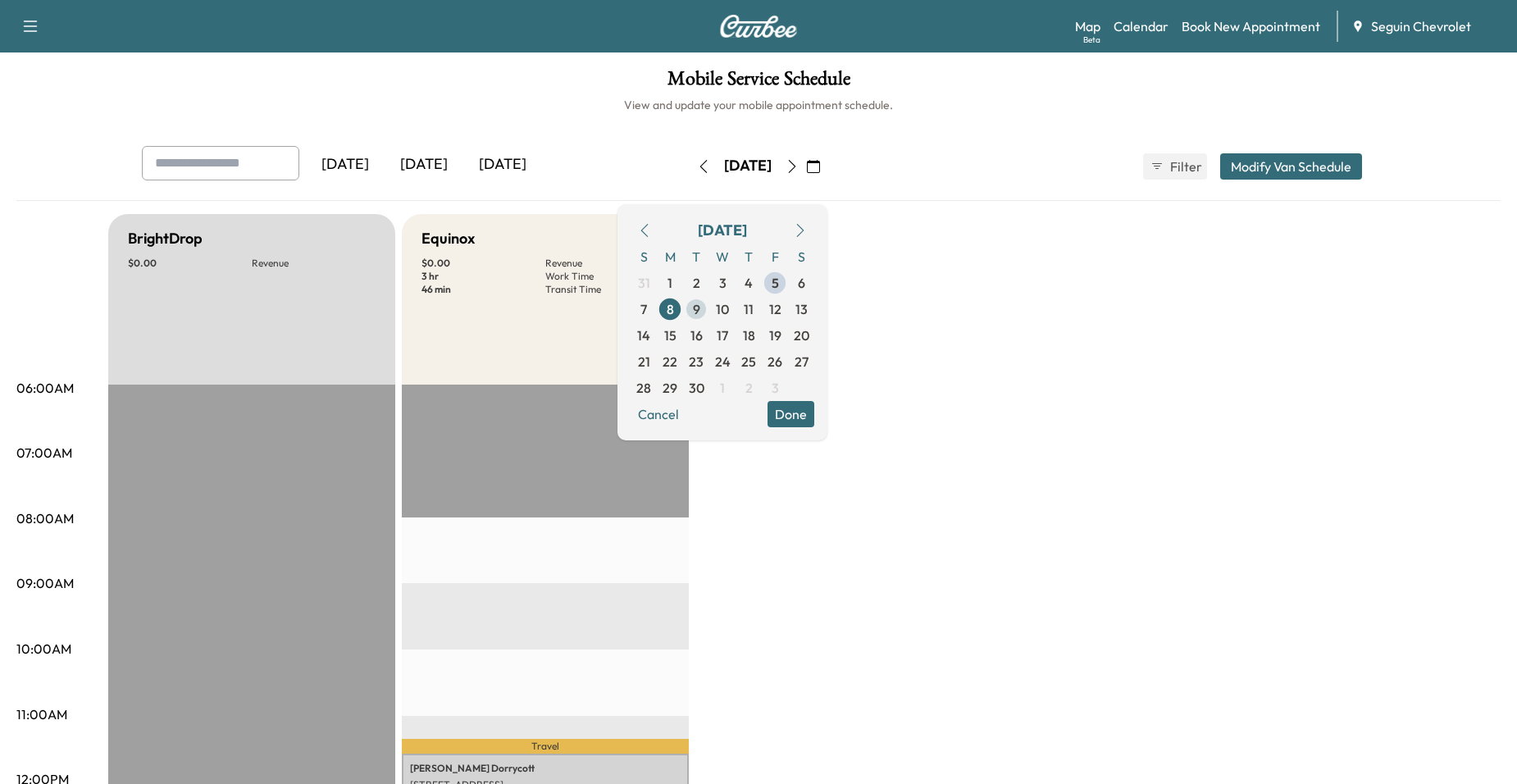
click at [701, 304] on span "9" at bounding box center [697, 309] width 7 height 19
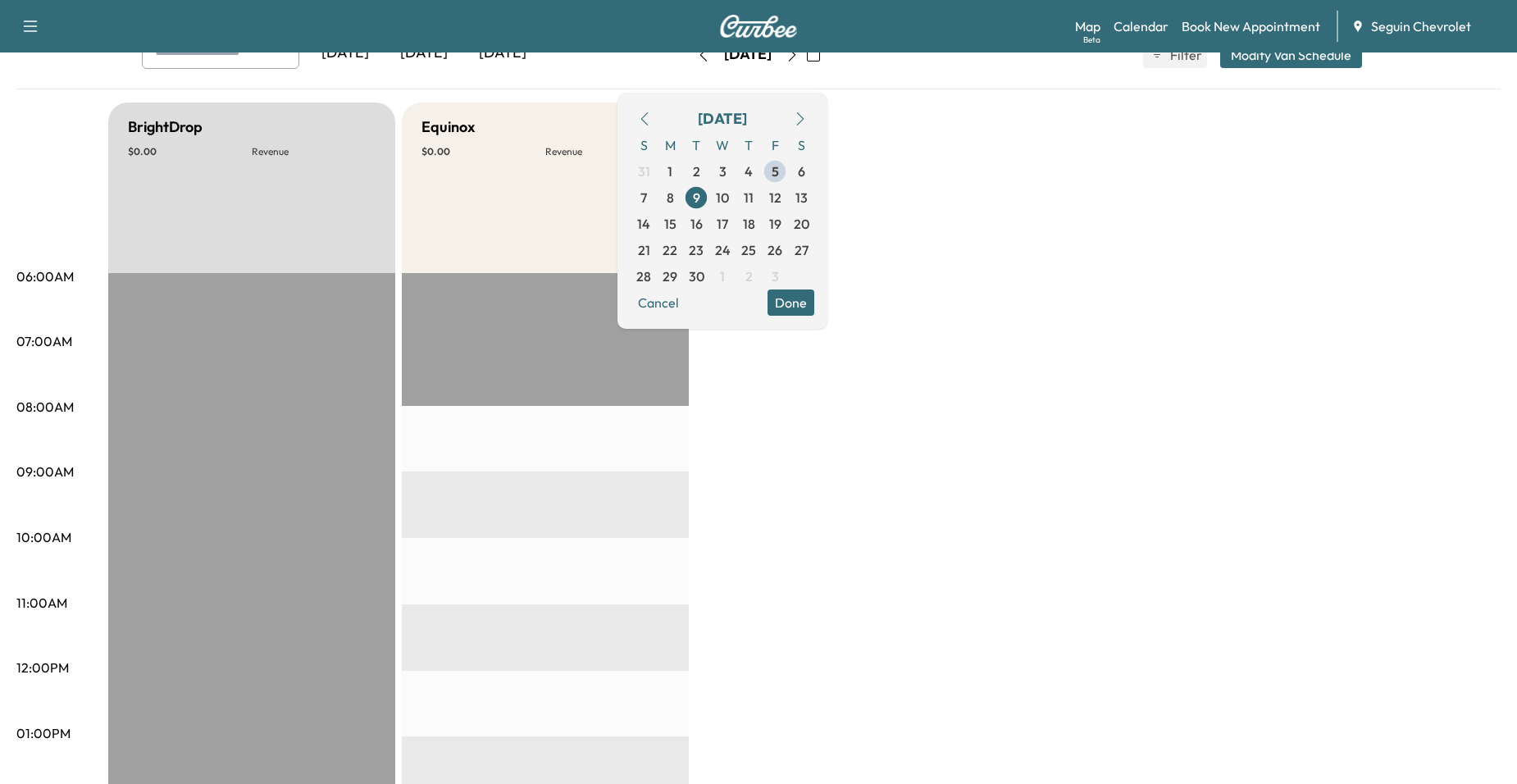
scroll to position [82, 0]
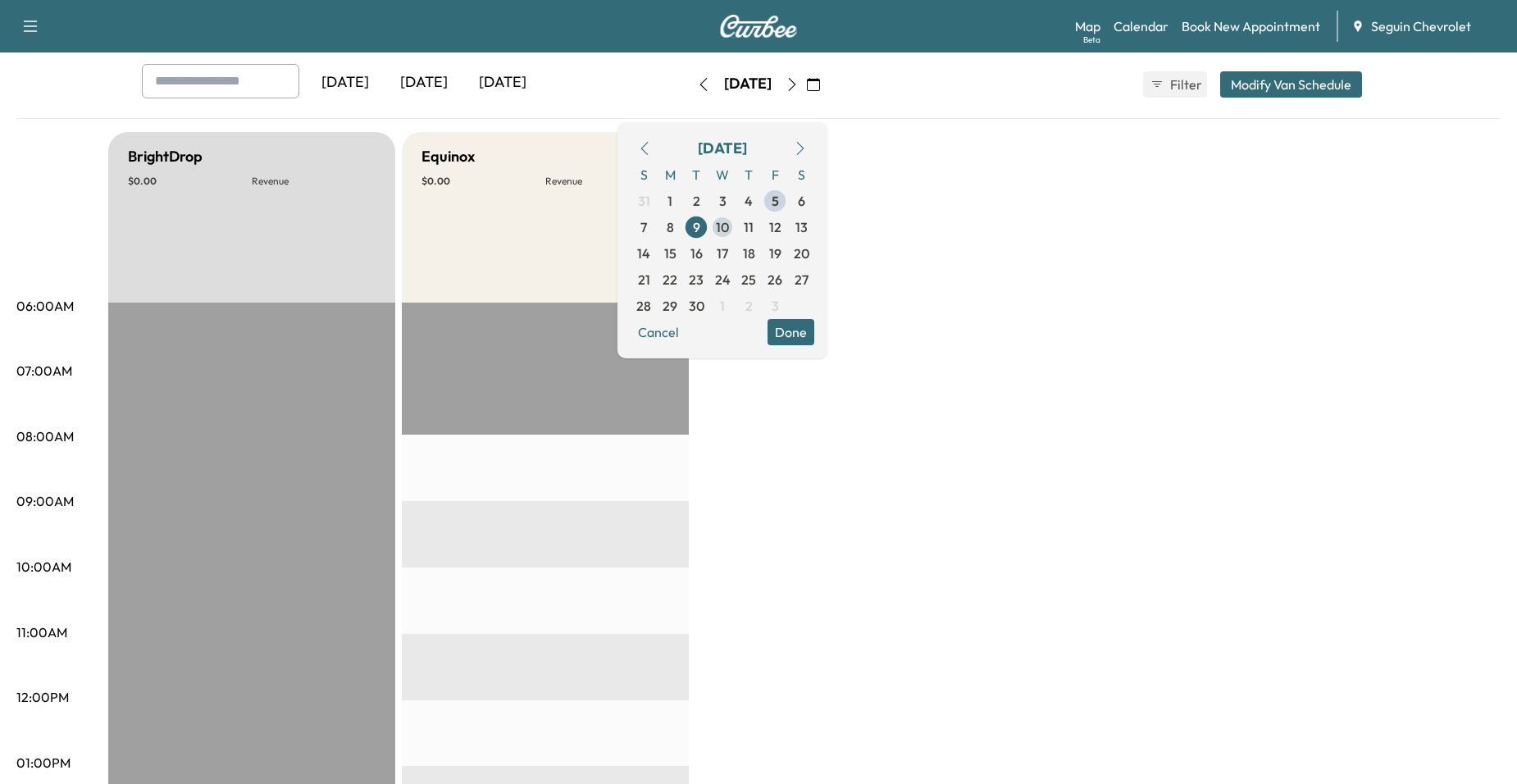
click at [736, 221] on span "10" at bounding box center [723, 227] width 26 height 26
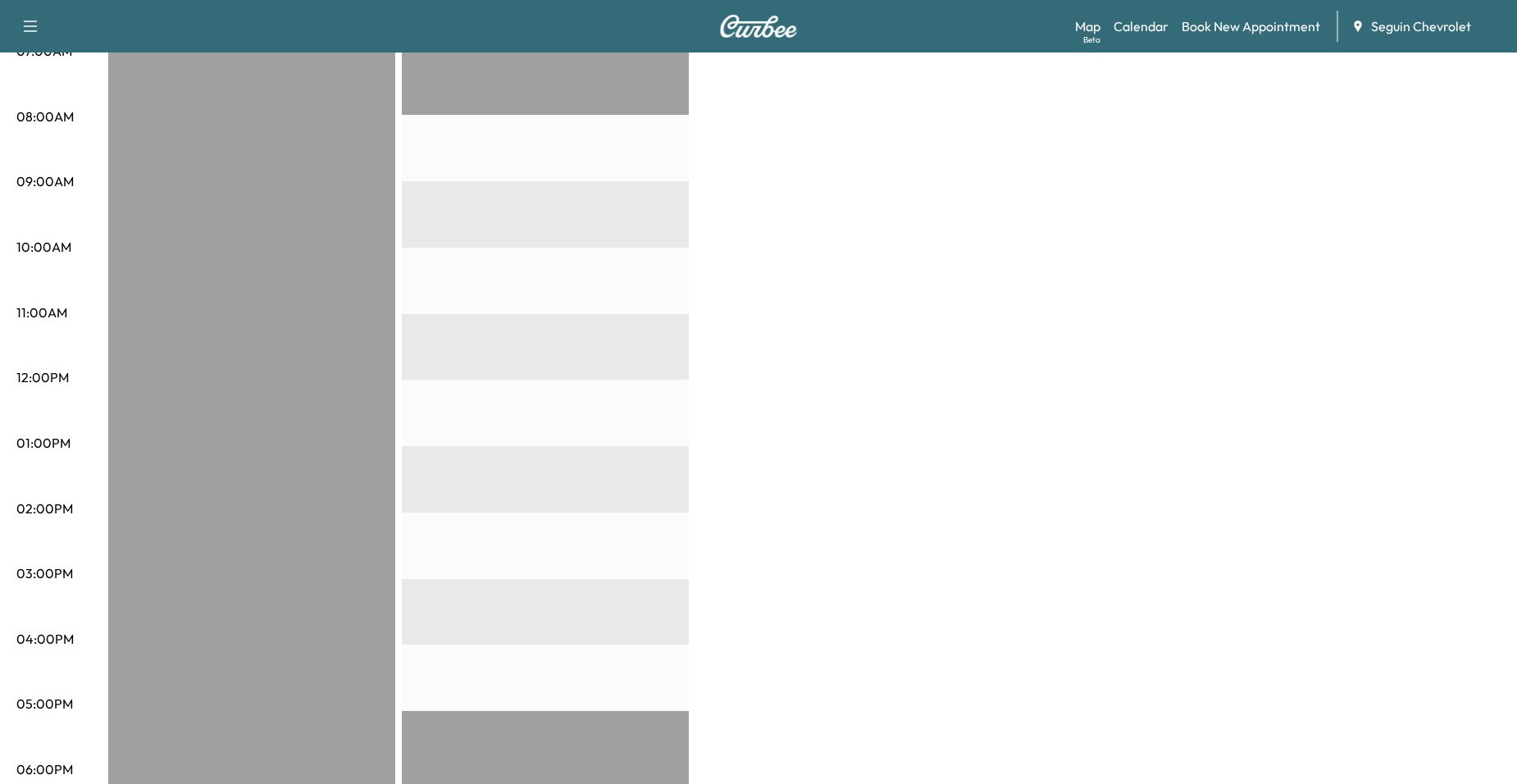
scroll to position [164, 0]
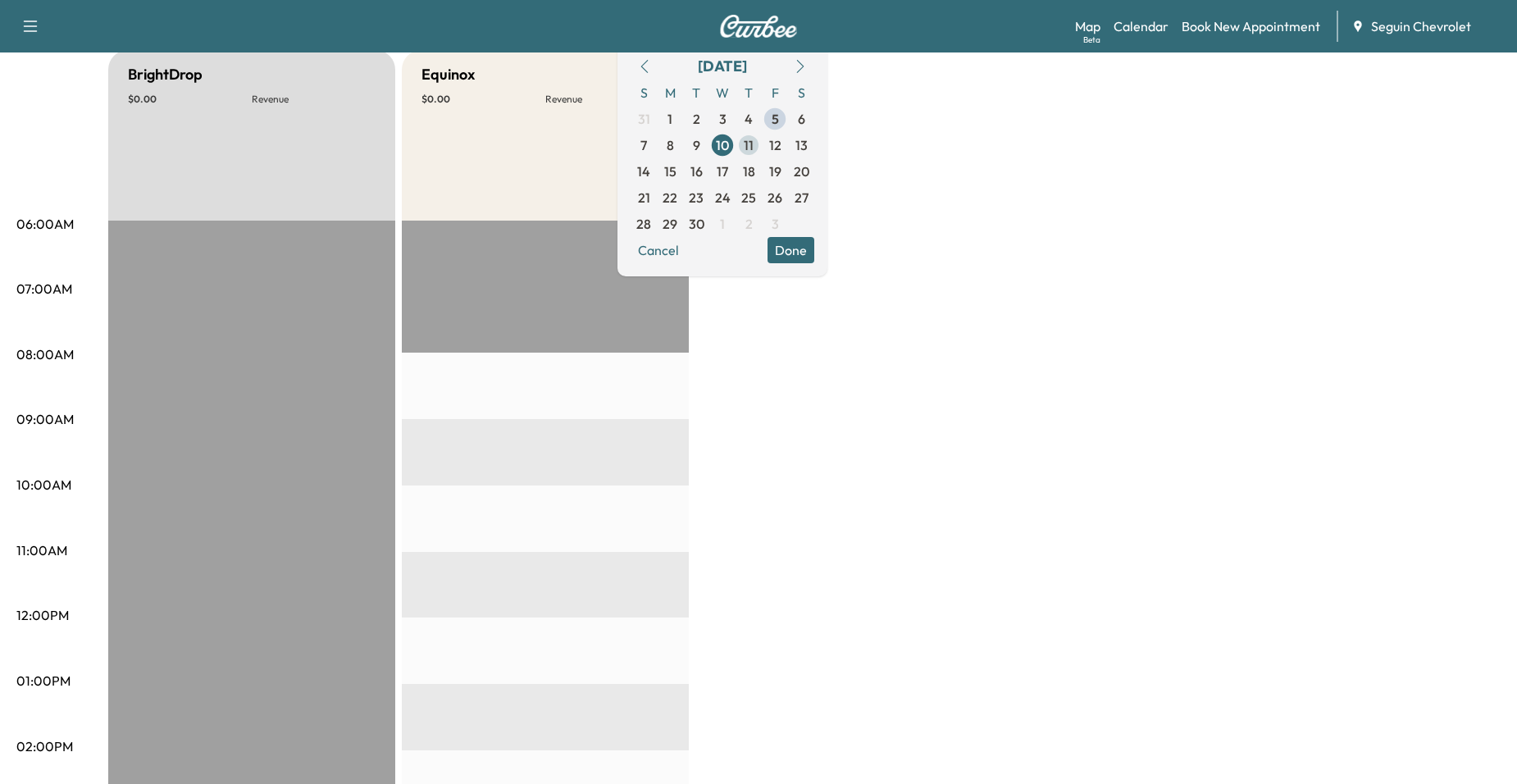
click at [762, 144] on span "11" at bounding box center [749, 145] width 26 height 26
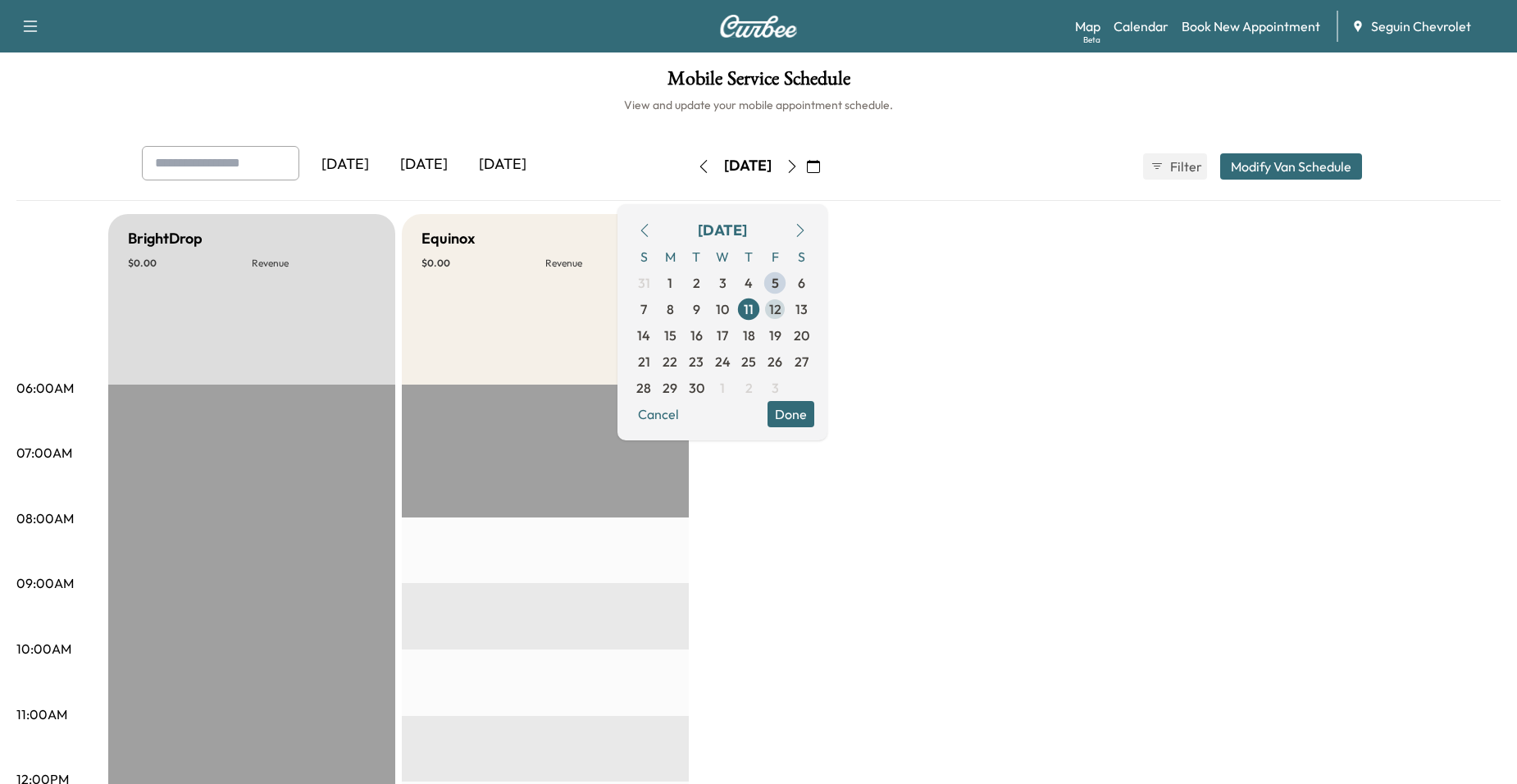
click at [781, 316] on span "12" at bounding box center [775, 309] width 12 height 19
click at [676, 344] on span "15" at bounding box center [670, 335] width 12 height 19
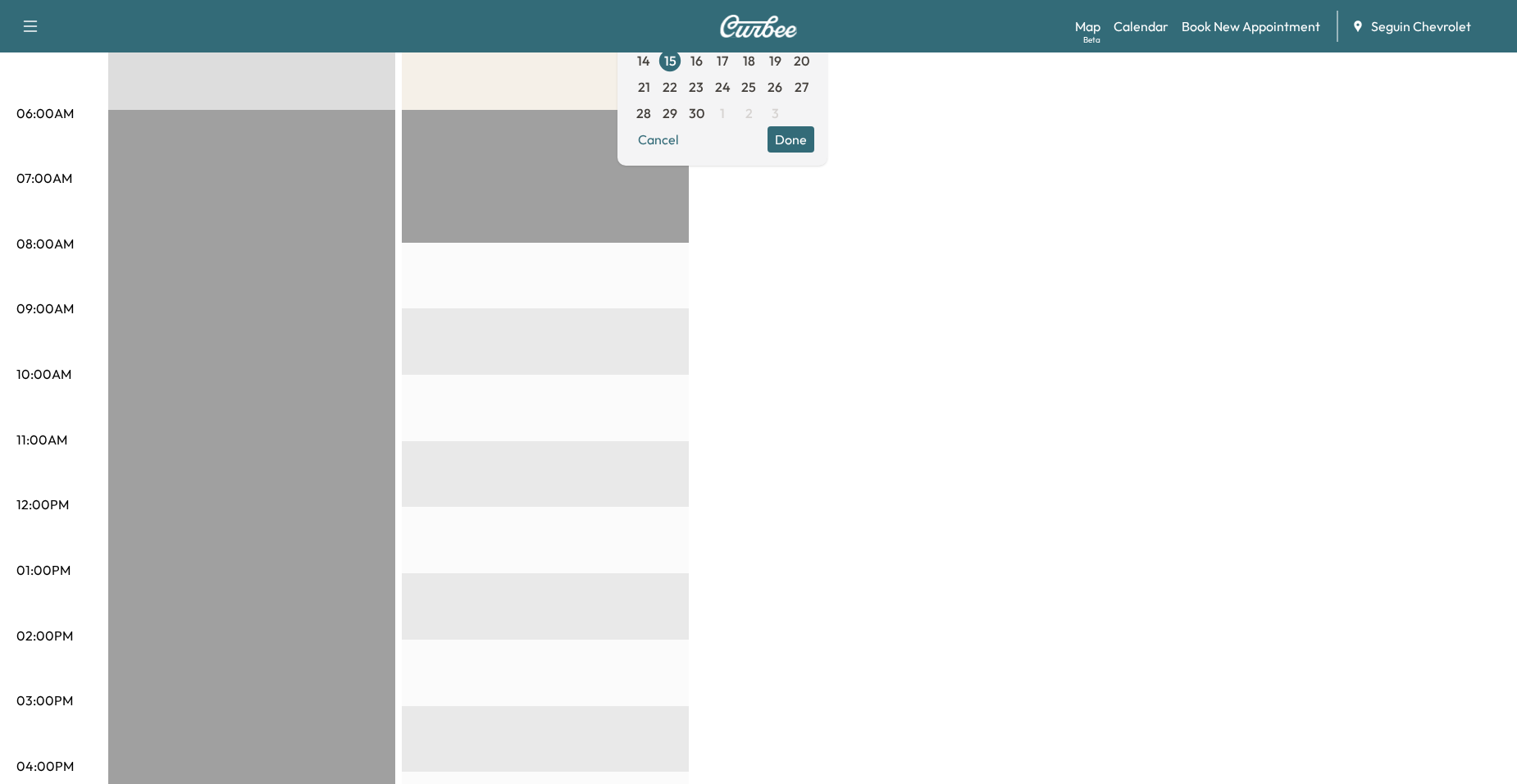
scroll to position [246, 0]
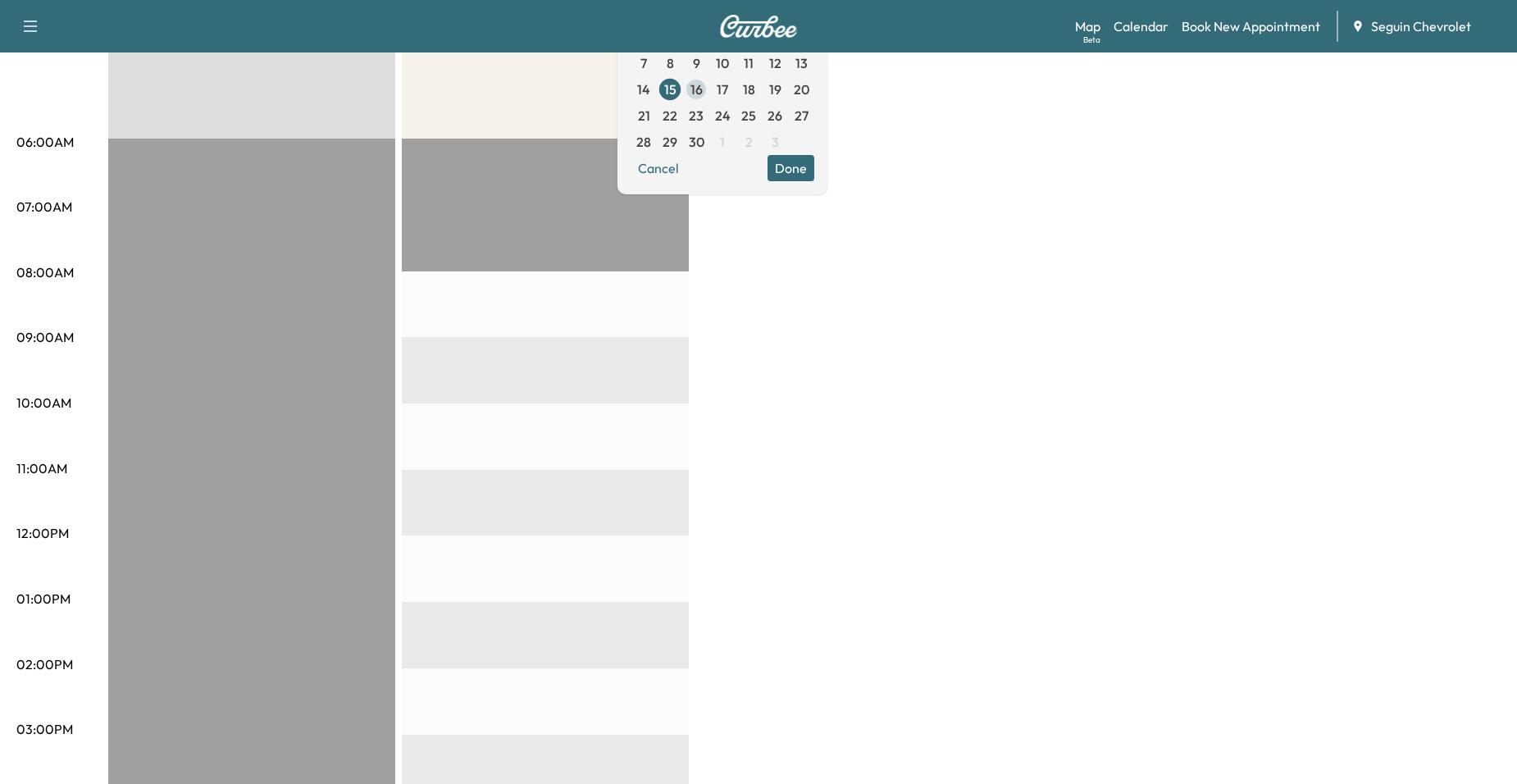
click at [702, 87] on span "16" at bounding box center [696, 89] width 12 height 19
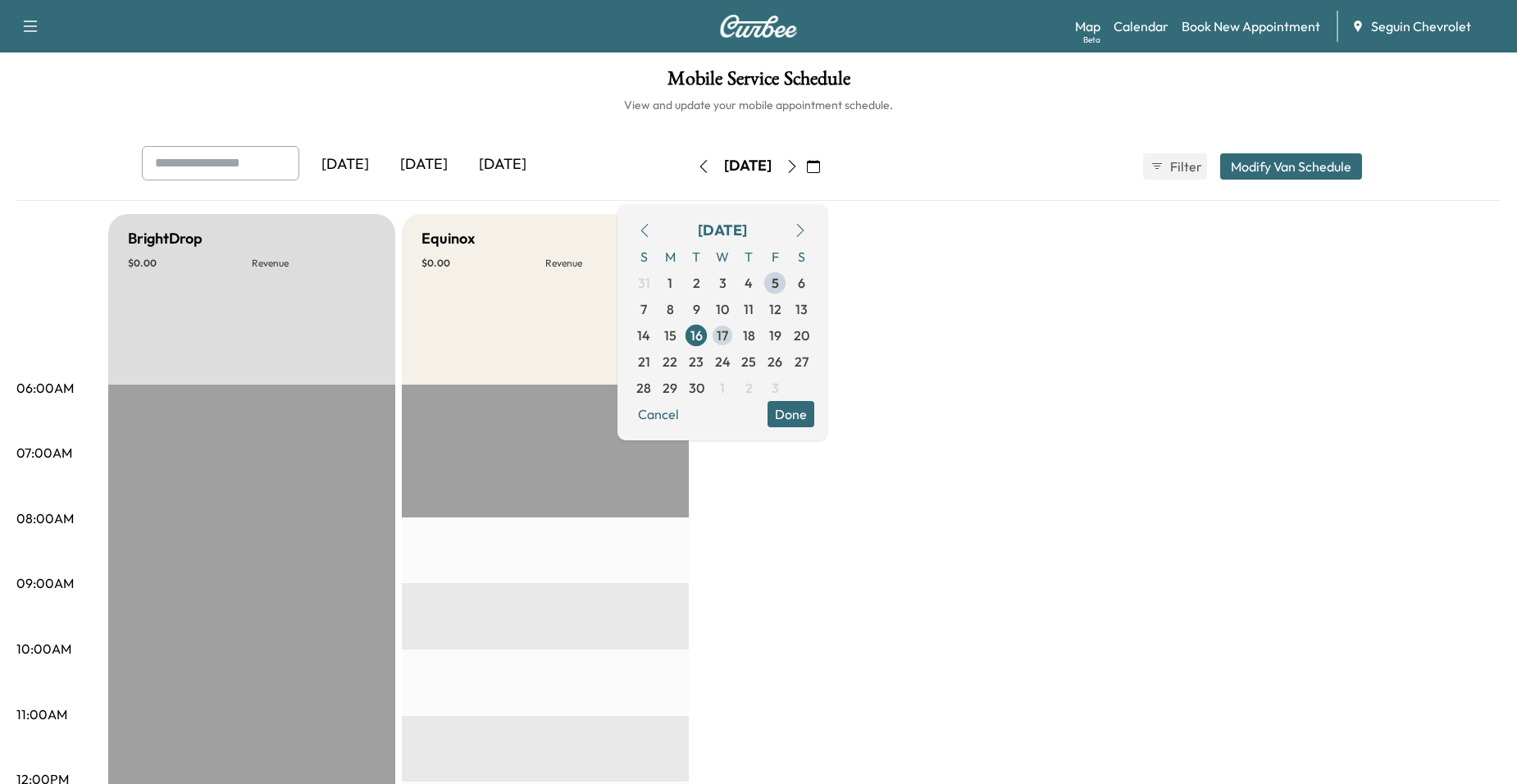
click at [728, 337] on span "17" at bounding box center [722, 335] width 11 height 19
click at [755, 335] on span "18" at bounding box center [749, 335] width 12 height 19
click at [781, 338] on span "19" at bounding box center [775, 335] width 12 height 19
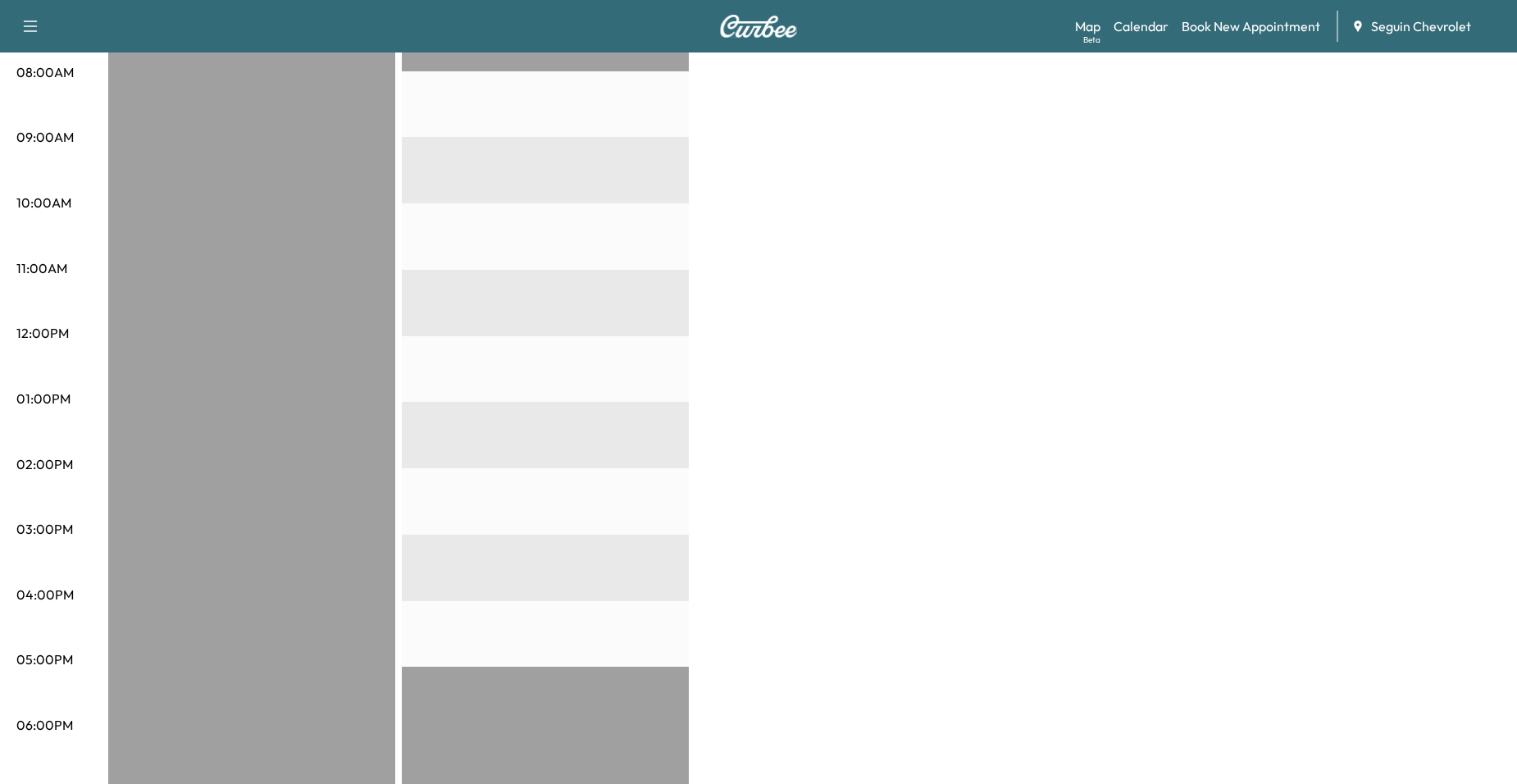
scroll to position [246, 0]
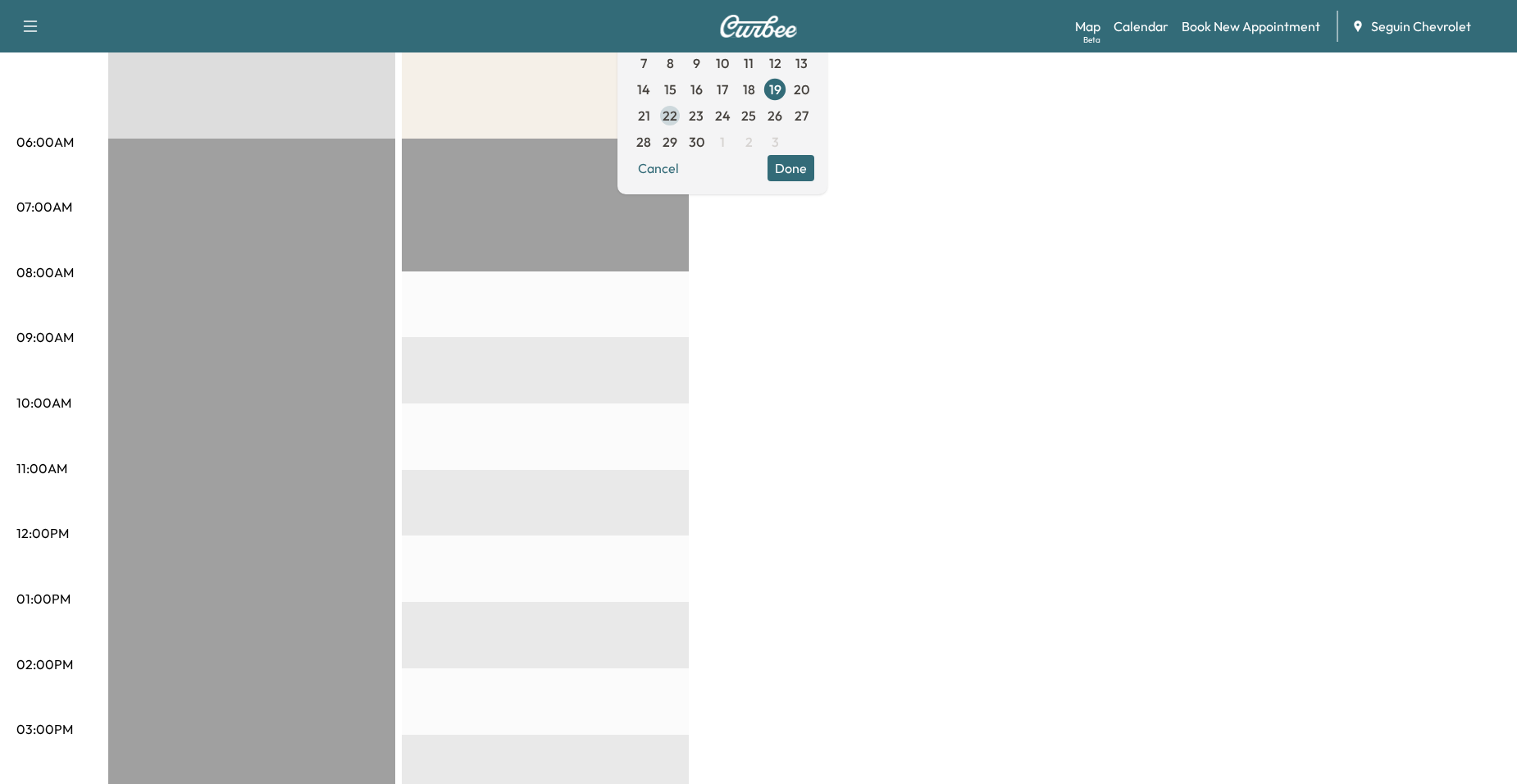
click at [677, 113] on span "22" at bounding box center [670, 115] width 15 height 19
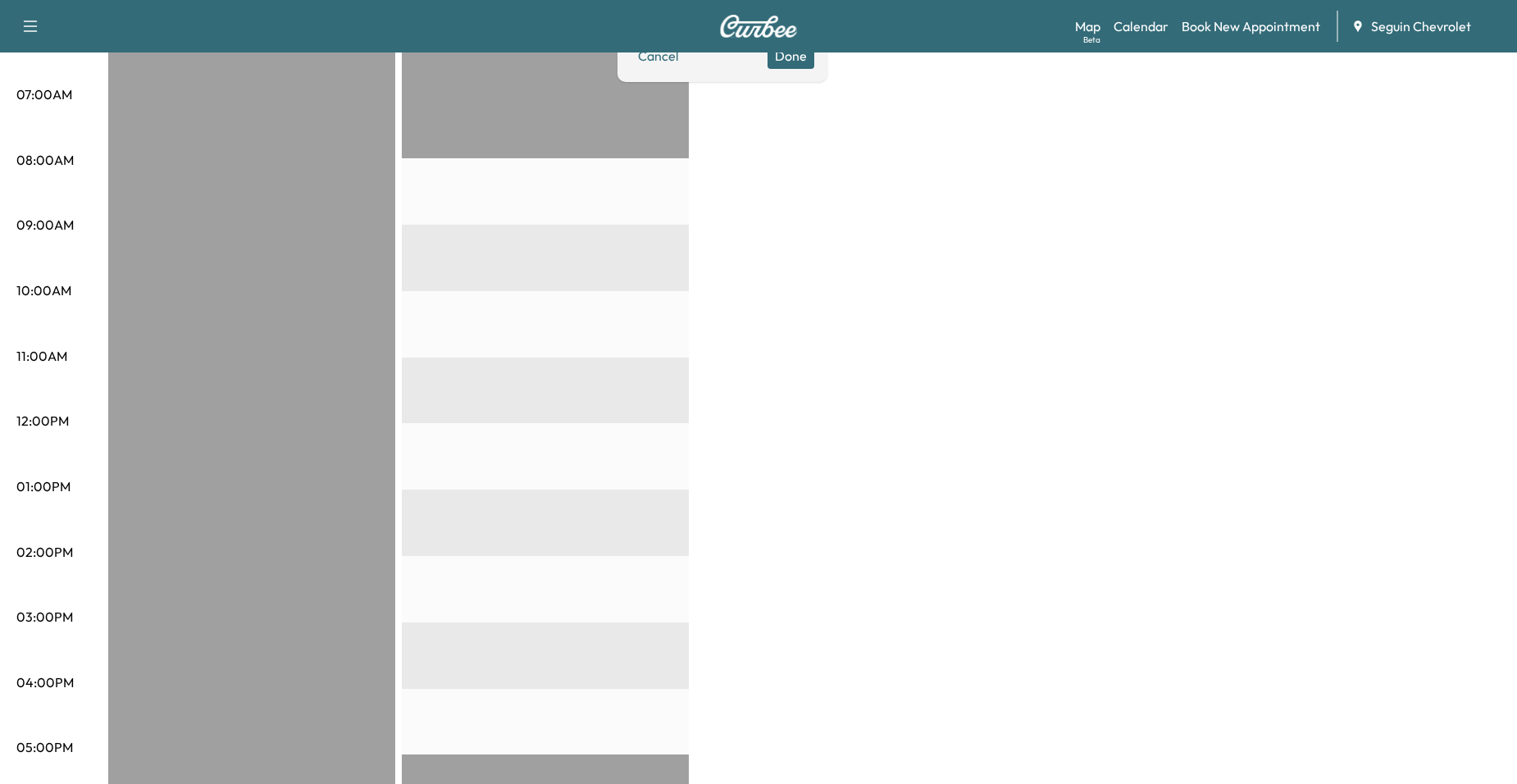
scroll to position [82, 0]
